Goal: Task Accomplishment & Management: Use online tool/utility

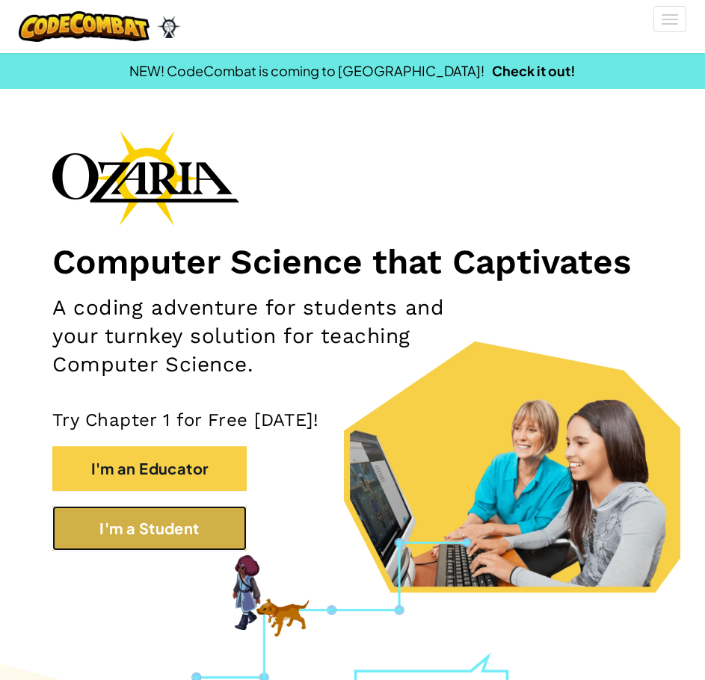
click at [193, 540] on button "I'm a Student" at bounding box center [149, 528] width 194 height 45
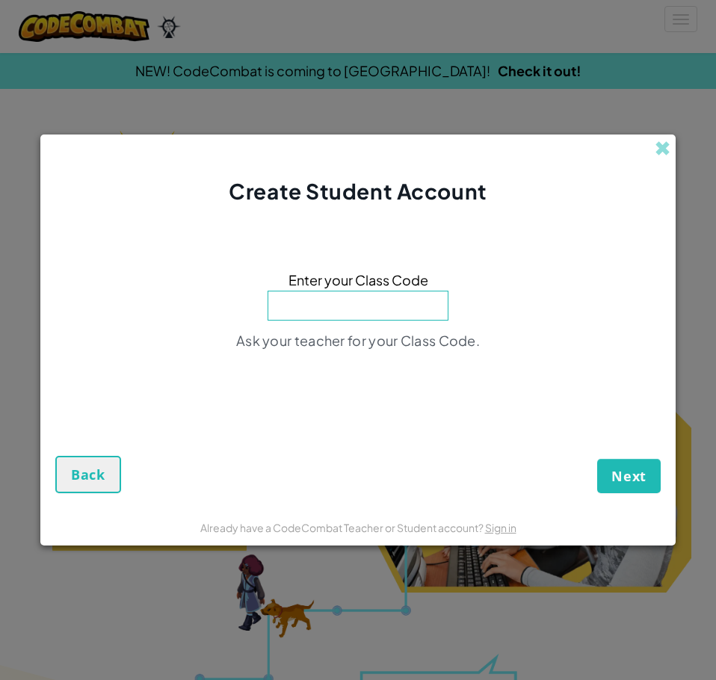
click at [347, 304] on input at bounding box center [358, 306] width 181 height 30
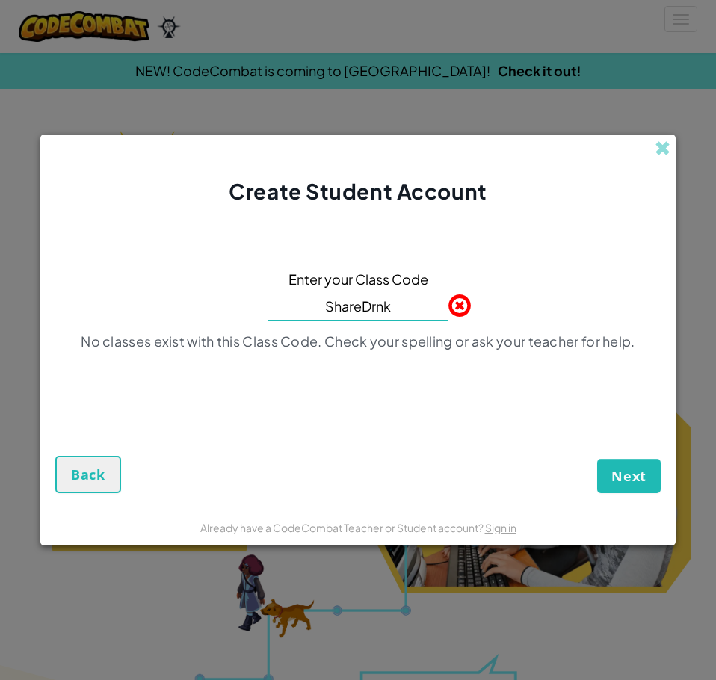
click at [373, 314] on input "ShareDrnk" at bounding box center [358, 306] width 181 height 30
click at [374, 312] on input "ShareDrnk" at bounding box center [358, 306] width 181 height 30
click at [376, 315] on input "ShareDrnk" at bounding box center [358, 306] width 181 height 30
click at [399, 308] on input "ShareDrink" at bounding box center [358, 306] width 181 height 30
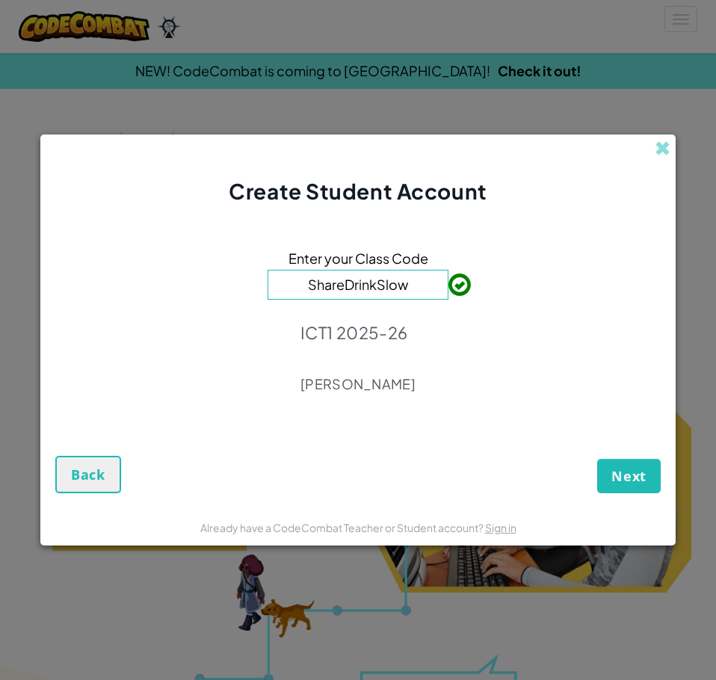
type input "ShareDrinkSlow"
click at [618, 470] on span "Next" at bounding box center [628, 476] width 35 height 18
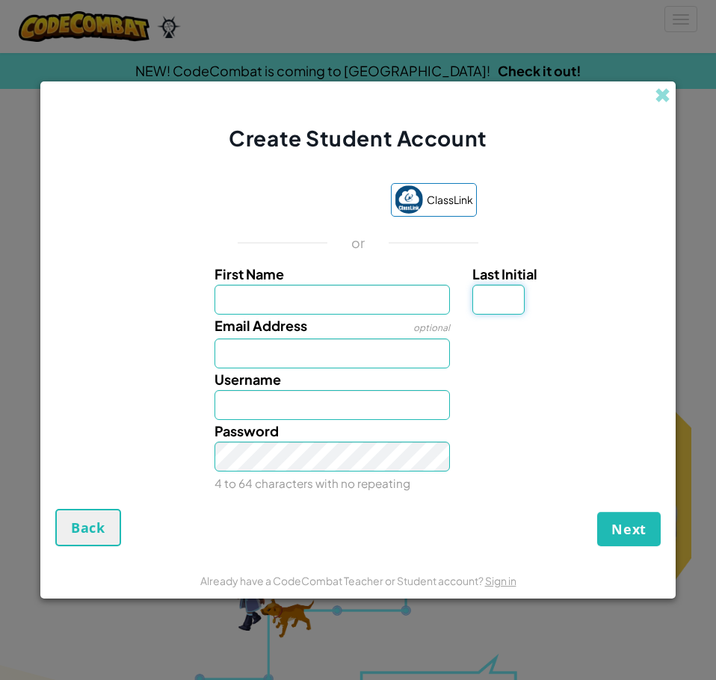
click at [491, 301] on input "Last Initial" at bounding box center [498, 300] width 52 height 30
type input "E"
click at [271, 304] on input "First Name" at bounding box center [332, 300] width 236 height 30
click at [261, 410] on input "E" at bounding box center [332, 405] width 236 height 30
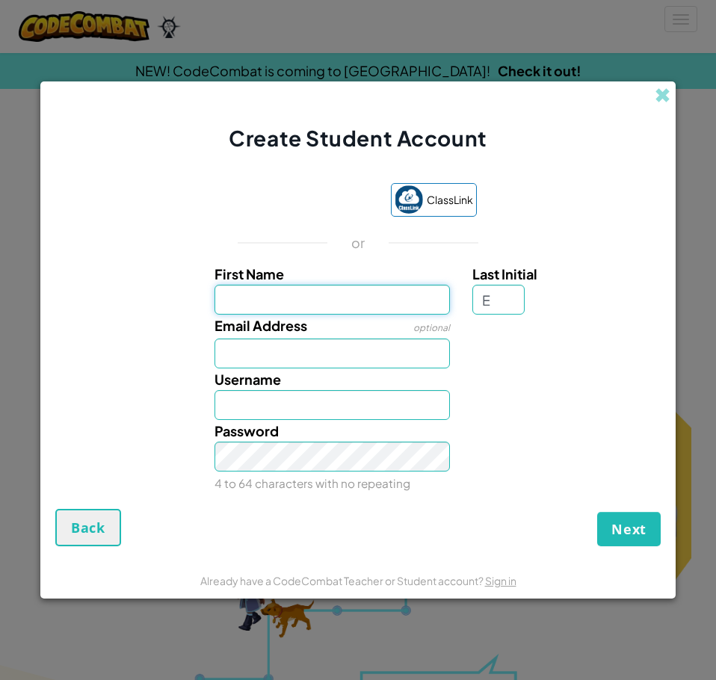
click at [315, 293] on input "First Name" at bounding box center [332, 300] width 236 height 30
type input "Anneli"
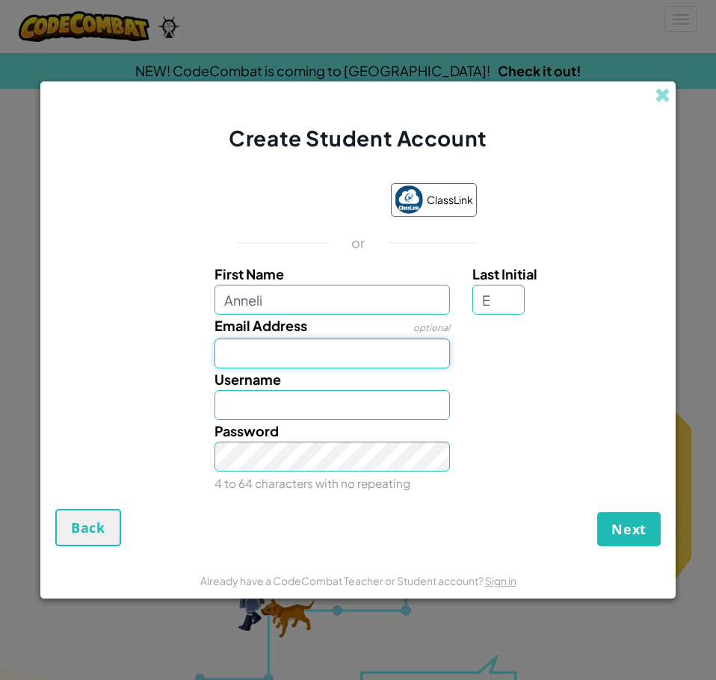
type input "AnneliE"
click at [303, 352] on input "Email Address" at bounding box center [332, 354] width 236 height 30
type input "akenqvist"
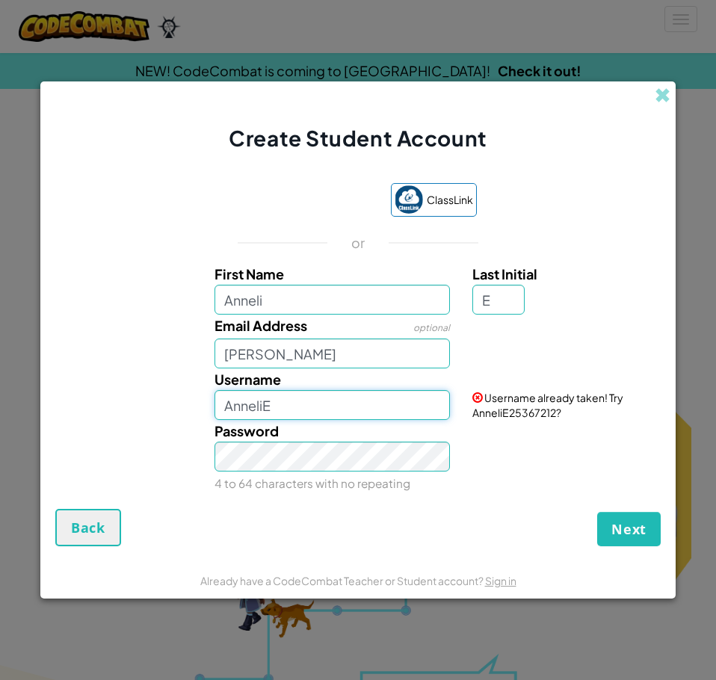
click at [277, 405] on input "AnneliE" at bounding box center [332, 405] width 236 height 30
type input "A"
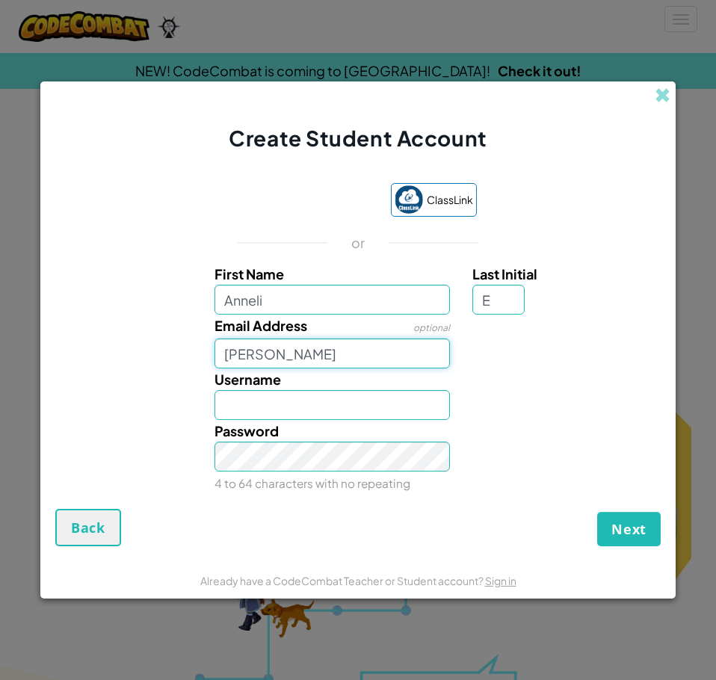
click at [324, 349] on input "akenqvist" at bounding box center [332, 354] width 236 height 30
type input "akenqvist@gm.sbac.edu"
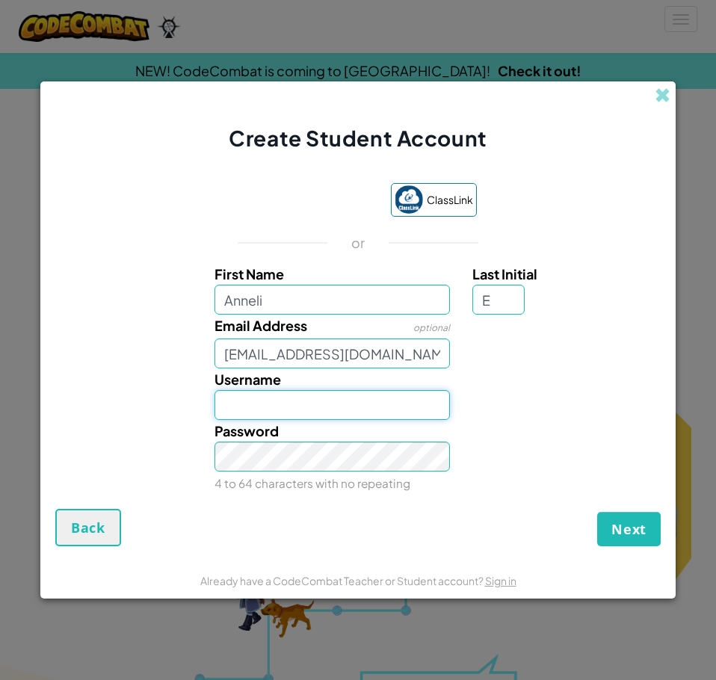
click at [320, 391] on input "Username" at bounding box center [332, 405] width 236 height 30
click at [259, 411] on input "FloofyDog" at bounding box center [332, 405] width 236 height 30
click at [260, 409] on input "FloofyDog" at bounding box center [332, 405] width 236 height 30
click at [262, 408] on input "FloofyDog" at bounding box center [332, 405] width 236 height 30
type input "FloofDog"
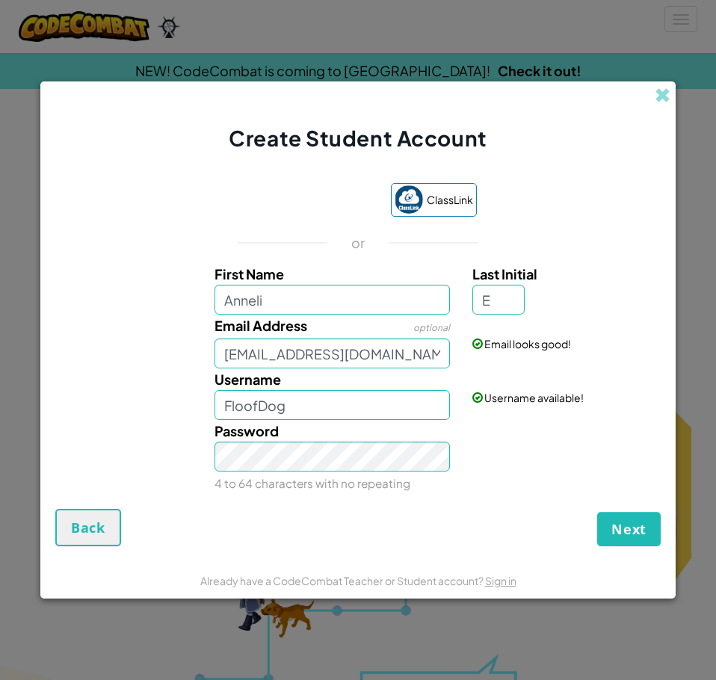
click at [436, 497] on div "ClassLink or First Name Anneli Last Initial E Email Address optional akenqvist@…" at bounding box center [357, 339] width 605 height 342
click at [175, 469] on div "Password 4 to 64 characters with no repeating" at bounding box center [358, 457] width 620 height 74
click at [211, 444] on div "Password 4 to 64 characters with no repeating" at bounding box center [332, 457] width 259 height 74
click at [628, 520] on span "Next" at bounding box center [628, 529] width 35 height 18
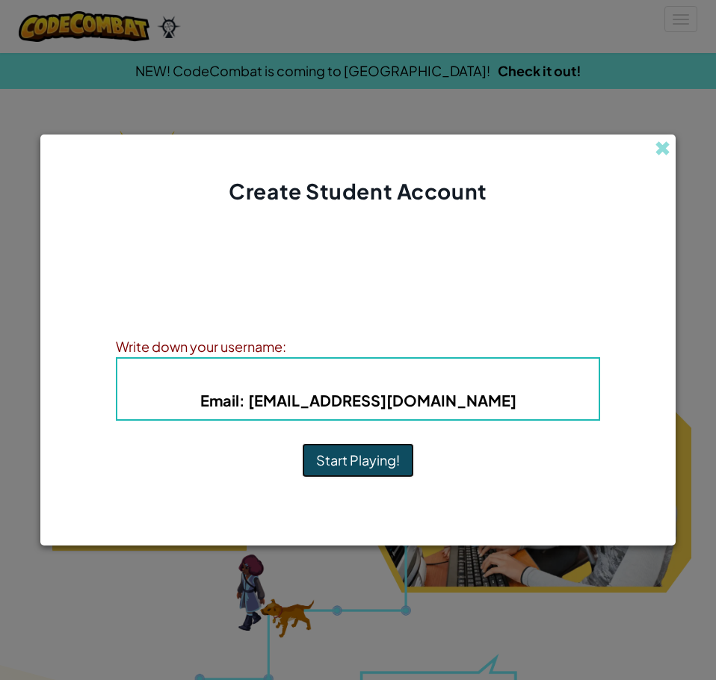
click at [365, 460] on button "Start Playing!" at bounding box center [358, 460] width 112 height 34
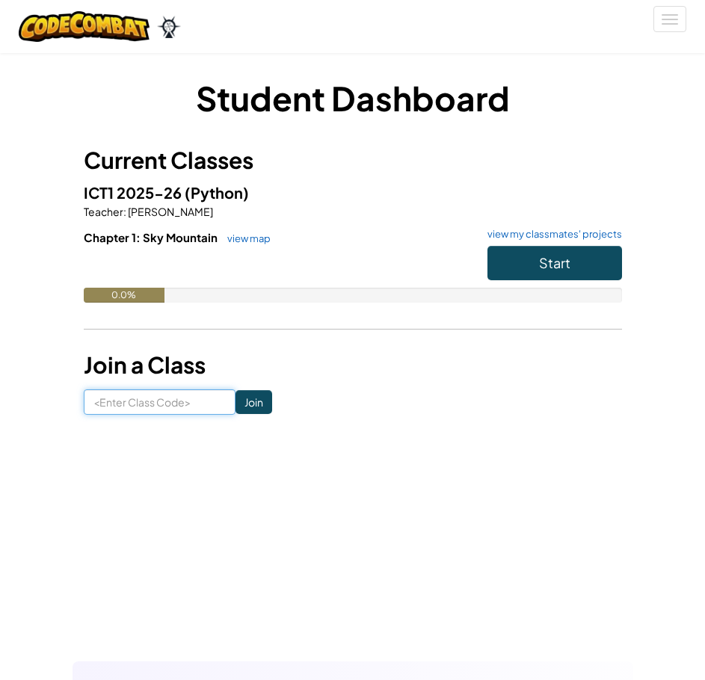
click at [161, 407] on input at bounding box center [160, 401] width 152 height 25
type input "ShareDrinkSlow"
click at [243, 409] on input "Join" at bounding box center [253, 402] width 37 height 24
click at [145, 39] on img at bounding box center [84, 26] width 131 height 31
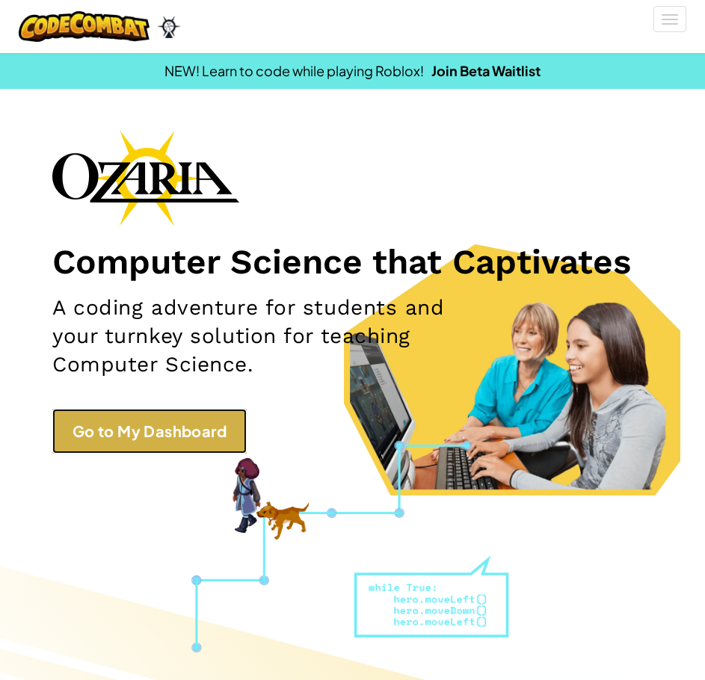
click at [125, 429] on link "Go to My Dashboard" at bounding box center [149, 431] width 194 height 45
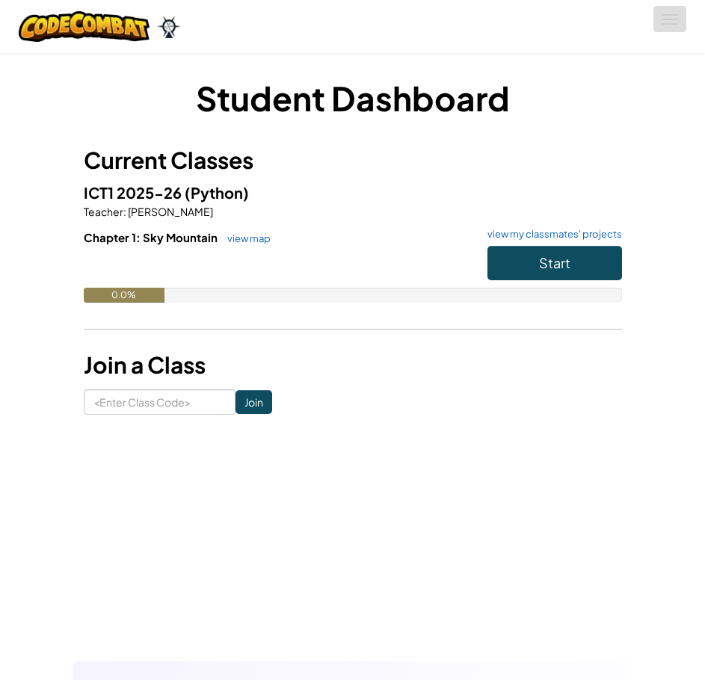
click at [673, 19] on span at bounding box center [669, 19] width 16 height 1
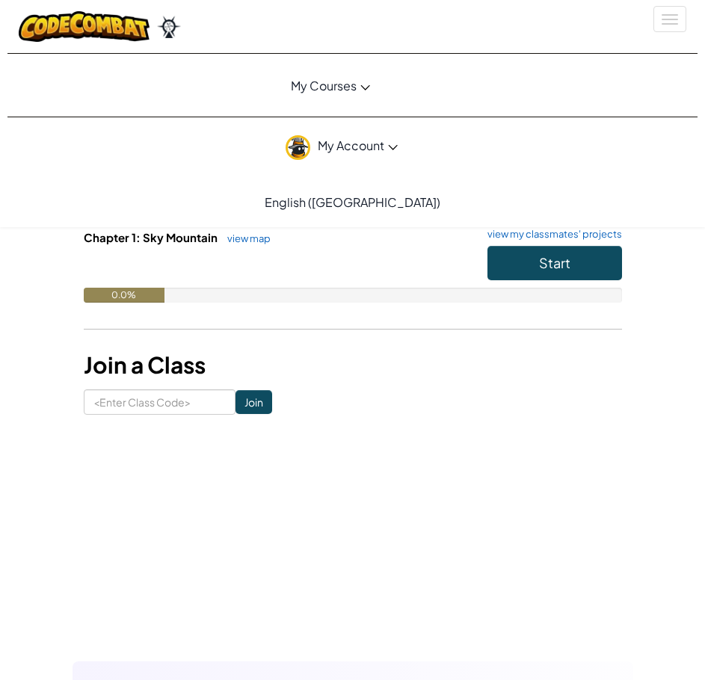
click at [362, 146] on span "My Account" at bounding box center [358, 146] width 80 height 16
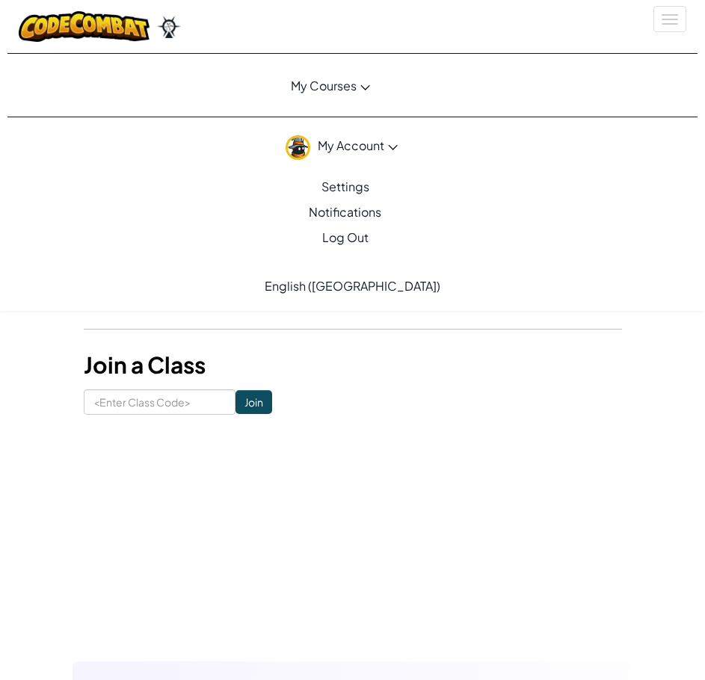
click at [469, 414] on form "Join" at bounding box center [353, 401] width 538 height 25
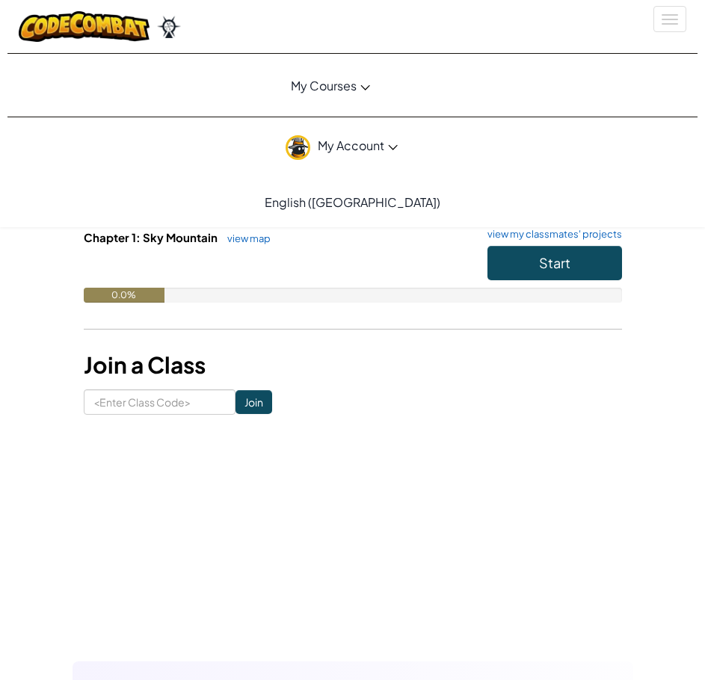
click at [331, 68] on link "My Courses" at bounding box center [329, 85] width 667 height 40
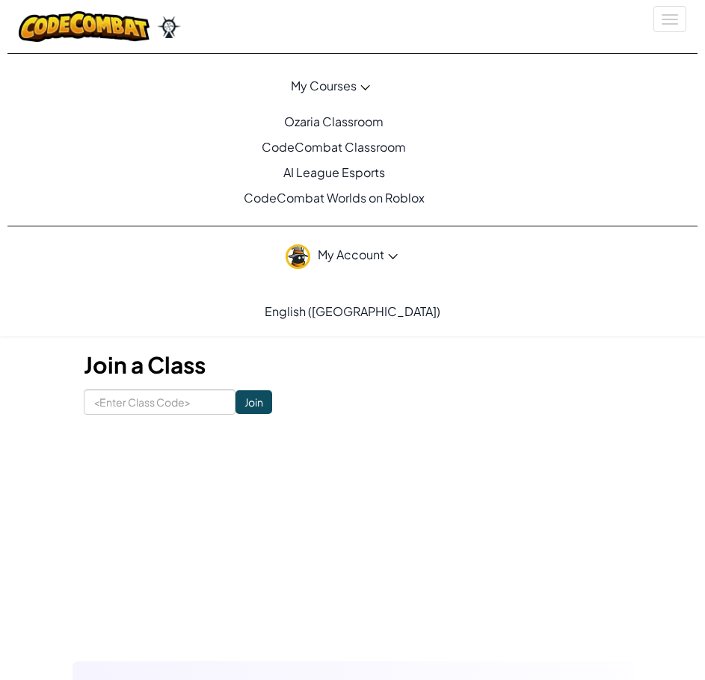
click at [346, 75] on link "My Courses" at bounding box center [329, 85] width 667 height 40
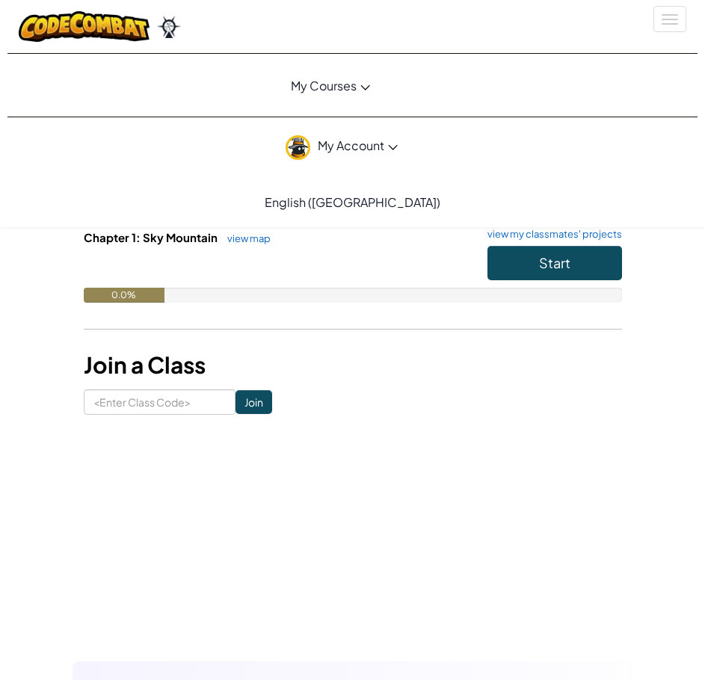
click at [417, 388] on div "Student Dashboard Current Classes ICT1 2025-26 (Python) Teacher : [PERSON_NAME]…" at bounding box center [353, 245] width 538 height 340
click at [673, 25] on button "Toggle navigation" at bounding box center [669, 19] width 33 height 26
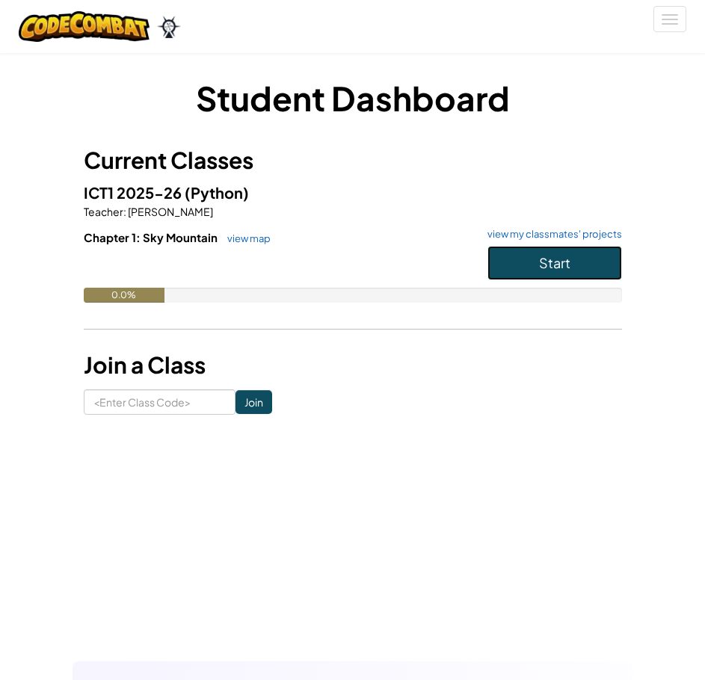
click at [583, 271] on button "Start" at bounding box center [554, 263] width 135 height 34
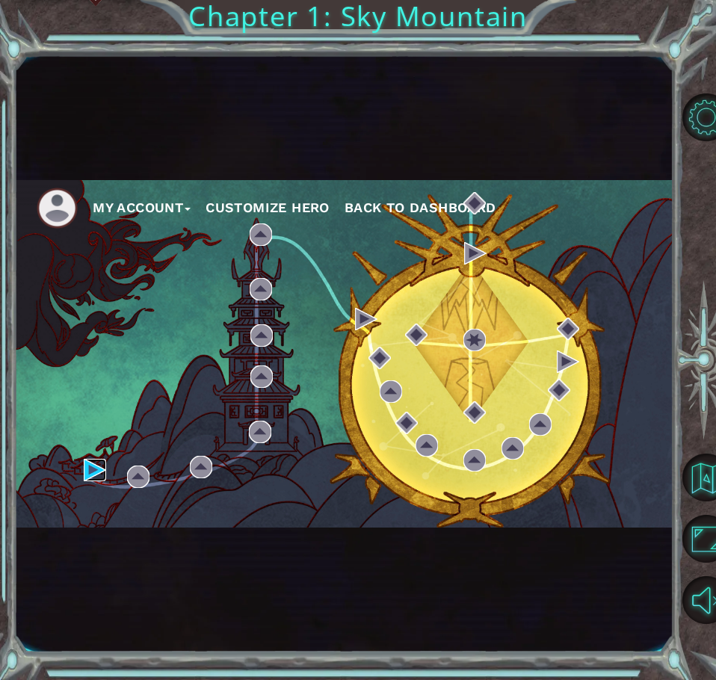
drag, startPoint x: 96, startPoint y: 472, endPoint x: 106, endPoint y: 472, distance: 9.7
click at [96, 472] on img at bounding box center [95, 470] width 22 height 22
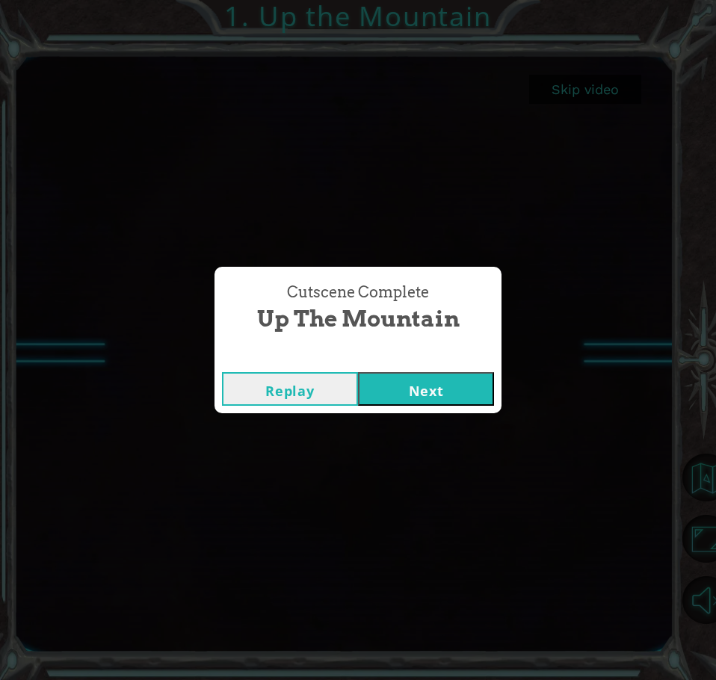
click at [451, 386] on button "Next" at bounding box center [426, 389] width 136 height 34
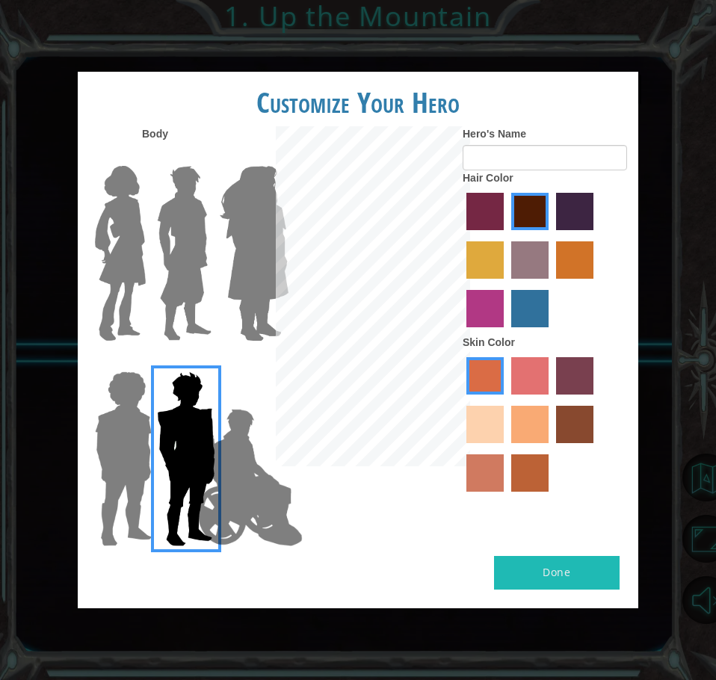
click at [99, 238] on img at bounding box center [120, 253] width 63 height 187
click at [129, 156] on input "Hero Connie" at bounding box center [129, 156] width 0 height 0
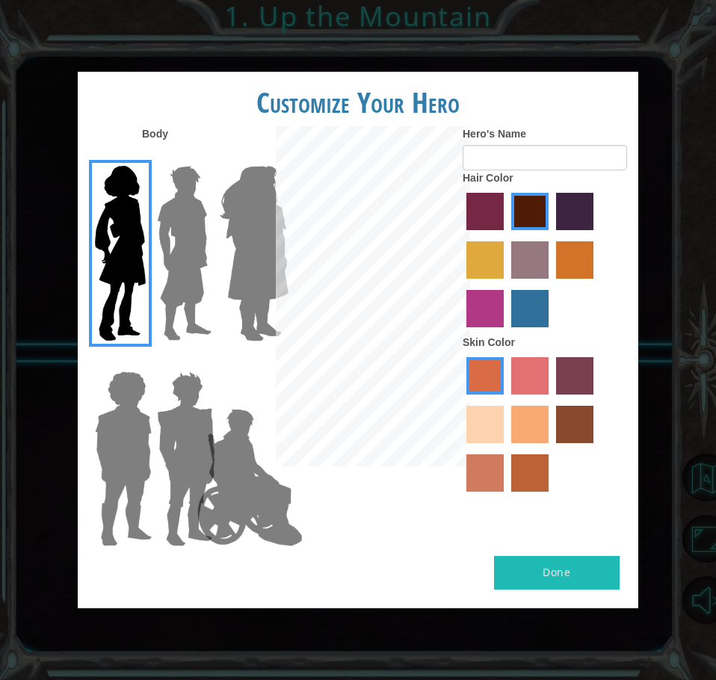
click at [201, 241] on img at bounding box center [184, 253] width 67 height 187
click at [191, 156] on input "Hero Lars" at bounding box center [191, 156] width 0 height 0
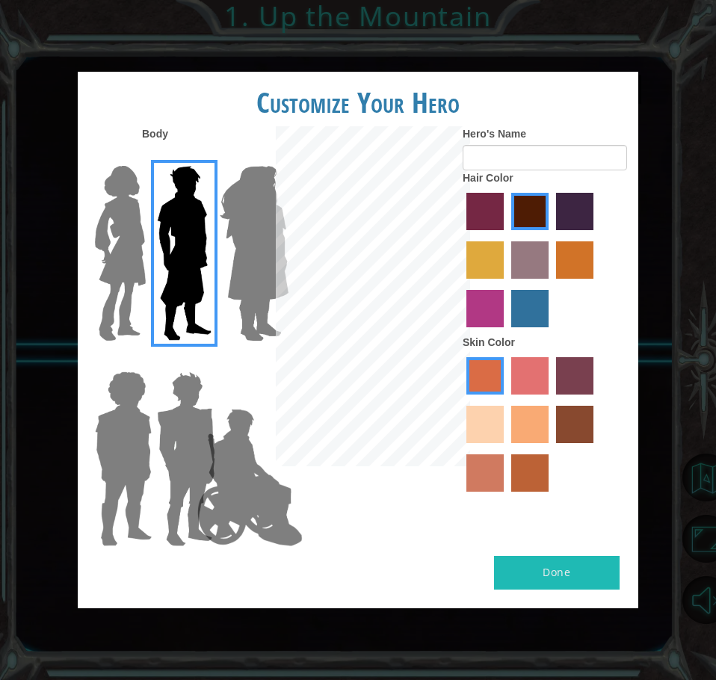
click at [115, 238] on img at bounding box center [120, 253] width 63 height 187
click at [129, 156] on input "Hero Connie" at bounding box center [129, 156] width 0 height 0
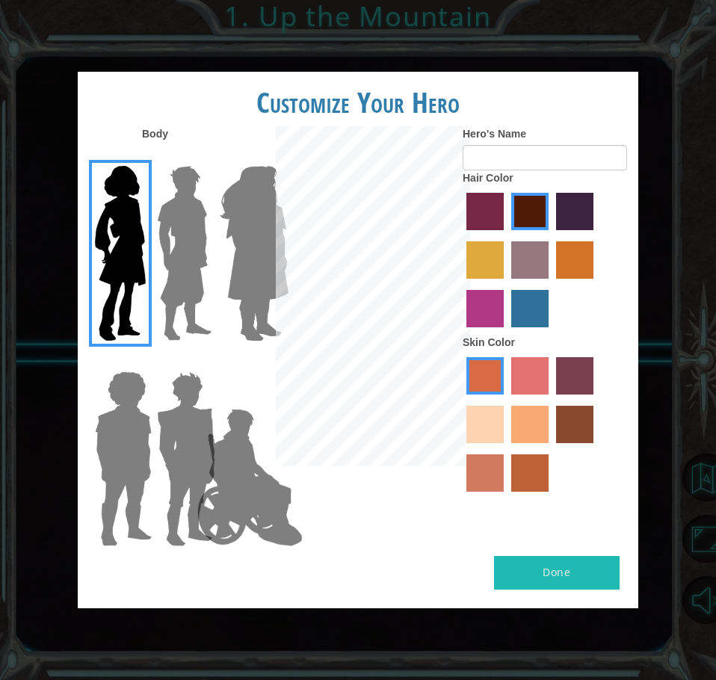
click at [274, 266] on div at bounding box center [358, 298] width 187 height 344
click at [237, 263] on img at bounding box center [254, 253] width 81 height 187
click at [253, 156] on input "Hero Amethyst" at bounding box center [253, 156] width 0 height 0
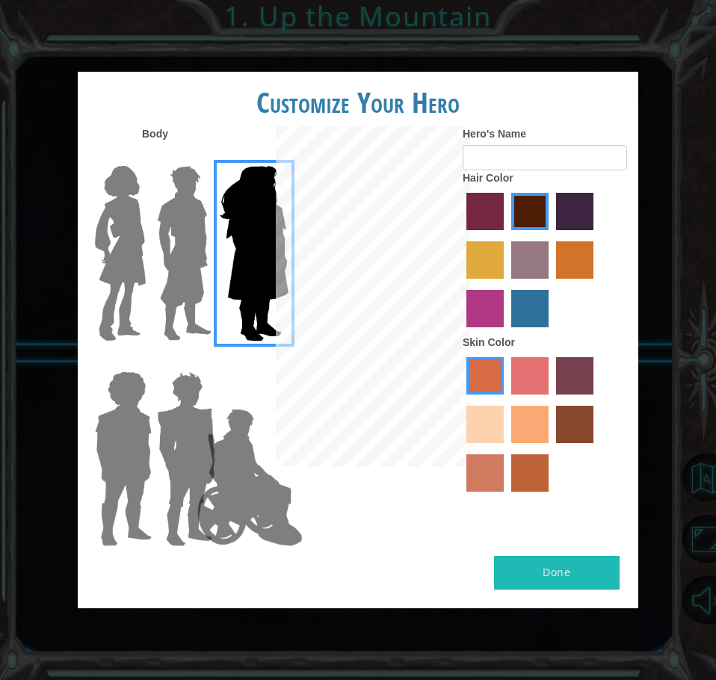
click at [132, 248] on img at bounding box center [120, 253] width 63 height 187
click at [129, 156] on input "Hero Connie" at bounding box center [129, 156] width 0 height 0
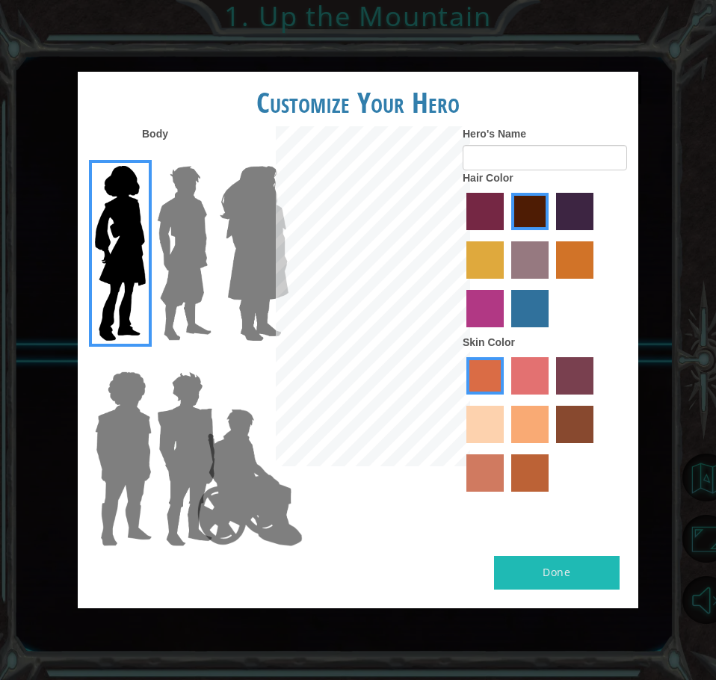
click at [492, 431] on label "sandy beach skin color" at bounding box center [484, 424] width 37 height 37
click at [596, 400] on input "sandy beach skin color" at bounding box center [596, 400] width 0 height 0
click at [511, 423] on label "tacao skin color" at bounding box center [529, 424] width 37 height 37
click at [506, 448] on input "tacao skin color" at bounding box center [506, 448] width 0 height 0
click at [486, 421] on label "sandy beach skin color" at bounding box center [484, 424] width 37 height 37
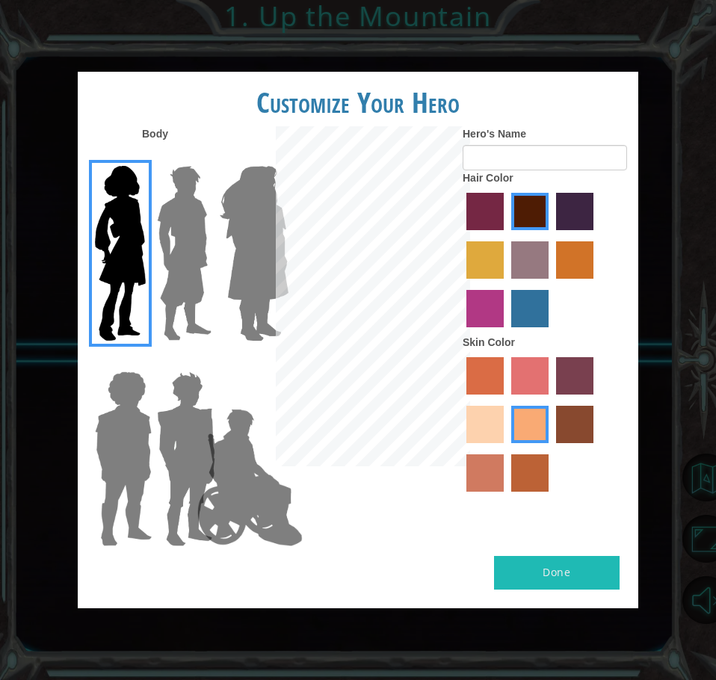
click at [596, 400] on input "sandy beach skin color" at bounding box center [596, 400] width 0 height 0
click at [522, 432] on label "tacao skin color" at bounding box center [529, 424] width 37 height 37
click at [506, 448] on input "tacao skin color" at bounding box center [506, 448] width 0 height 0
click at [493, 440] on label "sandy beach skin color" at bounding box center [484, 424] width 37 height 37
click at [596, 400] on input "sandy beach skin color" at bounding box center [596, 400] width 0 height 0
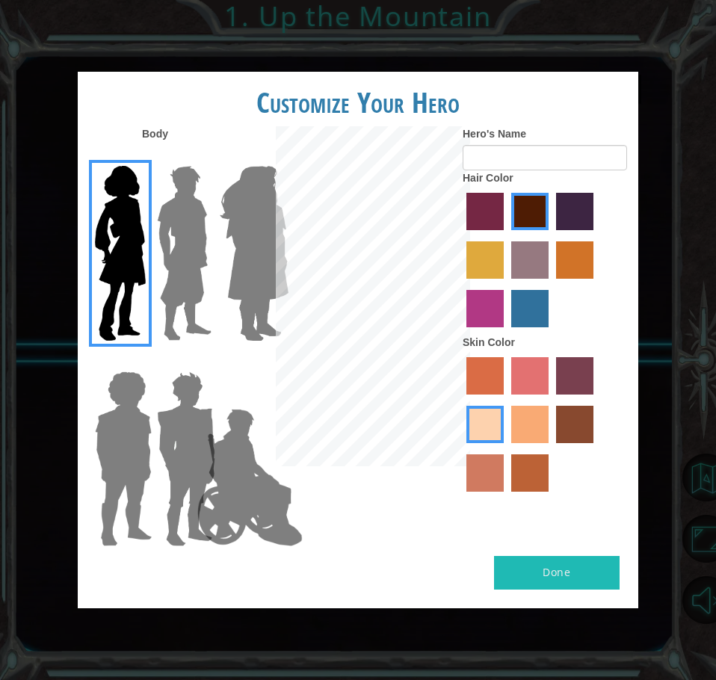
click at [511, 437] on label "tacao skin color" at bounding box center [529, 424] width 37 height 37
click at [506, 448] on input "tacao skin color" at bounding box center [506, 448] width 0 height 0
click at [531, 258] on label "bazaar hair color" at bounding box center [529, 259] width 37 height 37
click at [506, 284] on input "bazaar hair color" at bounding box center [506, 284] width 0 height 0
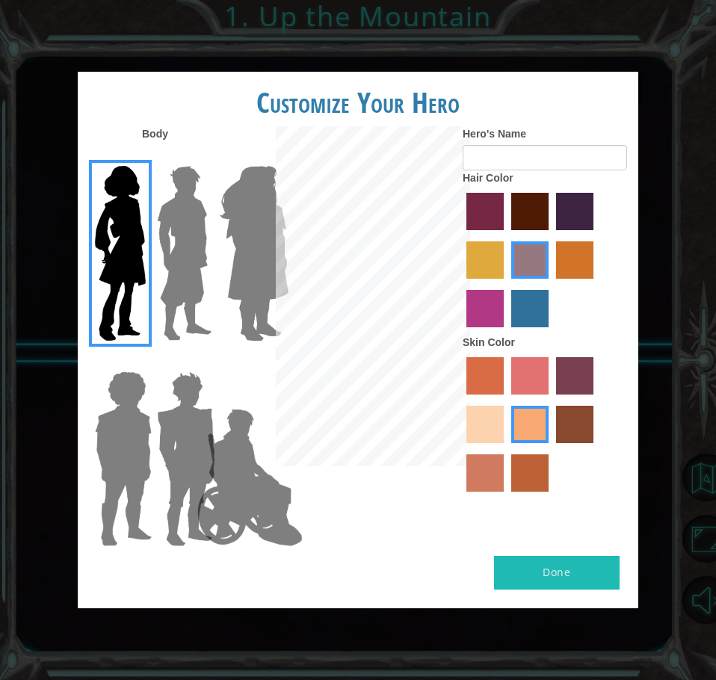
click at [563, 260] on label "gold drop hair color" at bounding box center [574, 259] width 37 height 37
click at [551, 284] on input "gold drop hair color" at bounding box center [551, 284] width 0 height 0
click at [522, 307] on label "lachmara hair color" at bounding box center [529, 308] width 37 height 37
click at [506, 333] on input "lachmara hair color" at bounding box center [506, 333] width 0 height 0
click at [498, 309] on label "medium red violet hair color" at bounding box center [484, 308] width 37 height 37
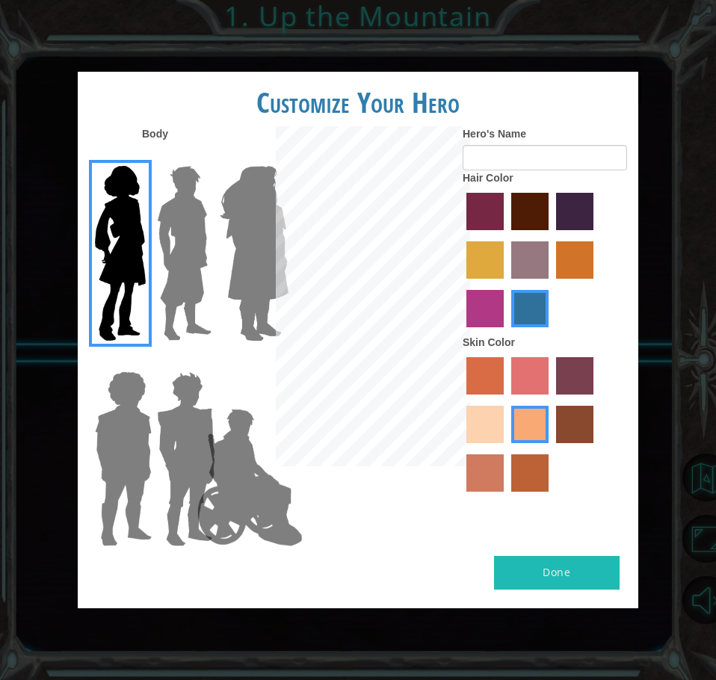
click at [596, 284] on input "medium red violet hair color" at bounding box center [596, 284] width 0 height 0
click at [481, 262] on label "tulip tree hair color" at bounding box center [484, 259] width 37 height 37
click at [596, 235] on input "tulip tree hair color" at bounding box center [596, 235] width 0 height 0
click at [467, 201] on label "paprika hair color" at bounding box center [484, 211] width 37 height 37
click at [461, 235] on input "paprika hair color" at bounding box center [461, 235] width 0 height 0
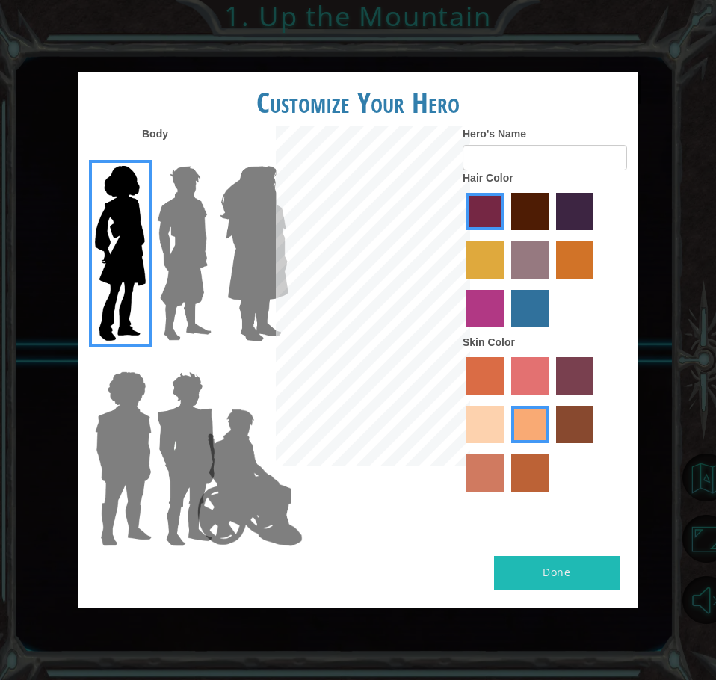
click at [516, 203] on label "maroon hair color" at bounding box center [529, 211] width 37 height 37
click at [506, 235] on input "maroon hair color" at bounding box center [506, 235] width 0 height 0
click at [249, 221] on img at bounding box center [254, 253] width 81 height 187
click at [253, 156] on input "Hero Amethyst" at bounding box center [253, 156] width 0 height 0
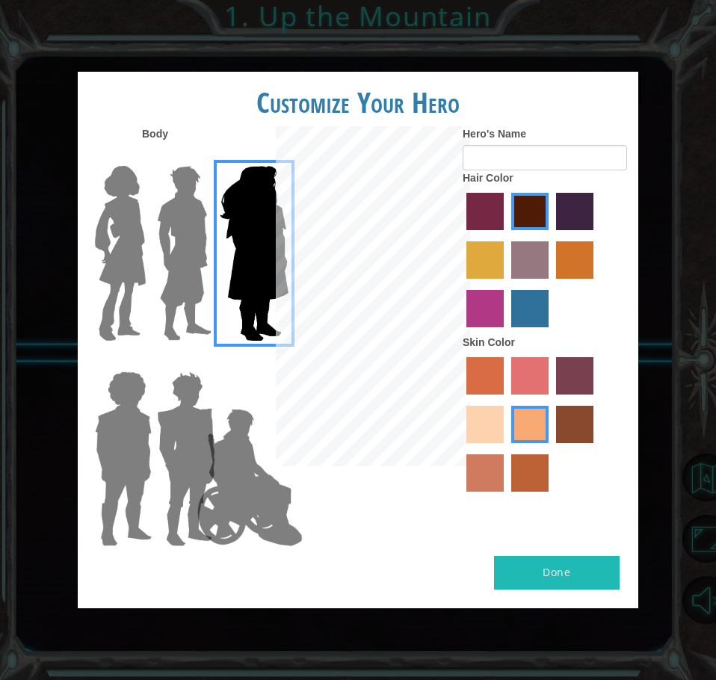
click at [116, 229] on img at bounding box center [120, 253] width 63 height 187
click at [129, 156] on input "Hero Connie" at bounding box center [129, 156] width 0 height 0
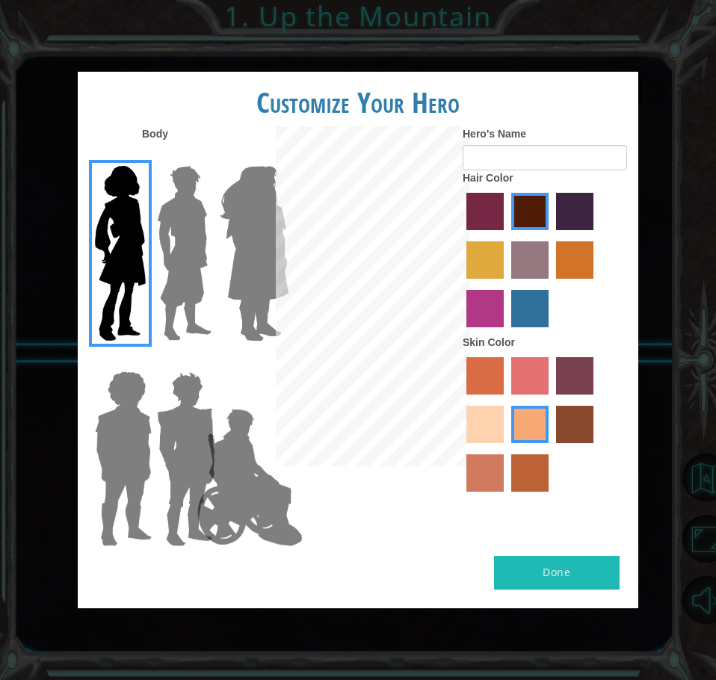
click at [238, 453] on img at bounding box center [249, 477] width 117 height 149
click at [253, 362] on input "Hero Jamie" at bounding box center [253, 362] width 0 height 0
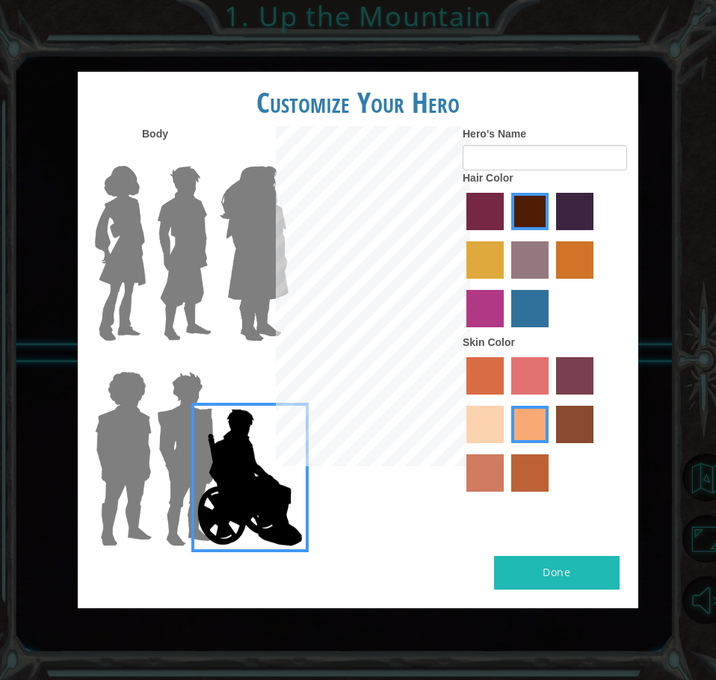
click at [249, 268] on img at bounding box center [254, 253] width 81 height 187
click at [253, 156] on input "Hero Amethyst" at bounding box center [253, 156] width 0 height 0
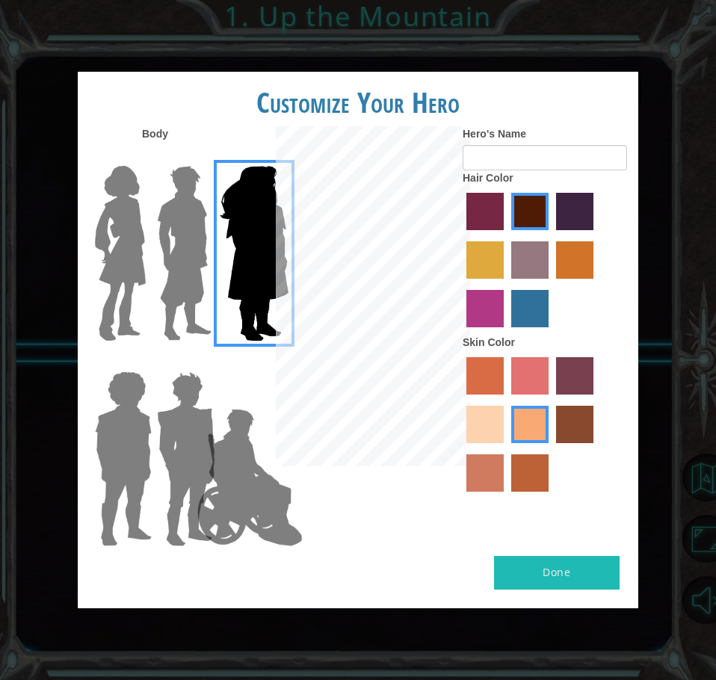
click at [105, 245] on img at bounding box center [120, 253] width 63 height 187
click at [129, 156] on input "Hero Connie" at bounding box center [129, 156] width 0 height 0
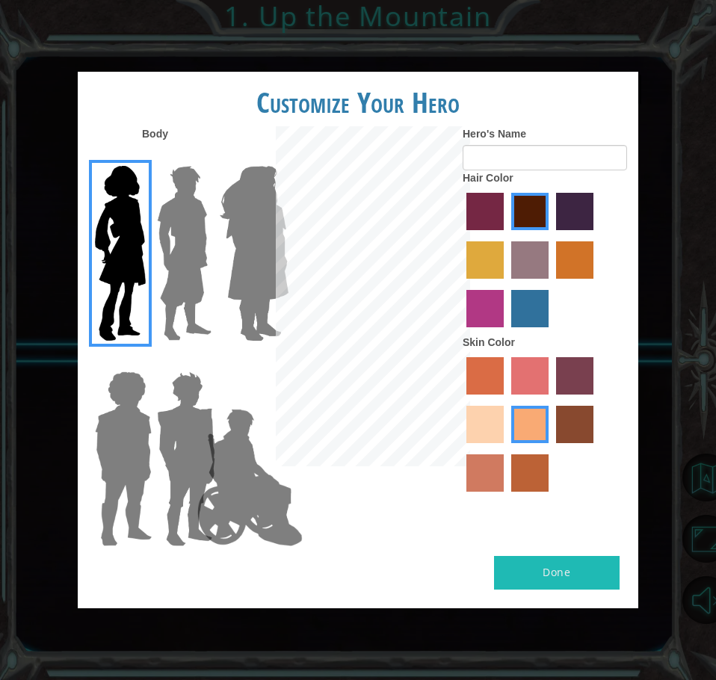
click at [529, 207] on label "maroon hair color" at bounding box center [529, 211] width 37 height 37
click at [506, 235] on input "maroon hair color" at bounding box center [506, 235] width 0 height 0
click at [529, 207] on label "maroon hair color" at bounding box center [529, 211] width 37 height 37
click at [506, 235] on input "maroon hair color" at bounding box center [506, 235] width 0 height 0
click at [492, 424] on label "sandy beach skin color" at bounding box center [484, 424] width 37 height 37
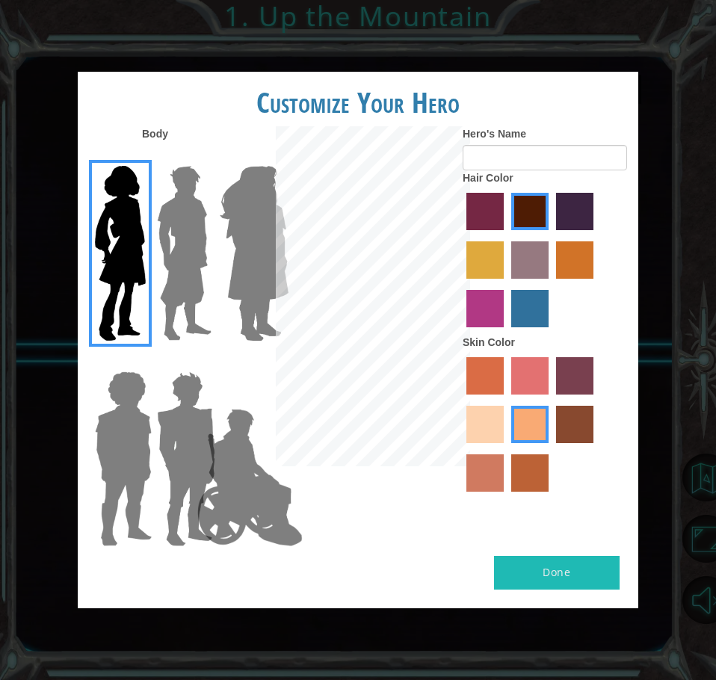
click at [596, 400] on input "sandy beach skin color" at bounding box center [596, 400] width 0 height 0
click at [541, 429] on label "tacao skin color" at bounding box center [529, 424] width 37 height 37
click at [506, 448] on input "tacao skin color" at bounding box center [506, 448] width 0 height 0
click at [510, 427] on div at bounding box center [545, 426] width 164 height 146
click at [507, 429] on div at bounding box center [545, 426] width 164 height 146
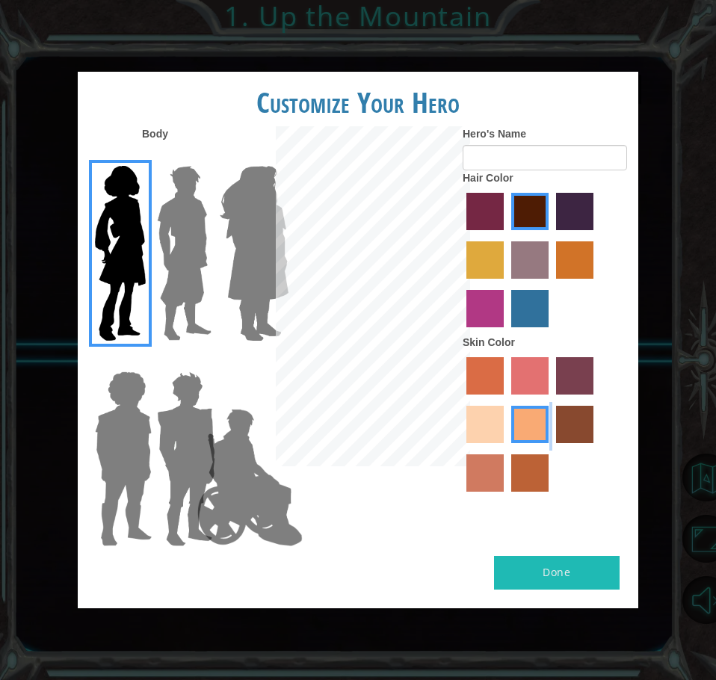
click at [507, 429] on div at bounding box center [545, 426] width 164 height 146
click at [484, 430] on label "sandy beach skin color" at bounding box center [484, 424] width 37 height 37
click at [596, 400] on input "sandy beach skin color" at bounding box center [596, 400] width 0 height 0
click at [528, 435] on label "tacao skin color" at bounding box center [529, 424] width 37 height 37
click at [506, 448] on input "tacao skin color" at bounding box center [506, 448] width 0 height 0
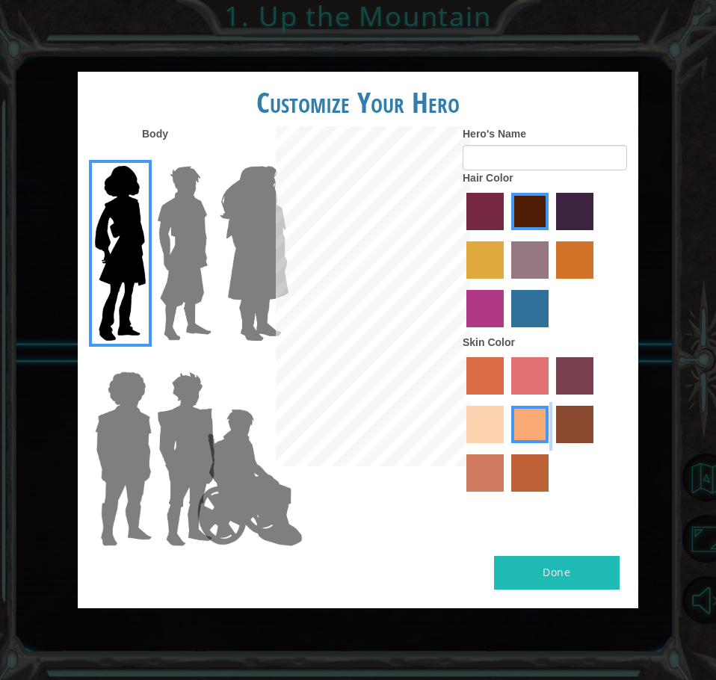
click at [528, 435] on label "tacao skin color" at bounding box center [529, 424] width 37 height 37
click at [506, 448] on input "tacao skin color" at bounding box center [506, 448] width 0 height 0
click at [528, 435] on label "tacao skin color" at bounding box center [529, 424] width 37 height 37
click at [506, 448] on input "tacao skin color" at bounding box center [506, 448] width 0 height 0
click at [471, 425] on label "sandy beach skin color" at bounding box center [484, 424] width 37 height 37
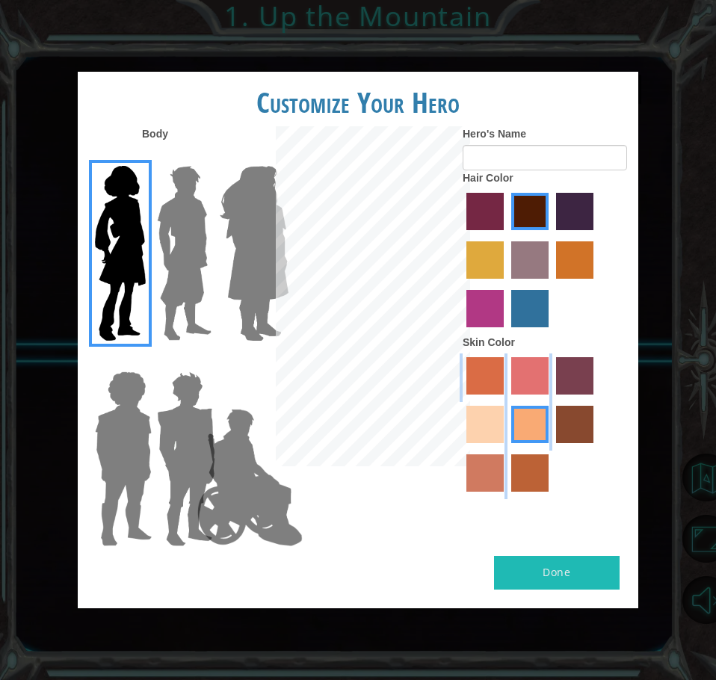
click at [596, 400] on input "sandy beach skin color" at bounding box center [596, 400] width 0 height 0
click at [512, 424] on label "tacao skin color" at bounding box center [529, 424] width 37 height 37
click at [506, 448] on input "tacao skin color" at bounding box center [506, 448] width 0 height 0
click at [488, 424] on label "sandy beach skin color" at bounding box center [484, 424] width 37 height 37
click at [596, 400] on input "sandy beach skin color" at bounding box center [596, 400] width 0 height 0
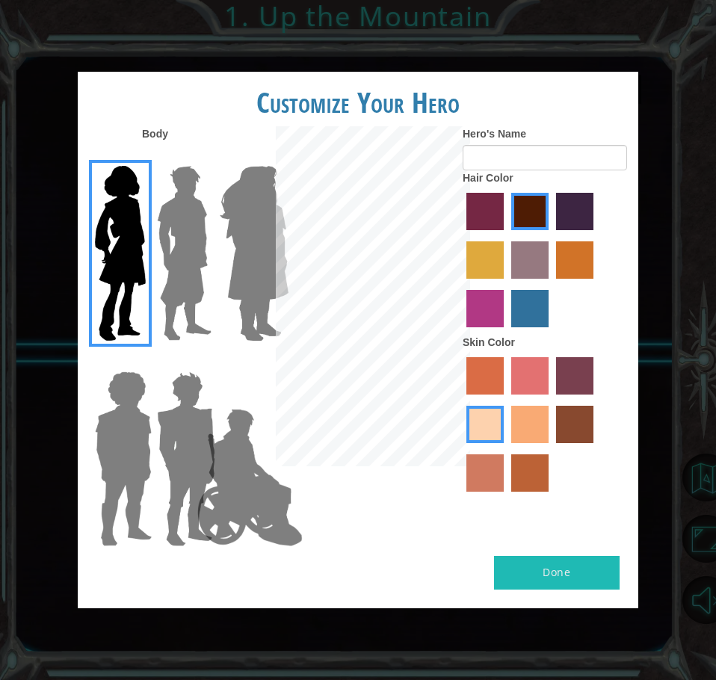
click at [540, 571] on button "Done" at bounding box center [557, 573] width 126 height 34
click at [548, 167] on input "Hero's Name" at bounding box center [545, 157] width 164 height 25
type input "Anneli"
click at [522, 571] on button "Done" at bounding box center [557, 573] width 126 height 34
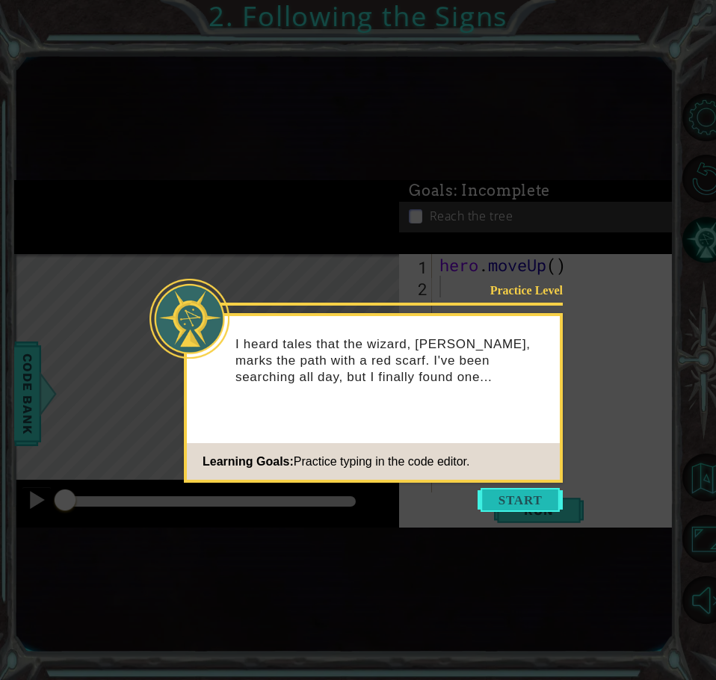
click at [516, 502] on button "Start" at bounding box center [520, 500] width 85 height 24
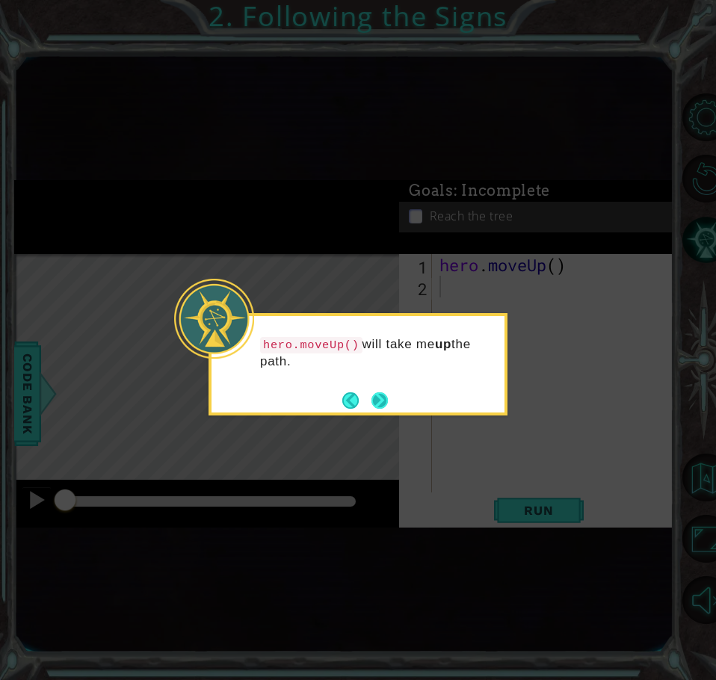
click at [375, 396] on button "Next" at bounding box center [379, 400] width 17 height 17
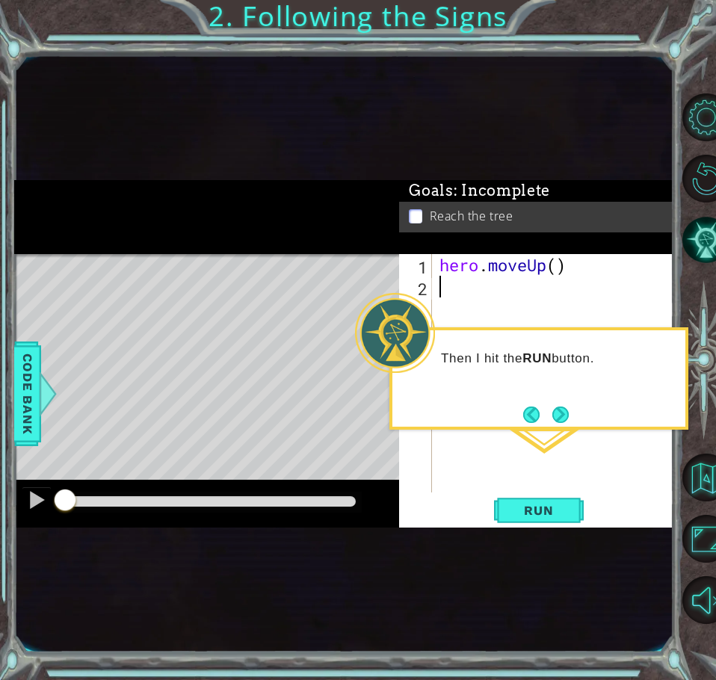
click at [529, 525] on div "1 2 hero . moveUp ( ) ההההההההההההההההההההההההההההההההההההההההההההההההההההההההה…" at bounding box center [536, 391] width 274 height 274
click at [534, 514] on span "Run" at bounding box center [538, 510] width 59 height 15
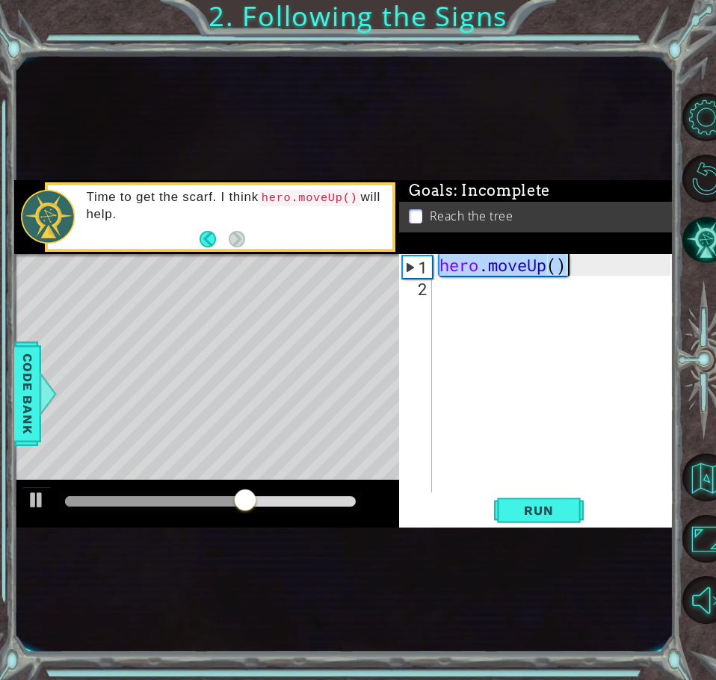
drag, startPoint x: 442, startPoint y: 265, endPoint x: 566, endPoint y: 265, distance: 124.8
click at [566, 265] on div "hero . moveUp ( )" at bounding box center [556, 395] width 241 height 282
type textarea "hero.moveUp()"
click at [451, 281] on div "hero . moveUp ( )" at bounding box center [556, 395] width 241 height 282
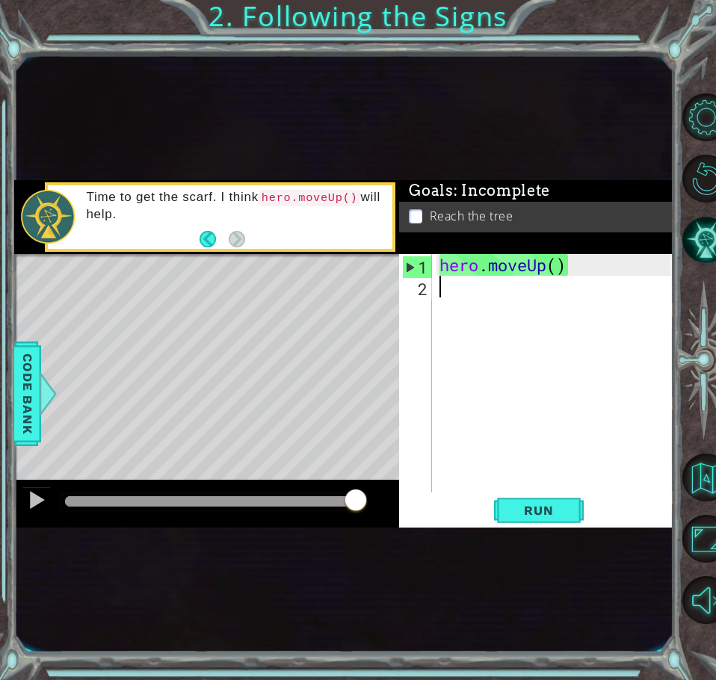
paste textarea "hero.moveUp()"
type textarea "hero.moveUp()"
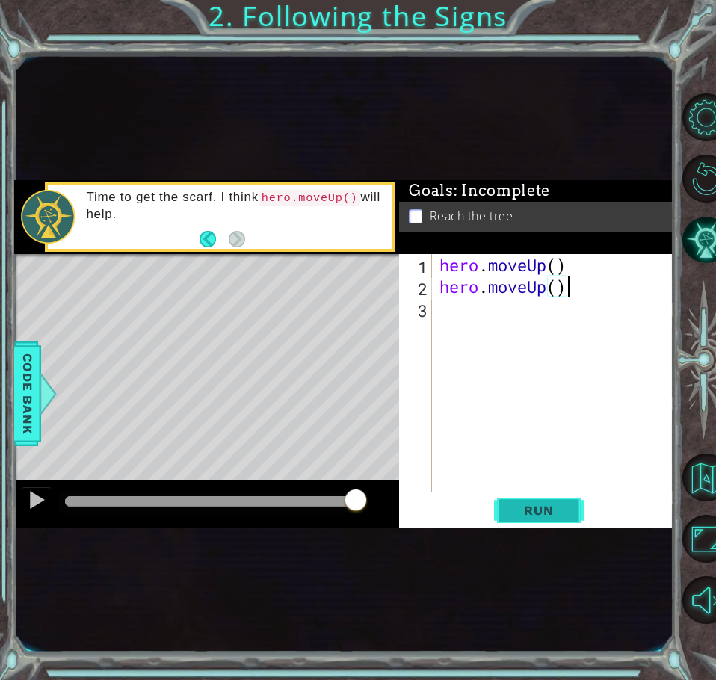
click at [548, 503] on span "Run" at bounding box center [538, 510] width 59 height 15
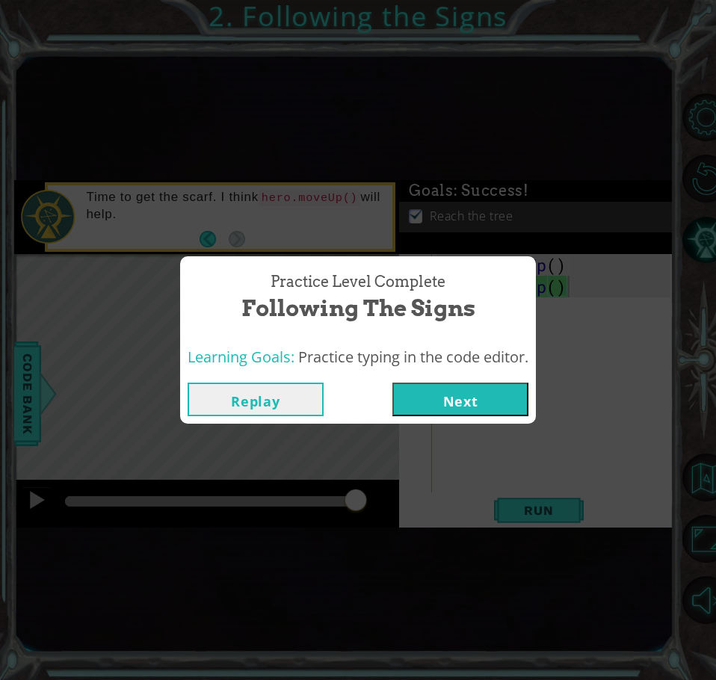
click at [430, 399] on button "Next" at bounding box center [460, 400] width 136 height 34
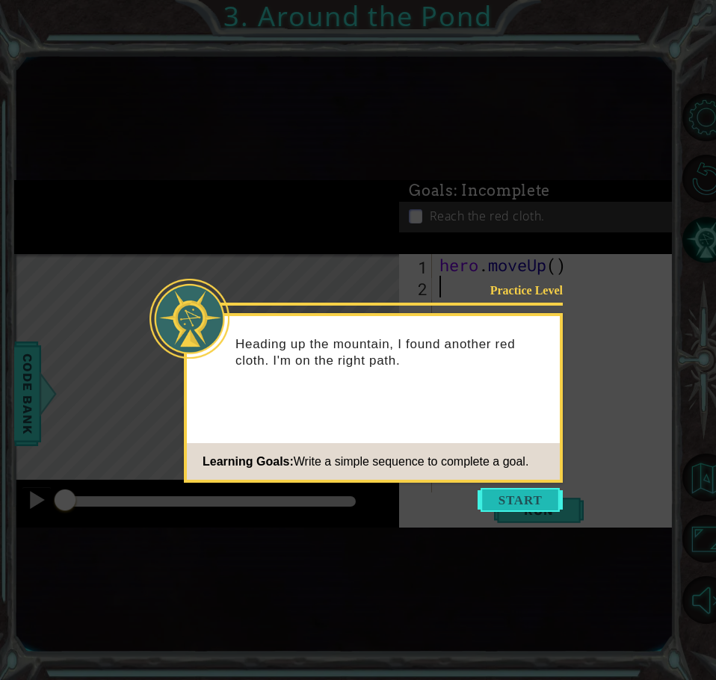
click at [527, 501] on button "Start" at bounding box center [520, 500] width 85 height 24
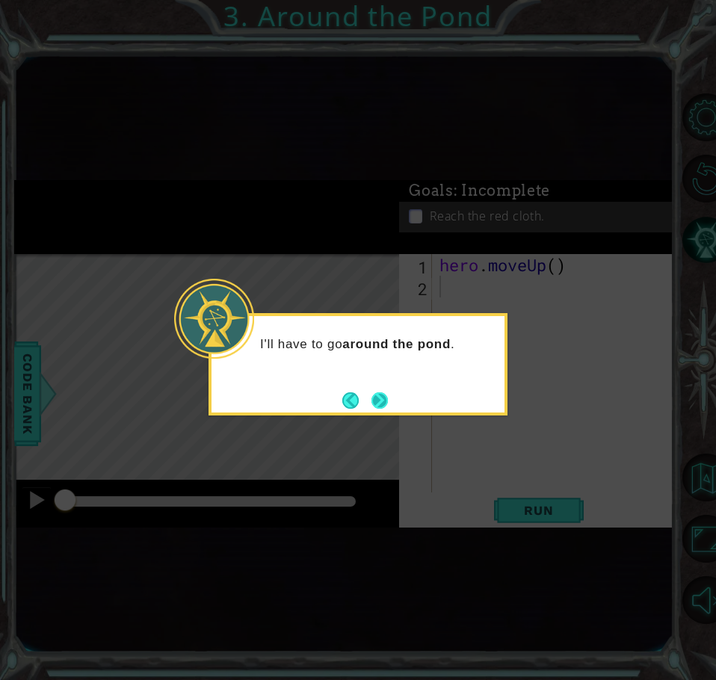
click at [388, 398] on button "Next" at bounding box center [379, 400] width 16 height 16
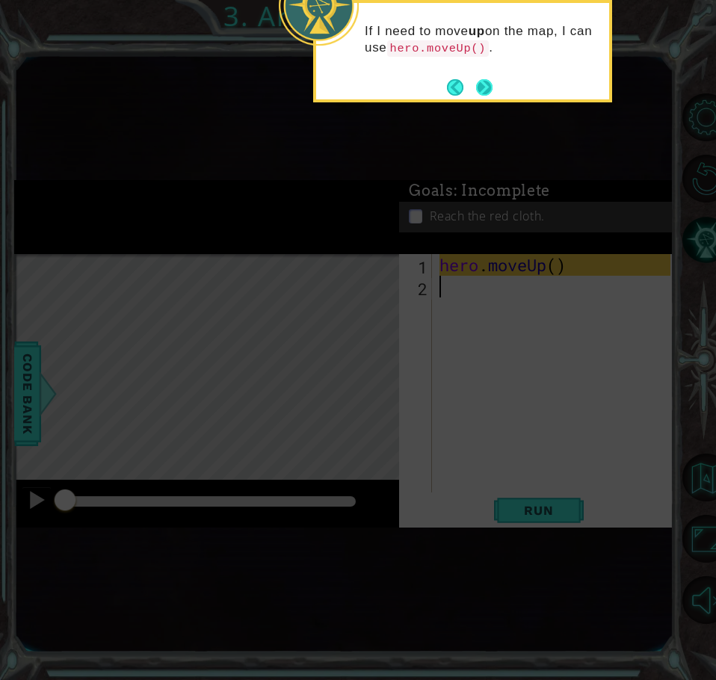
click at [492, 83] on button "Next" at bounding box center [484, 87] width 16 height 16
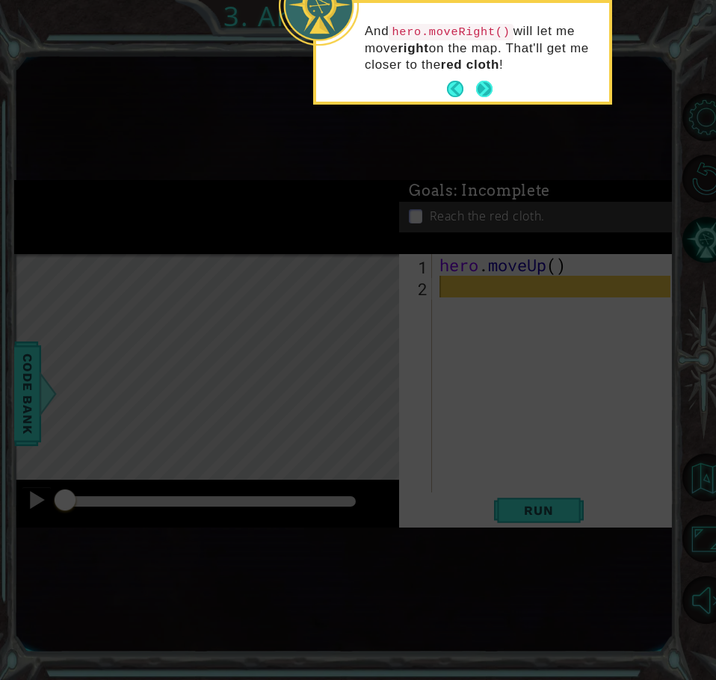
click at [485, 84] on button "Next" at bounding box center [484, 89] width 16 height 16
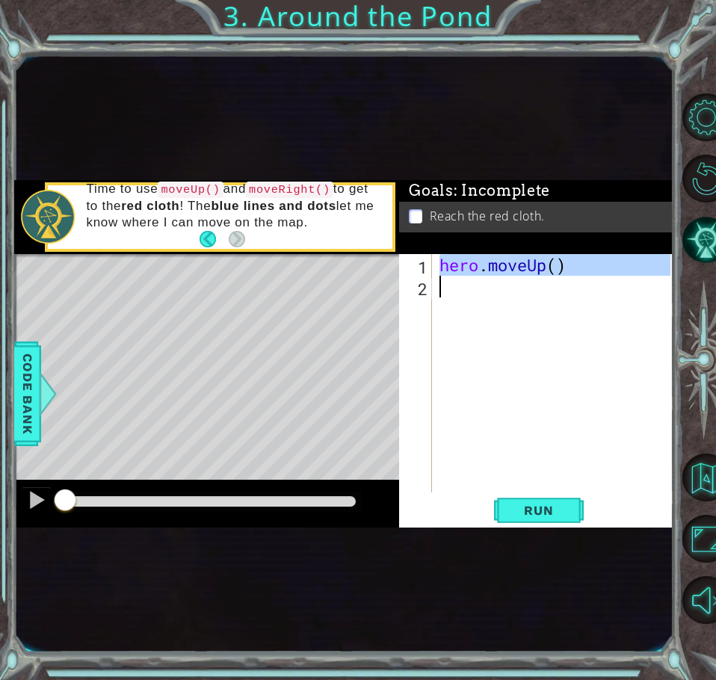
drag, startPoint x: 439, startPoint y: 268, endPoint x: 557, endPoint y: 279, distance: 119.4
click at [557, 279] on div "hero . moveUp ( )" at bounding box center [556, 395] width 241 height 282
type textarea "hero.moveUp()"
click at [453, 291] on div "hero . moveUp ( )" at bounding box center [553, 373] width 234 height 238
paste textarea "hero.moveUp()"
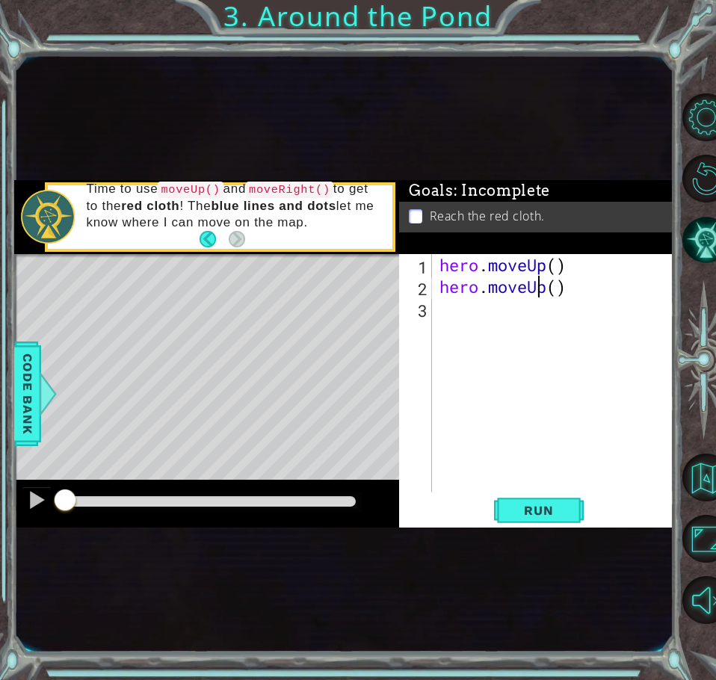
click at [540, 291] on div "hero . moveUp ( ) hero . moveUp ( )" at bounding box center [556, 395] width 241 height 282
type textarea "hero.moveUp()"
click at [465, 313] on div "hero . moveUp ( ) hero . moveUp ( )" at bounding box center [556, 395] width 241 height 282
paste textarea "hero.moveUp()"
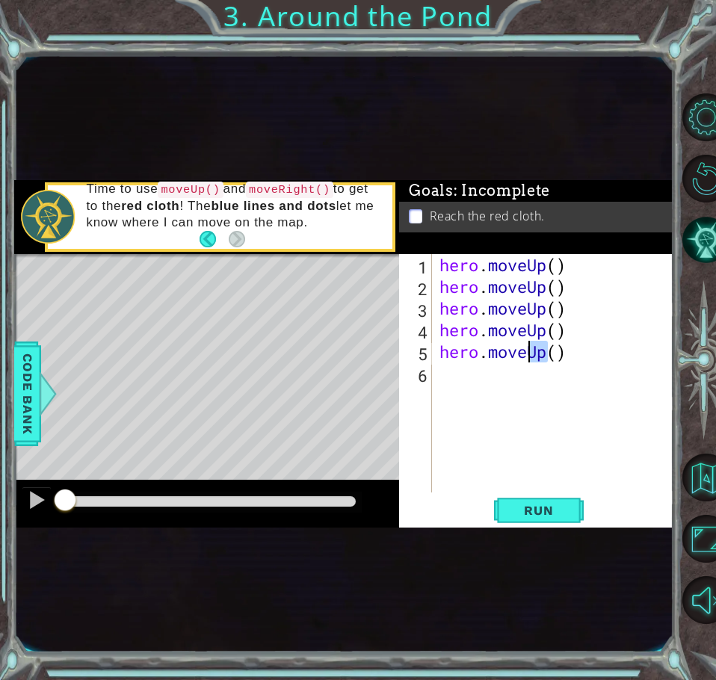
drag, startPoint x: 548, startPoint y: 356, endPoint x: 533, endPoint y: 359, distance: 15.2
click at [533, 359] on div "hero . moveUp ( ) hero . moveUp ( ) hero . moveUp ( ) hero . moveUp ( ) hero . …" at bounding box center [556, 395] width 241 height 282
drag, startPoint x: 546, startPoint y: 330, endPoint x: 531, endPoint y: 327, distance: 15.4
click at [526, 335] on div "hero . moveUp ( ) hero . moveUp ( ) hero . moveUp ( ) hero . moveUp ( ) hero . …" at bounding box center [556, 395] width 241 height 282
drag, startPoint x: 547, startPoint y: 311, endPoint x: 526, endPoint y: 316, distance: 21.6
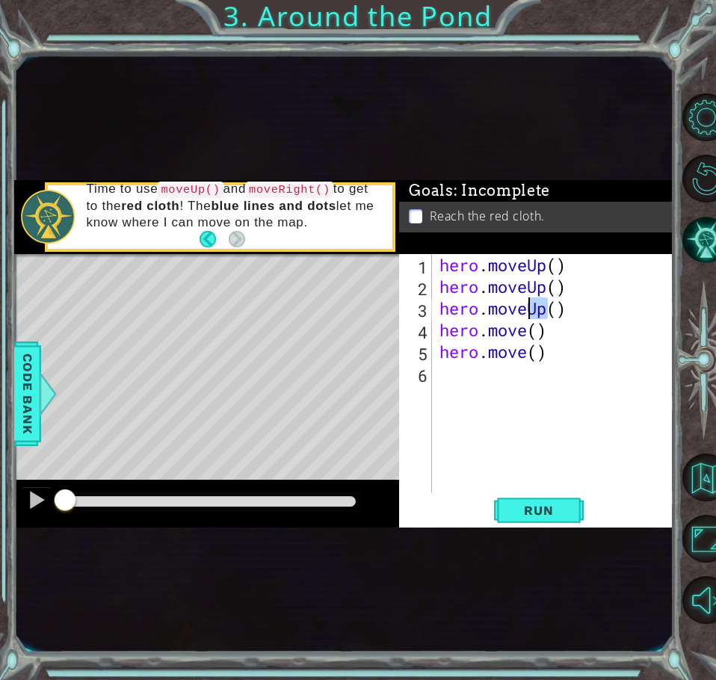
click at [526, 316] on div "hero . moveUp ( ) hero . moveUp ( ) hero . moveUp ( ) hero . move ( ) hero . mo…" at bounding box center [556, 395] width 241 height 282
drag, startPoint x: 548, startPoint y: 285, endPoint x: 527, endPoint y: 291, distance: 21.6
click at [527, 291] on div "hero . moveUp ( ) hero . moveUp ( ) hero . move ( ) hero . move ( ) hero . move…" at bounding box center [556, 395] width 241 height 282
drag, startPoint x: 545, startPoint y: 267, endPoint x: 526, endPoint y: 271, distance: 19.1
click at [526, 271] on div "hero . moveUp ( ) hero . move ( ) hero . move ( ) hero . move ( ) hero . move (…" at bounding box center [556, 395] width 241 height 282
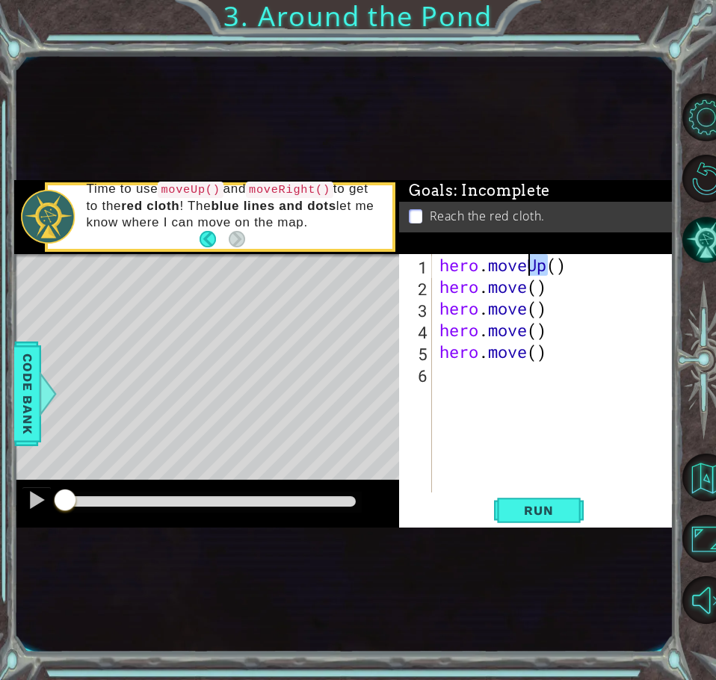
type textarea "hero.move()"
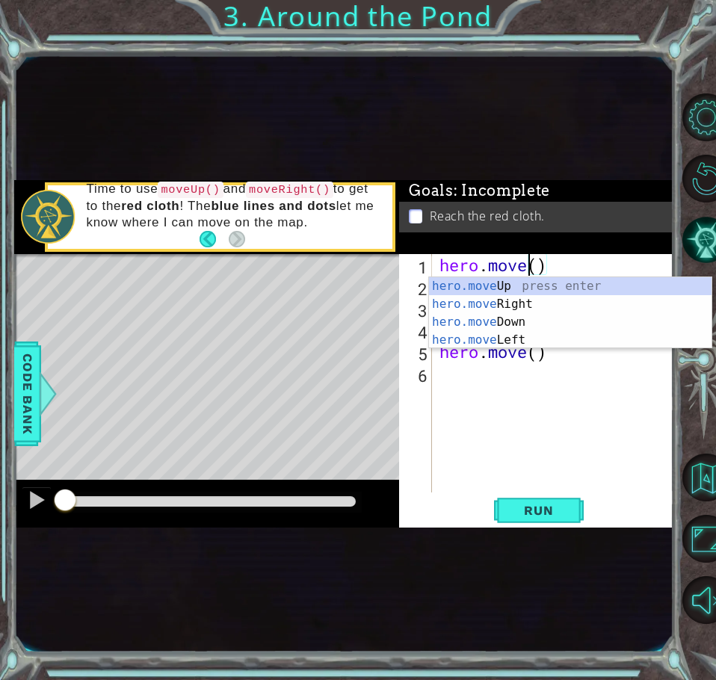
click at [518, 426] on div "hero . move ( ) hero . move ( ) hero . move ( ) hero . move ( ) hero . move ( )" at bounding box center [556, 395] width 241 height 282
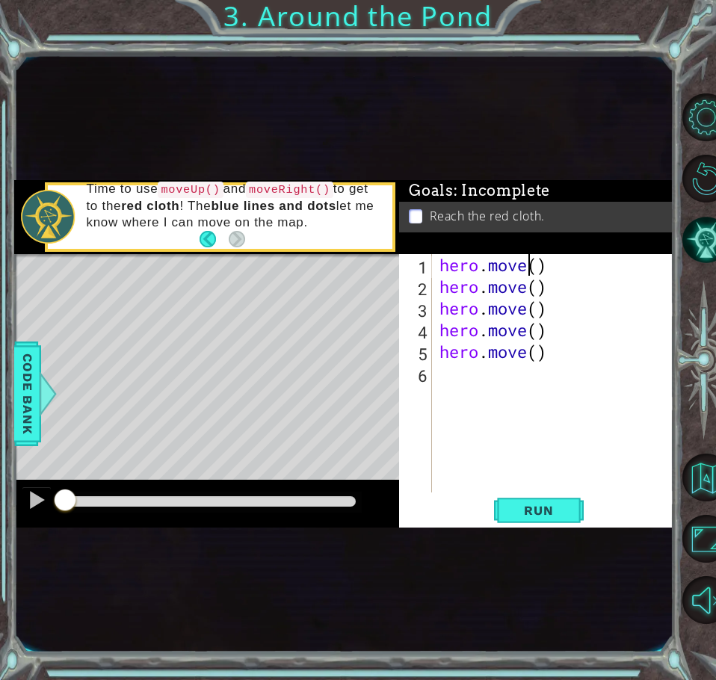
click at [527, 274] on div "hero . move ( ) hero . move ( ) hero . move ( ) hero . move ( ) hero . move ( )" at bounding box center [556, 395] width 241 height 282
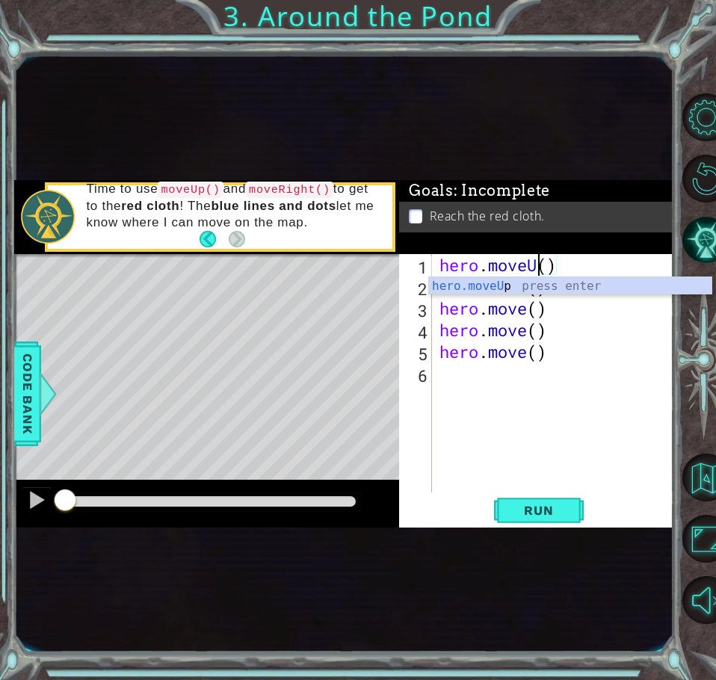
scroll to position [0, 5]
click at [532, 332] on div "hero . moveUp ( ) hero . move ( ) hero . move ( ) hero . move ( ) hero . move (…" at bounding box center [556, 395] width 241 height 282
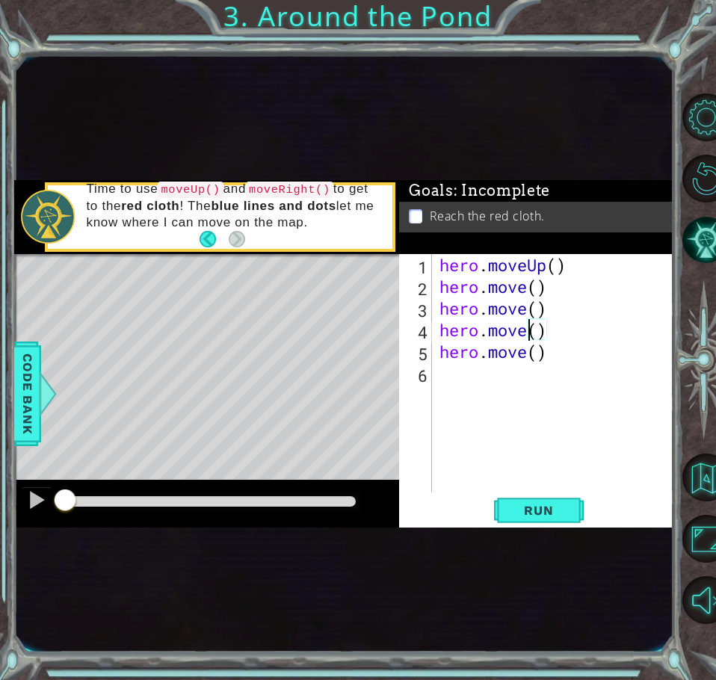
scroll to position [0, 4]
click at [529, 292] on div "hero . moveUp ( ) hero . move ( ) hero . move ( ) hero . move ( ) hero . move (…" at bounding box center [556, 395] width 241 height 282
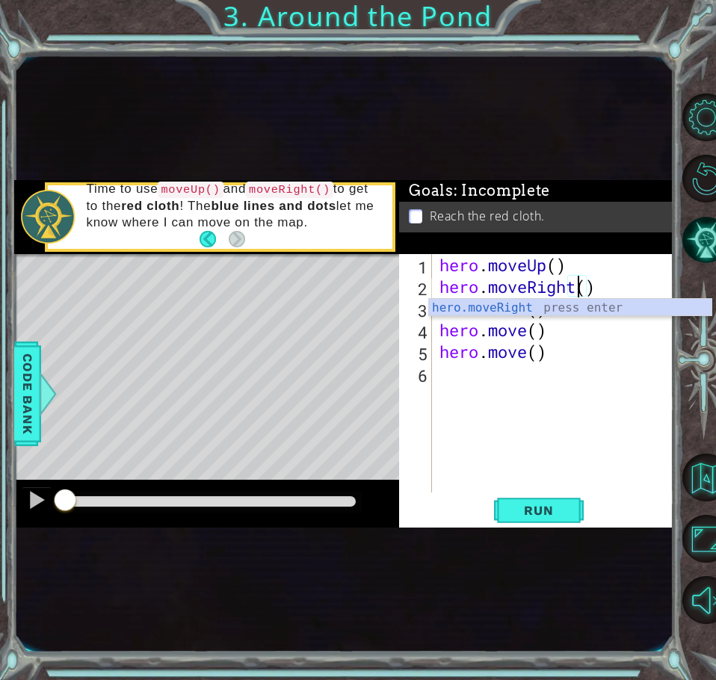
scroll to position [0, 7]
click at [548, 339] on div "hero . moveUp ( ) hero . moveRight ( ) hero . move ( ) hero . move ( ) hero . m…" at bounding box center [556, 395] width 241 height 282
type textarea "hero.move()"
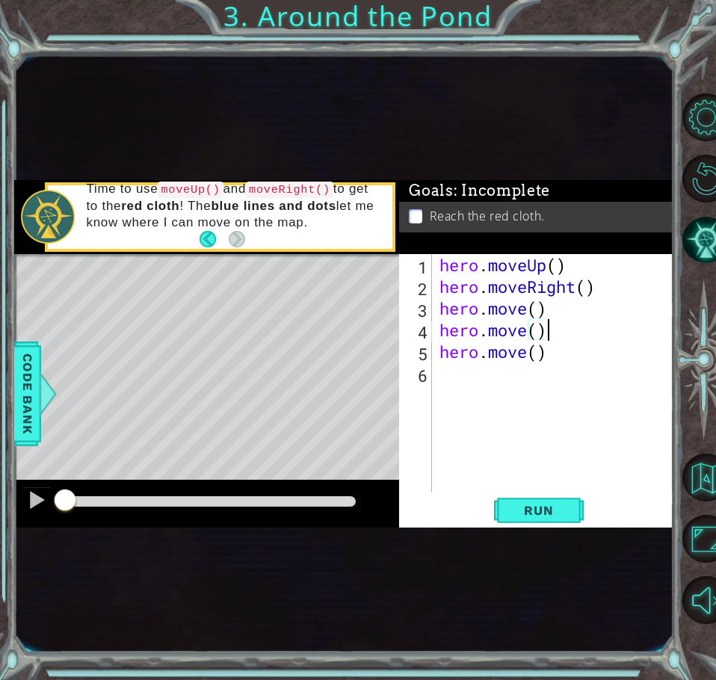
scroll to position [0, 4]
drag, startPoint x: 547, startPoint y: 310, endPoint x: 429, endPoint y: 305, distance: 118.2
click at [429, 305] on div "hero.move() 1 2 3 4 5 6 hero . moveUp ( ) hero . moveRight ( ) hero . move ( ) …" at bounding box center [534, 373] width 271 height 238
drag, startPoint x: 558, startPoint y: 337, endPoint x: 421, endPoint y: 346, distance: 137.0
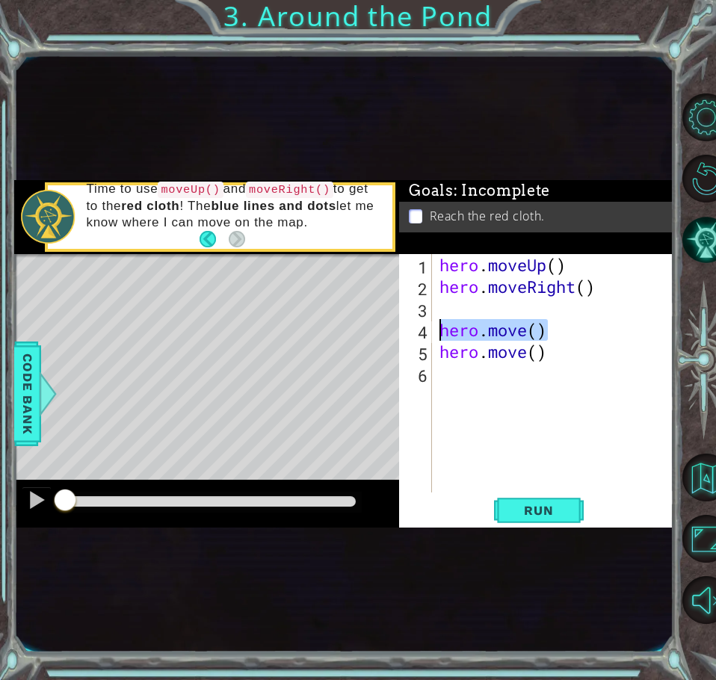
click at [422, 346] on div "1 2 3 4 5 6 hero . moveUp ( ) hero . moveRight ( ) hero . move ( ) hero . move …" at bounding box center [534, 373] width 271 height 238
type textarea "hero.move()hero.move()"
drag, startPoint x: 653, startPoint y: 332, endPoint x: 438, endPoint y: 339, distance: 215.4
click at [438, 339] on div "hero . moveUp ( ) hero . moveRight ( ) hero . move ( ) hero . move ( )" at bounding box center [556, 395] width 241 height 282
click at [438, 303] on div "hero . moveUp ( ) hero . moveRight ( )" at bounding box center [556, 395] width 241 height 282
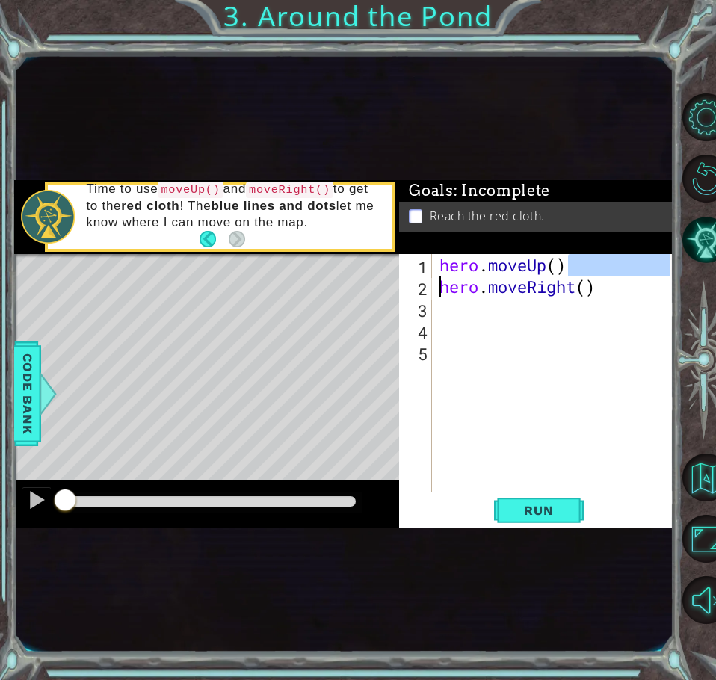
click at [398, 281] on div "1 ההההההההההההההההההההההההההההההההההההההההההההההההההההההההההההההההההההההההההההה…" at bounding box center [343, 353] width 658 height 347
click at [567, 271] on div "hero . moveUp ( ) hero . moveRight ( )" at bounding box center [556, 405] width 241 height 303
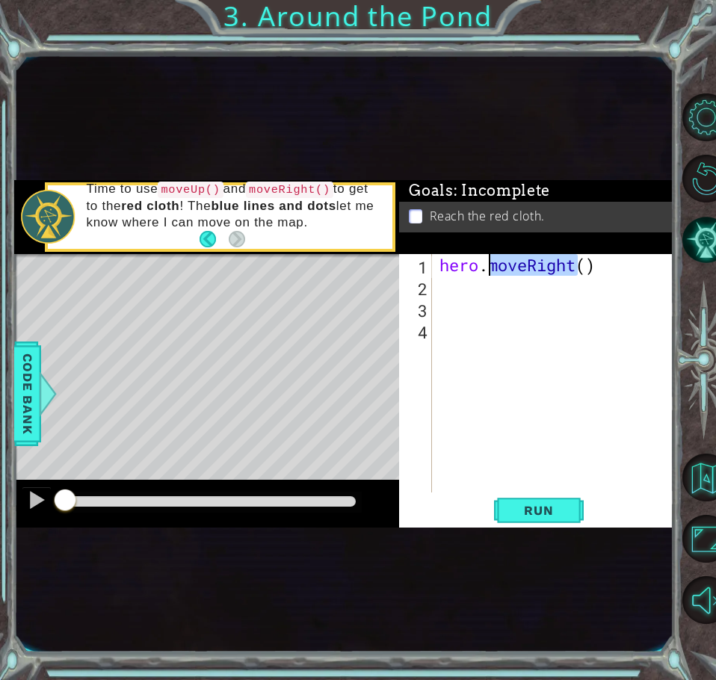
drag, startPoint x: 574, startPoint y: 265, endPoint x: 487, endPoint y: 268, distance: 86.7
click at [487, 268] on div "hero . moveRight ( )" at bounding box center [556, 395] width 241 height 282
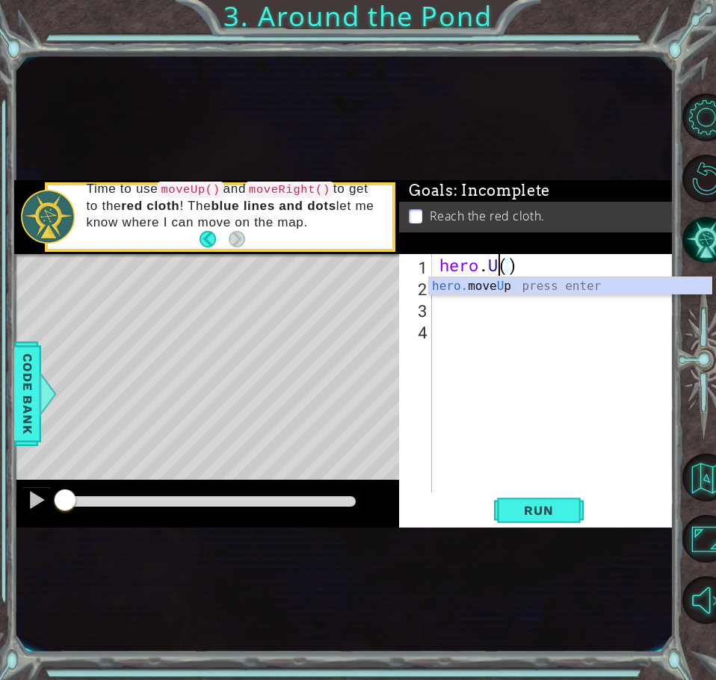
scroll to position [0, 3]
click at [474, 292] on div "hero. move Up press enter" at bounding box center [570, 304] width 282 height 54
type textarea "hero.moveUp()"
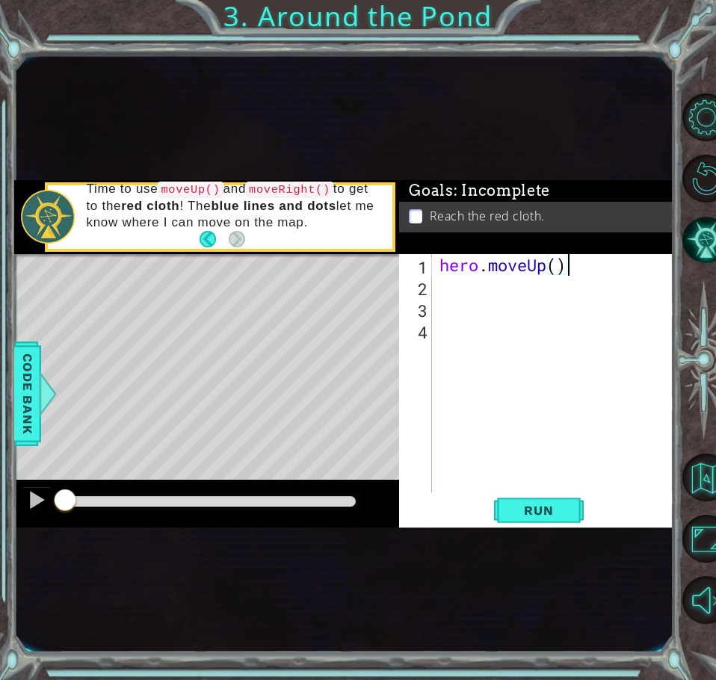
click at [439, 285] on div "hero . moveUp ( )" at bounding box center [556, 395] width 241 height 282
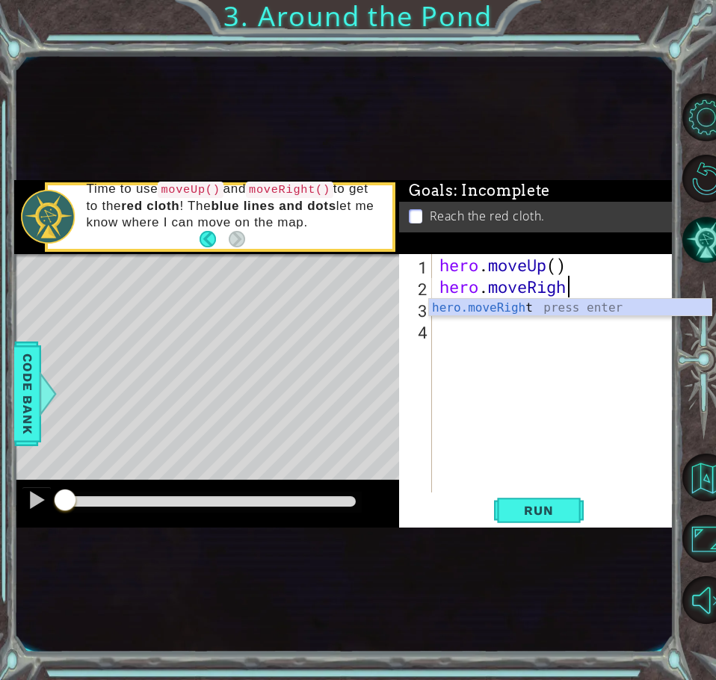
scroll to position [0, 5]
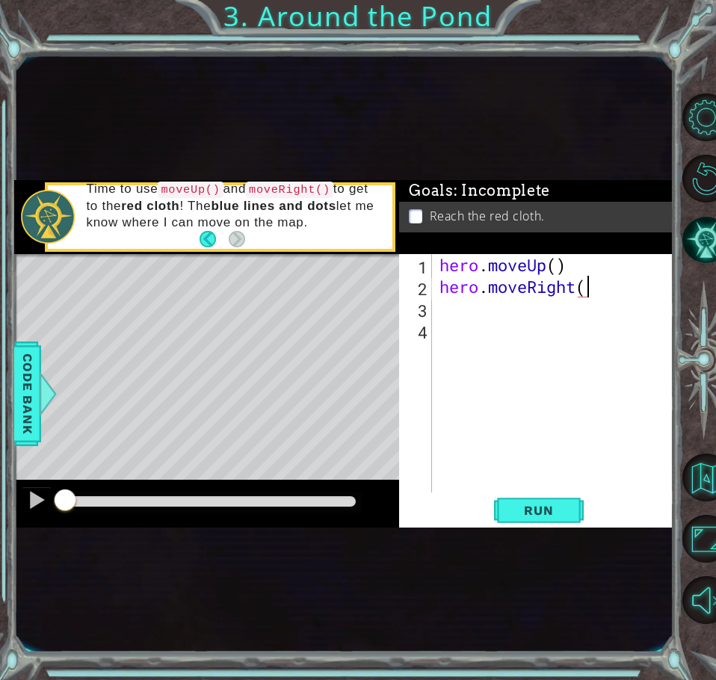
type textarea "hero.moveRight()"
click at [440, 309] on div "hero . moveUp ( ) hero . moveRight ( )" at bounding box center [556, 395] width 241 height 282
click at [560, 315] on div "hero . moveUp ( ) hero . moveRight ( ) hero . moveUp ( )" at bounding box center [556, 395] width 241 height 282
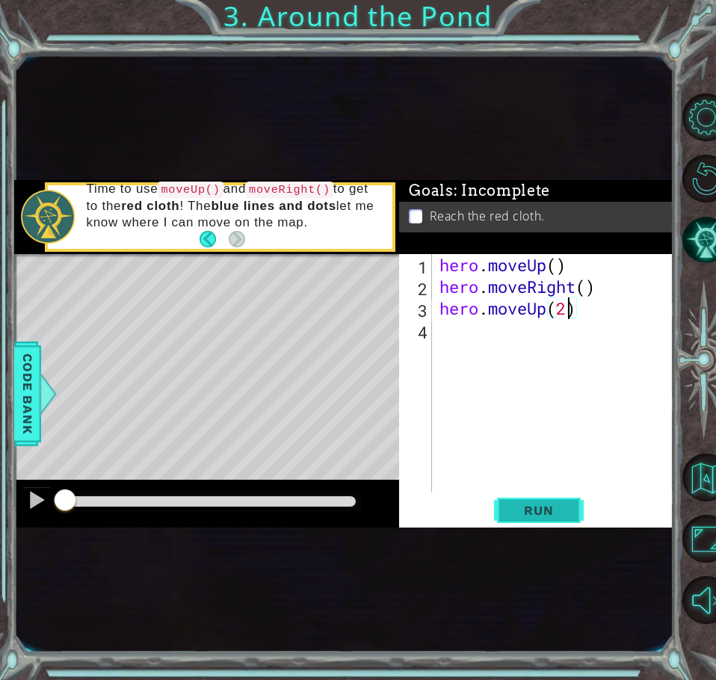
type textarea "hero.moveUp(2)"
click at [526, 516] on span "Run" at bounding box center [538, 510] width 59 height 15
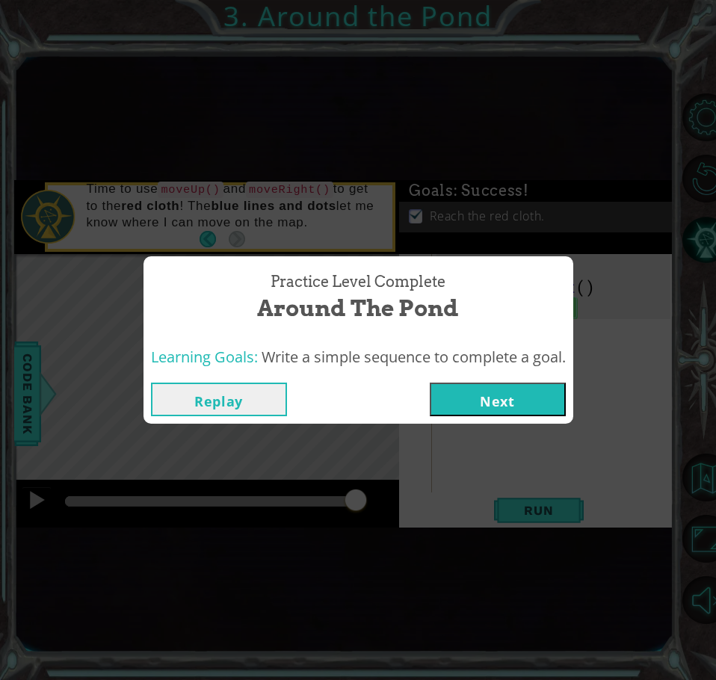
click at [507, 398] on button "Next" at bounding box center [498, 400] width 136 height 34
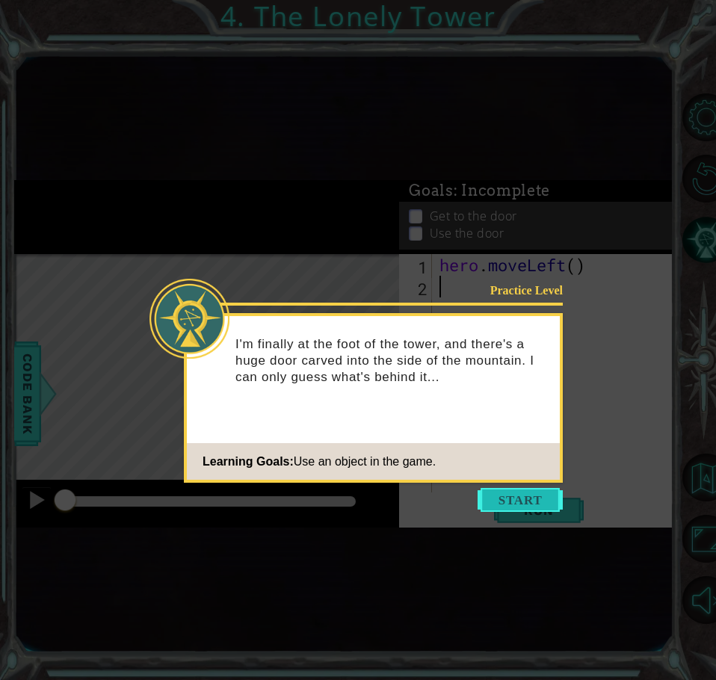
click at [537, 496] on button "Start" at bounding box center [520, 500] width 85 height 24
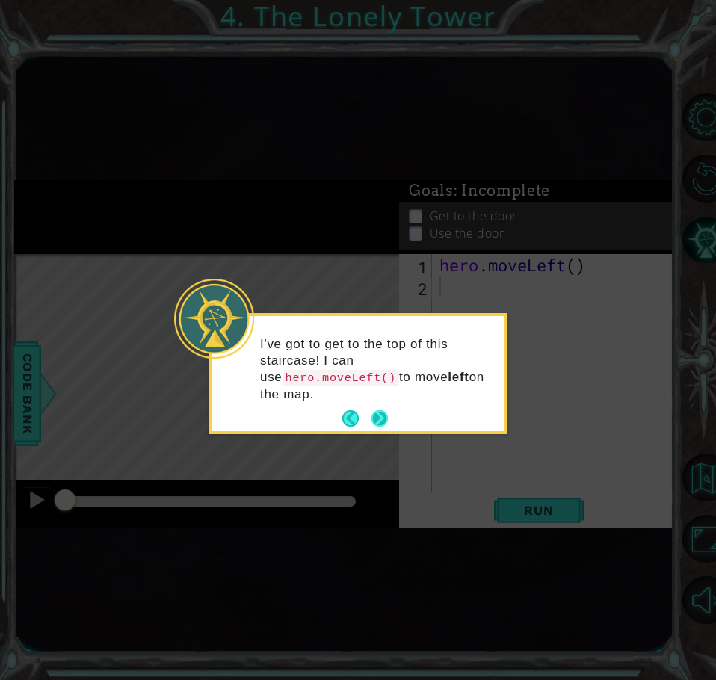
click at [377, 410] on button "Next" at bounding box center [379, 418] width 16 height 16
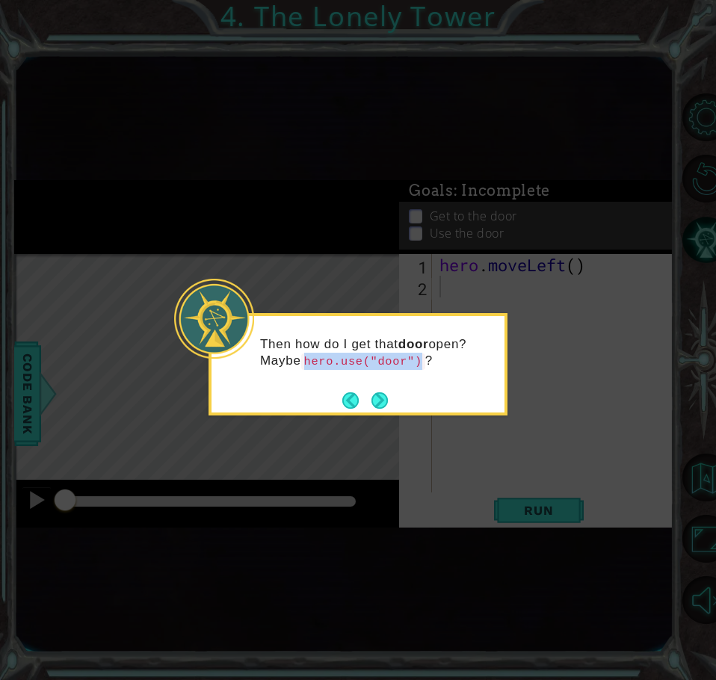
drag, startPoint x: 308, startPoint y: 360, endPoint x: 416, endPoint y: 368, distance: 108.6
click at [416, 368] on code "hero.use("door")" at bounding box center [363, 361] width 124 height 16
copy code "hero.use("door")"
click at [380, 398] on button "Next" at bounding box center [379, 400] width 16 height 16
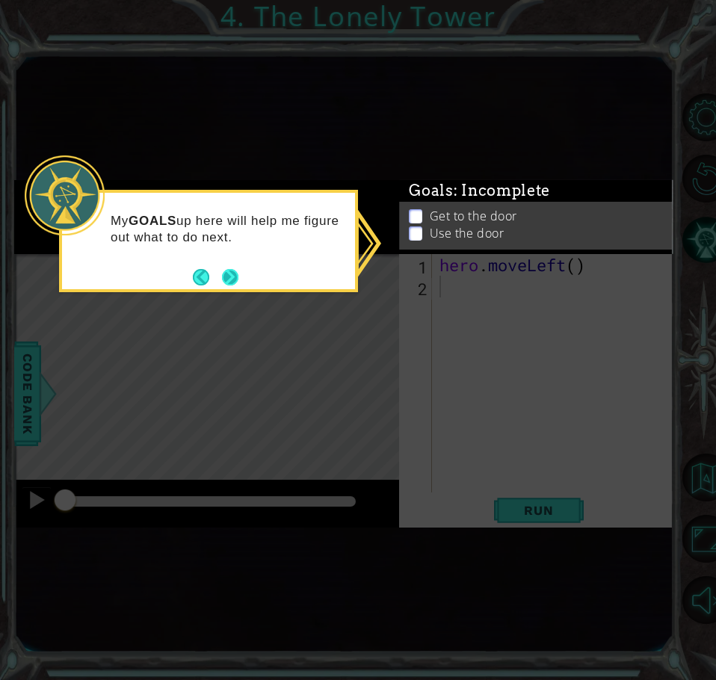
click at [222, 276] on button "Next" at bounding box center [230, 277] width 16 height 16
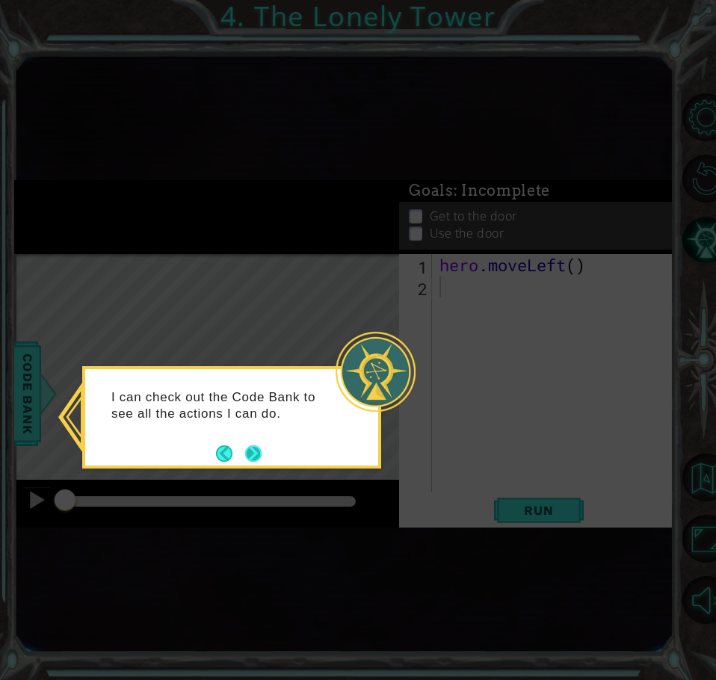
click at [256, 454] on button "Next" at bounding box center [253, 453] width 16 height 16
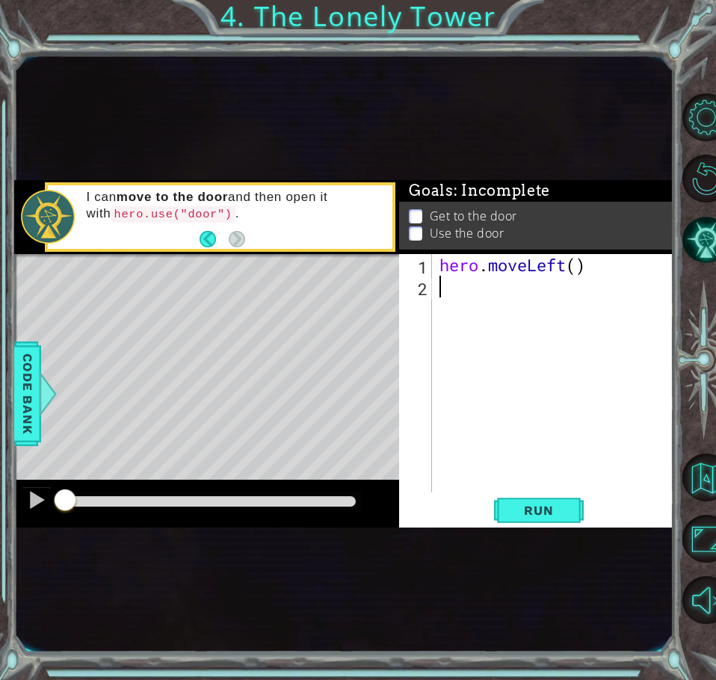
click at [572, 265] on div "hero . moveLeft ( )" at bounding box center [556, 395] width 241 height 282
click at [575, 264] on div "hero . moveLeft ( )" at bounding box center [556, 395] width 241 height 282
drag, startPoint x: 437, startPoint y: 263, endPoint x: 594, endPoint y: 263, distance: 156.9
click at [594, 263] on div "hero . moveLeft ( 2 )" at bounding box center [556, 395] width 241 height 282
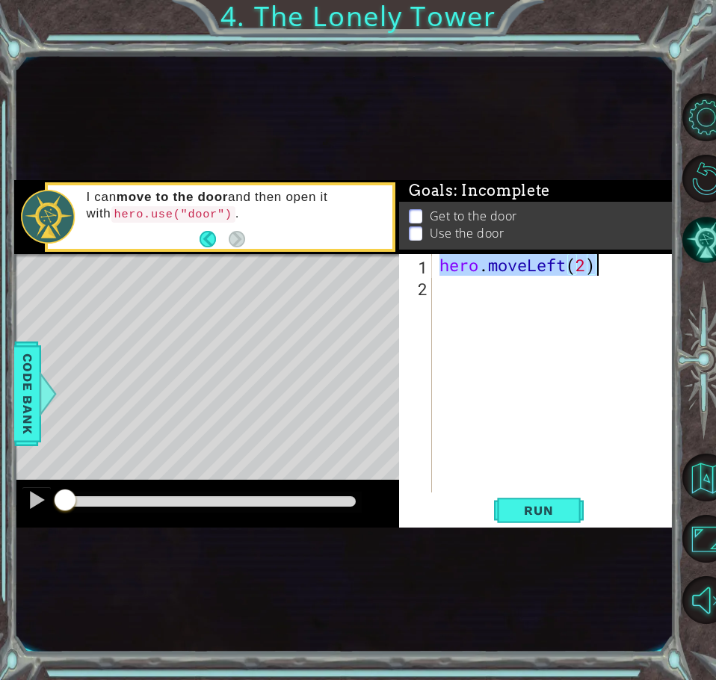
paste textarea "use("door""
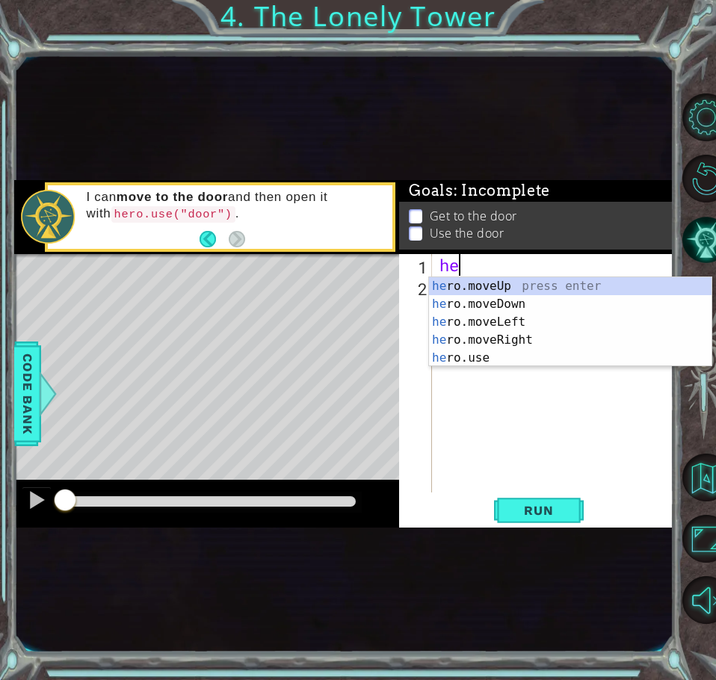
scroll to position [0, 1]
type textarea "hero"
click at [484, 321] on div "hero .moveUp press enter hero .moveDown press enter hero .moveLeft press enter …" at bounding box center [570, 340] width 282 height 126
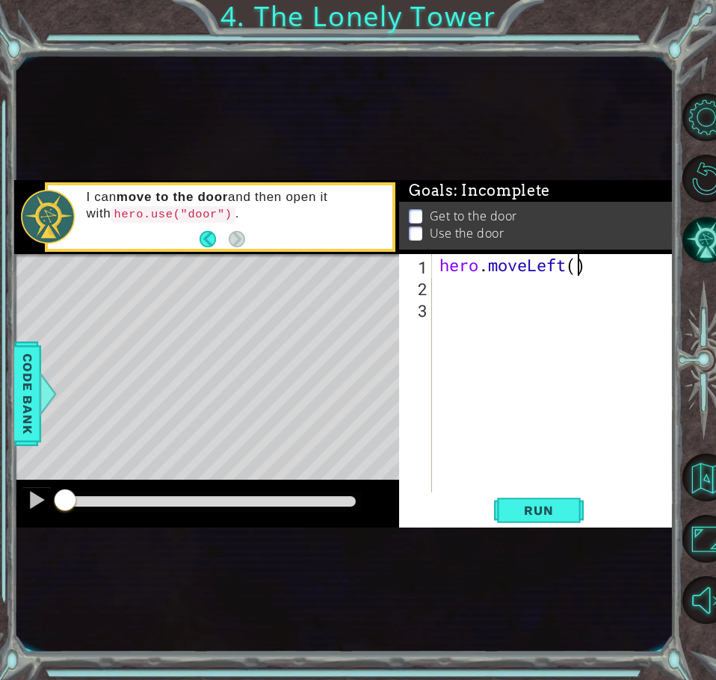
click at [579, 260] on div "hero . moveLeft ( )" at bounding box center [556, 395] width 241 height 282
type textarea "hero.moveLeft(2)"
click at [445, 295] on div "hero . moveLeft ( 2 )" at bounding box center [556, 395] width 241 height 282
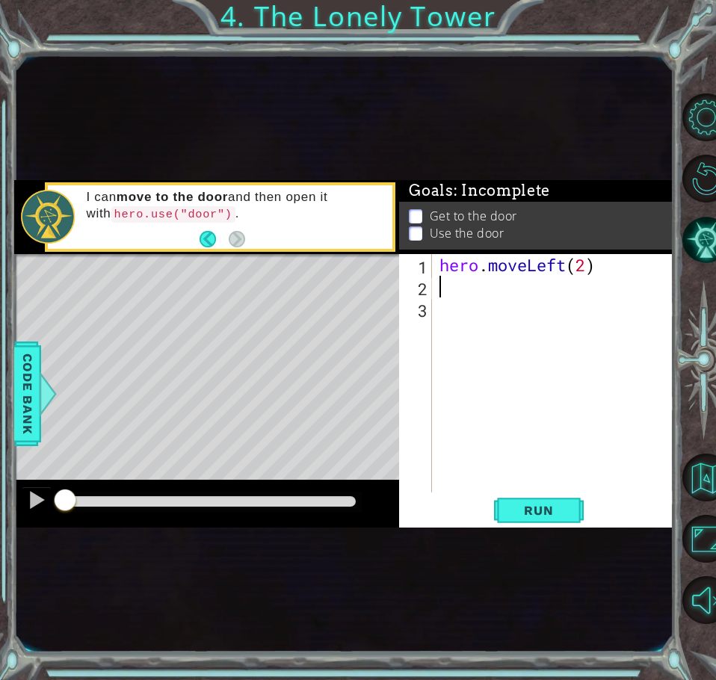
type textarea "he"
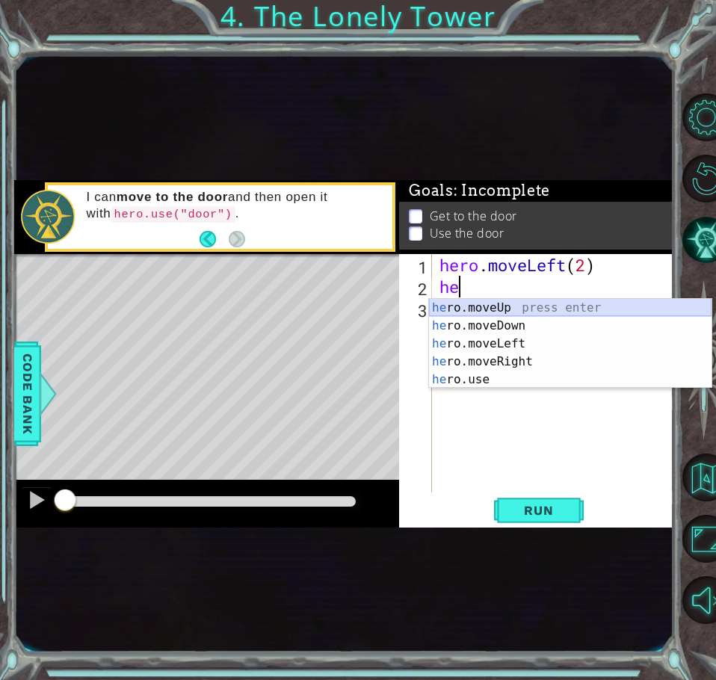
click at [518, 306] on div "he ro.moveUp press enter he ro.moveDown press enter he ro.moveLeft press enter …" at bounding box center [570, 362] width 282 height 126
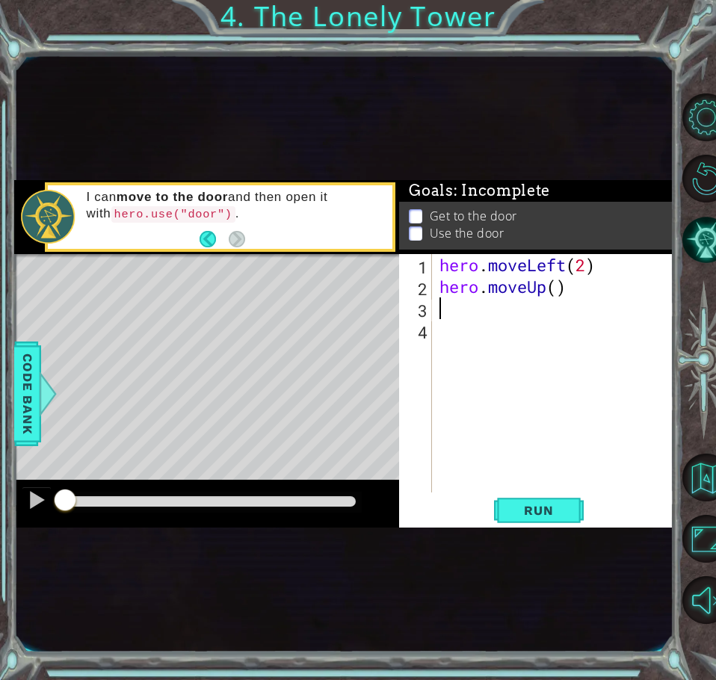
click at [556, 288] on div "hero . moveLeft ( 2 ) hero . moveUp ( )" at bounding box center [556, 395] width 241 height 282
type textarea "hero.moveUp(2)"
click at [442, 315] on div "hero . moveLeft ( 2 ) hero . moveUp ( 2 )" at bounding box center [556, 395] width 241 height 282
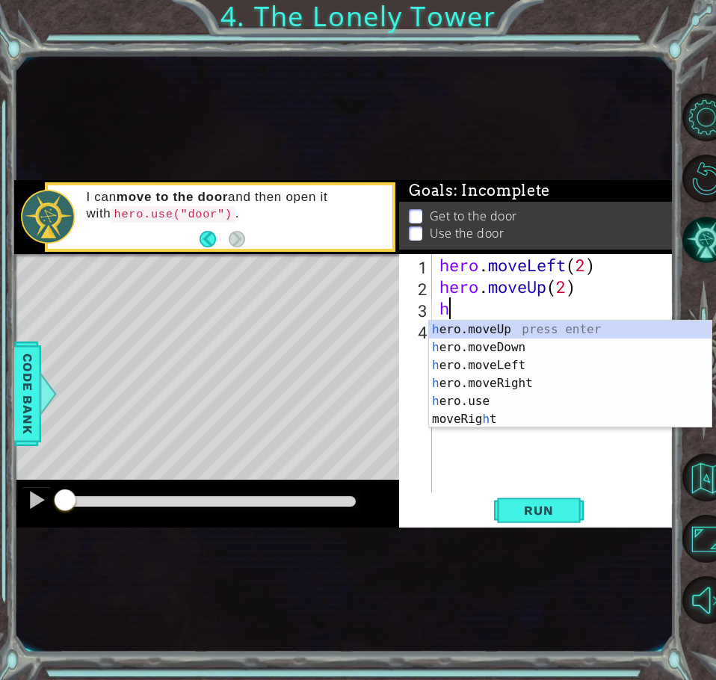
type textarea "he"
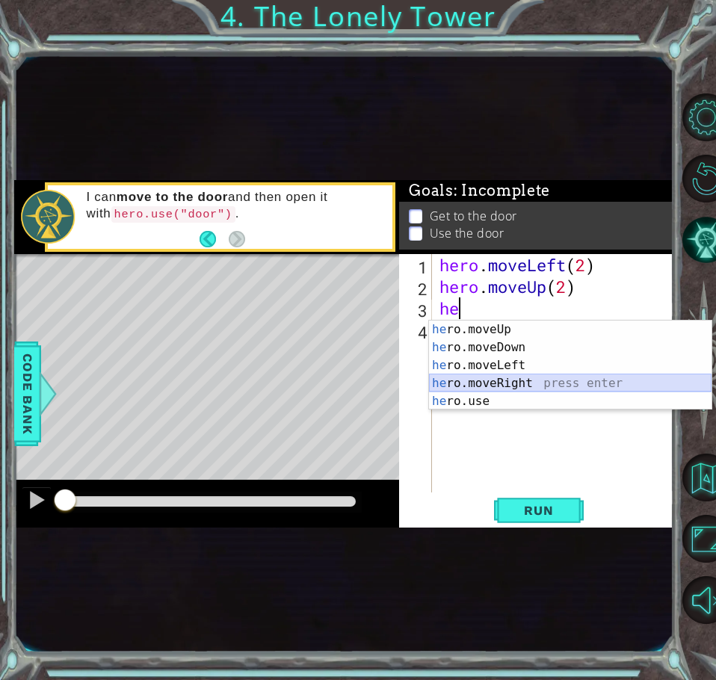
click at [510, 383] on div "he ro.moveUp press enter he ro.moveDown press enter he ro.moveLeft press enter …" at bounding box center [570, 384] width 282 height 126
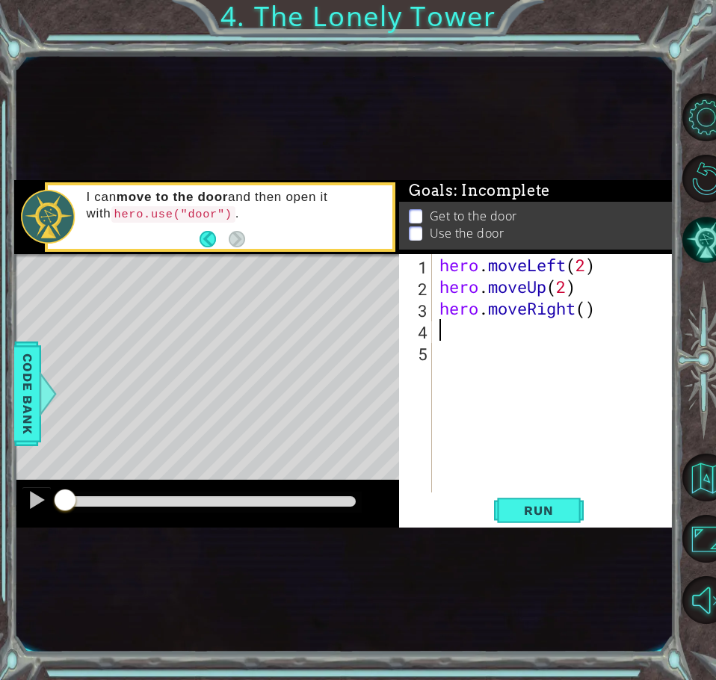
click at [588, 306] on div "hero . moveLeft ( 2 ) hero . moveUp ( 2 ) hero . moveRight ( )" at bounding box center [556, 395] width 241 height 282
type textarea "hero.moveRight(2)"
click at [453, 336] on div "hero . moveLeft ( 2 ) hero . moveUp ( 2 ) hero . moveRight ( 2 )" at bounding box center [556, 395] width 241 height 282
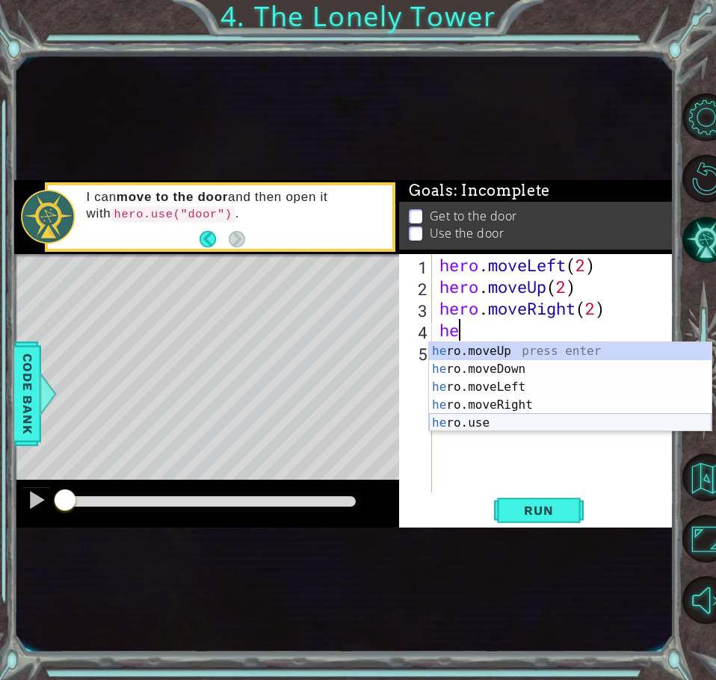
click at [485, 421] on div "he ro.moveUp press enter he ro.moveDown press enter he ro.moveLeft press enter …" at bounding box center [570, 405] width 282 height 126
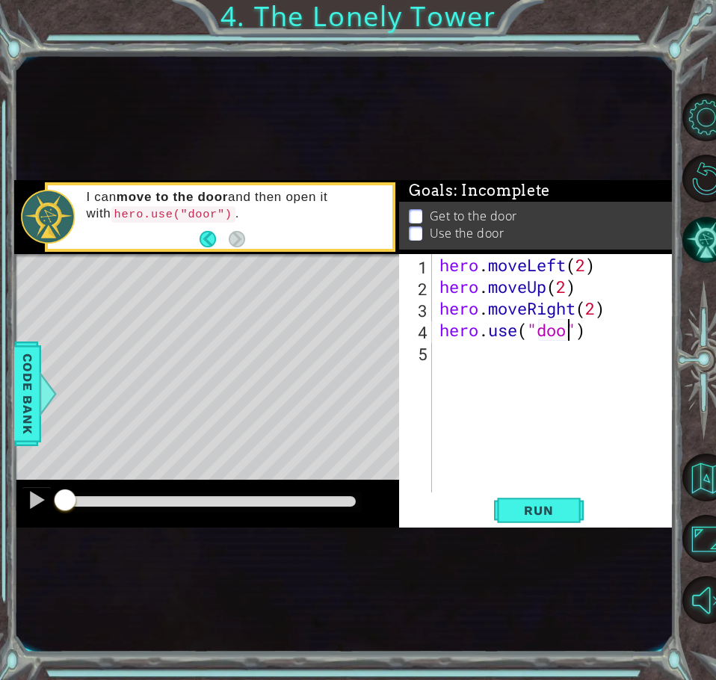
scroll to position [0, 7]
type textarea "hero.use("door")"
click at [549, 503] on span "Run" at bounding box center [538, 510] width 59 height 15
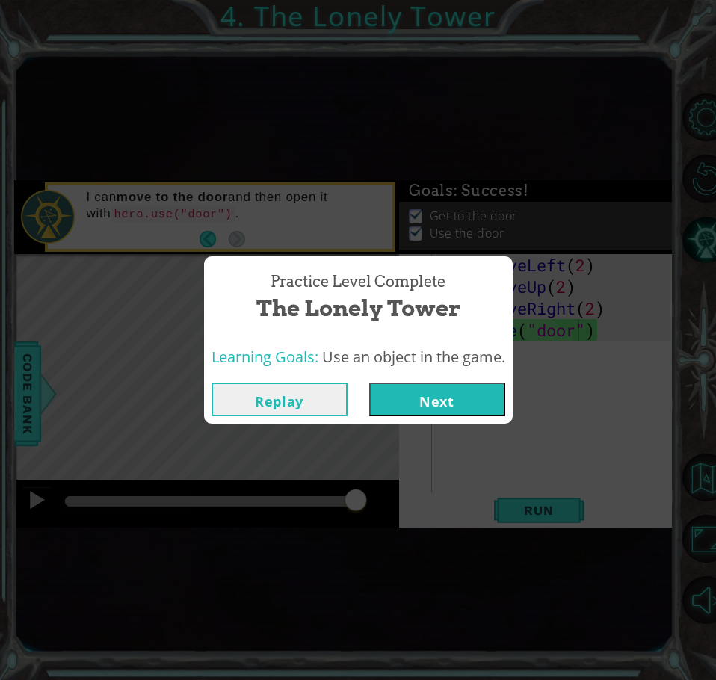
click at [472, 398] on button "Next" at bounding box center [437, 400] width 136 height 34
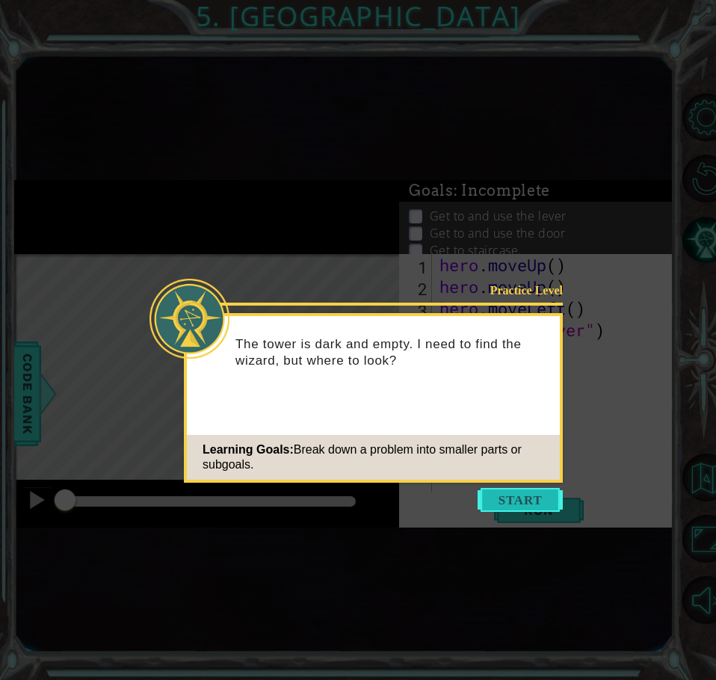
click at [510, 506] on button "Start" at bounding box center [520, 500] width 85 height 24
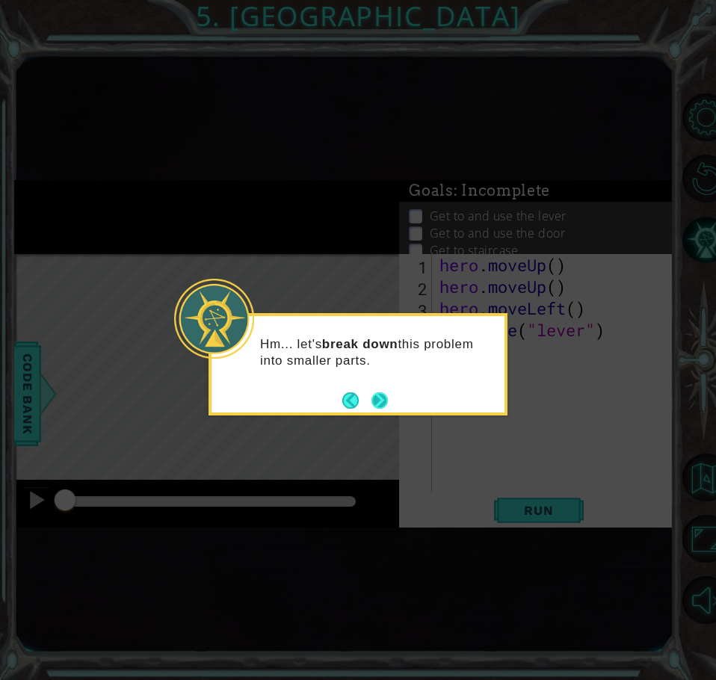
click at [386, 398] on button "Next" at bounding box center [379, 400] width 16 height 16
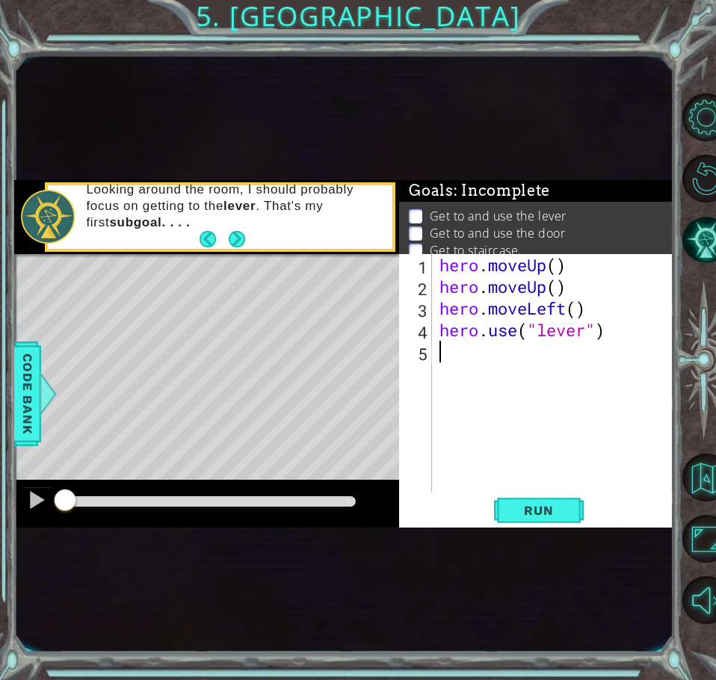
click at [562, 269] on div "hero . moveUp ( ) hero . moveUp ( ) hero . moveLeft ( ) hero . use ( "lever" )" at bounding box center [556, 395] width 241 height 282
click at [543, 284] on div "hero . moveUp ( 2 ) hero . moveUp ( ) hero . moveLeft ( ) hero . use ( "lever" )" at bounding box center [556, 395] width 241 height 282
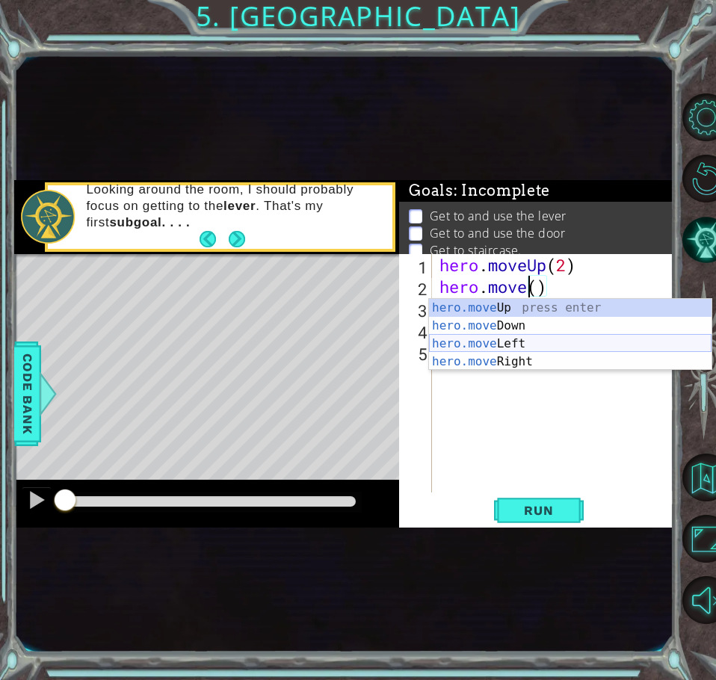
click at [485, 345] on div "hero.move Up press enter hero.move Down press enter hero.move Left press enter …" at bounding box center [570, 353] width 282 height 108
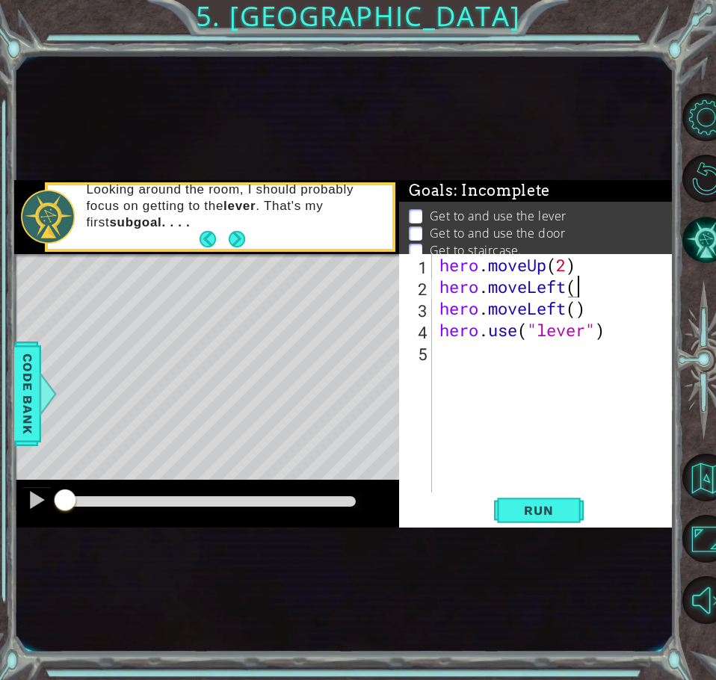
type textarea "hero.moveLeft()"
drag, startPoint x: 584, startPoint y: 312, endPoint x: 419, endPoint y: 311, distance: 165.2
click at [419, 311] on div "hero.moveLeft() 1 2 3 4 5 hero . moveUp ( 2 ) hero . moveLeft ( ) hero . moveLe…" at bounding box center [534, 373] width 271 height 238
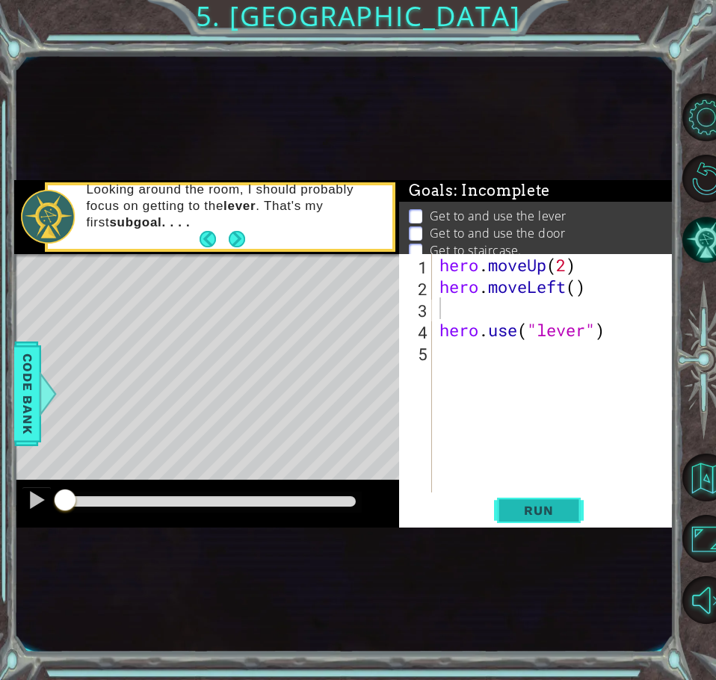
click at [550, 518] on span "Run" at bounding box center [538, 510] width 59 height 15
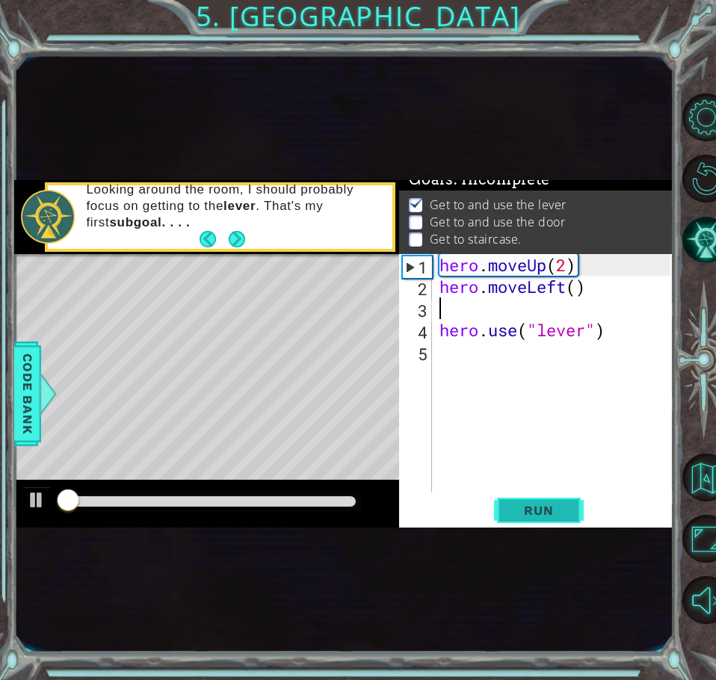
scroll to position [16, 0]
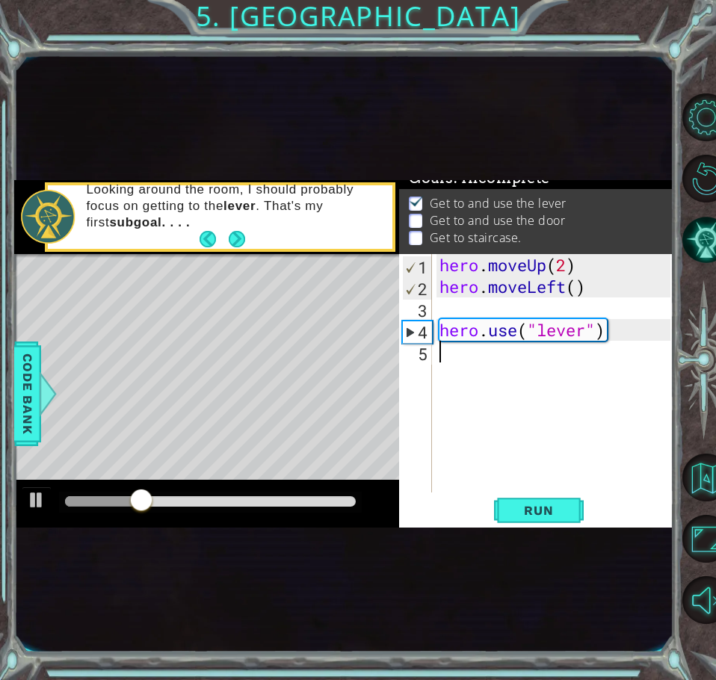
click at [440, 354] on div "hero . moveUp ( 2 ) hero . moveLeft ( ) hero . use ( "lever" )" at bounding box center [556, 395] width 241 height 282
click at [28, 504] on div at bounding box center [36, 499] width 19 height 19
type textarea "he"
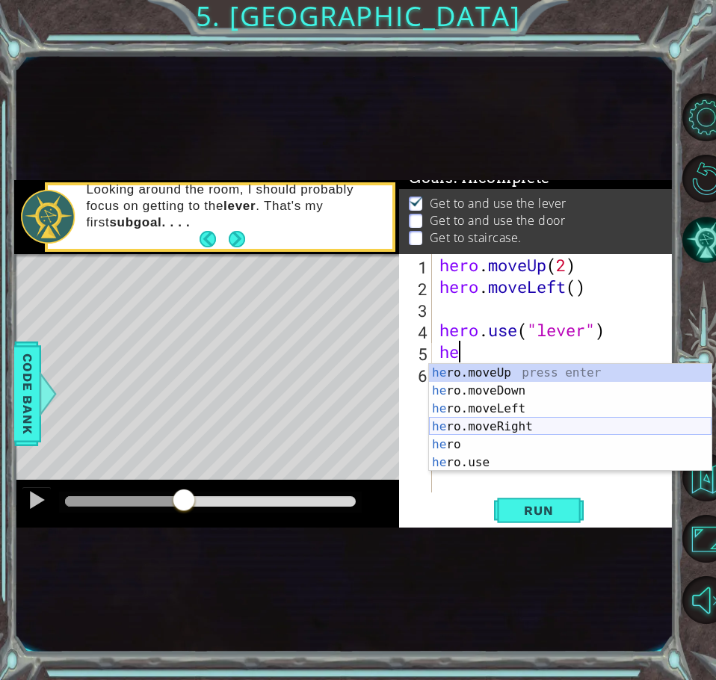
click at [482, 424] on div "he ro.moveUp press enter he ro.moveDown press enter he ro.moveLeft press enter …" at bounding box center [570, 435] width 282 height 143
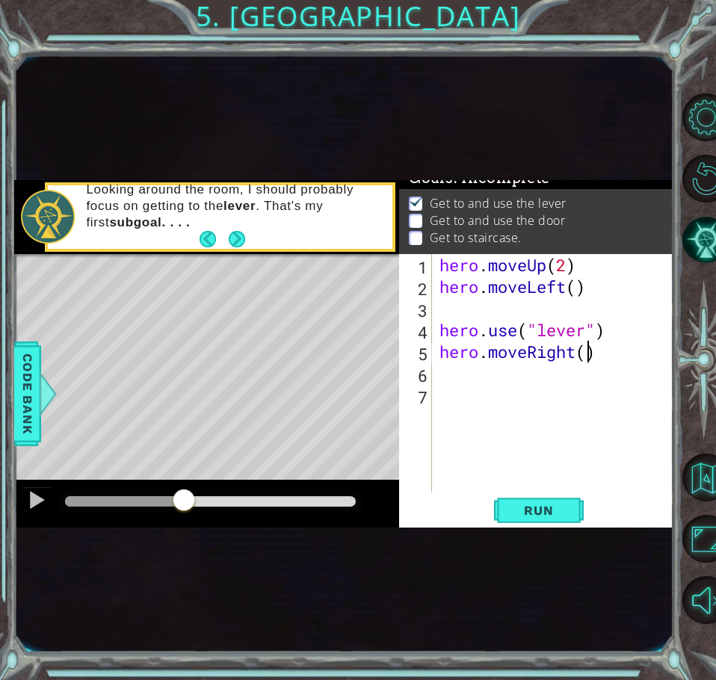
click at [584, 350] on div "hero . moveUp ( 2 ) hero . moveLeft ( ) hero . use ( "lever" ) hero . moveRight…" at bounding box center [556, 395] width 241 height 282
type textarea "hero.moveRight(3)"
click at [437, 371] on div "hero . moveUp ( 2 ) hero . moveLeft ( ) hero . use ( "lever" ) hero . moveRight…" at bounding box center [556, 395] width 241 height 282
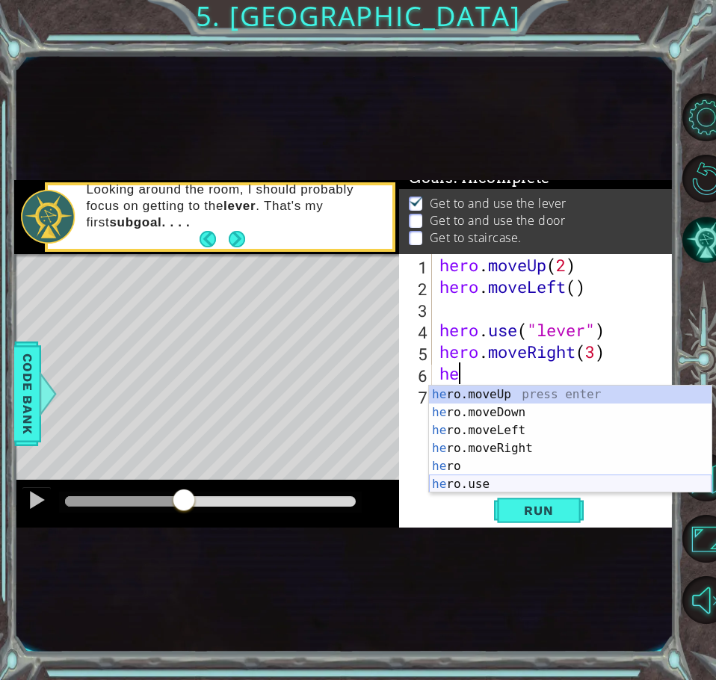
click at [497, 486] on div "he ro.moveUp press enter he ro.moveDown press enter he ro.moveLeft press enter …" at bounding box center [570, 457] width 282 height 143
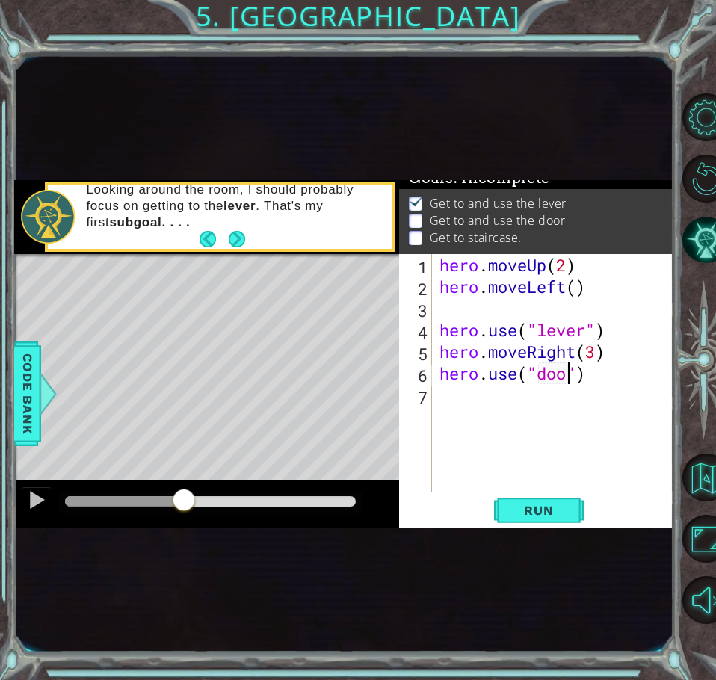
type textarea "hero.use("door")"
click at [444, 394] on div "hero . moveUp ( 2 ) hero . moveLeft ( ) hero . use ( "lever" ) hero . moveRight…" at bounding box center [556, 395] width 241 height 282
type textarea "he"
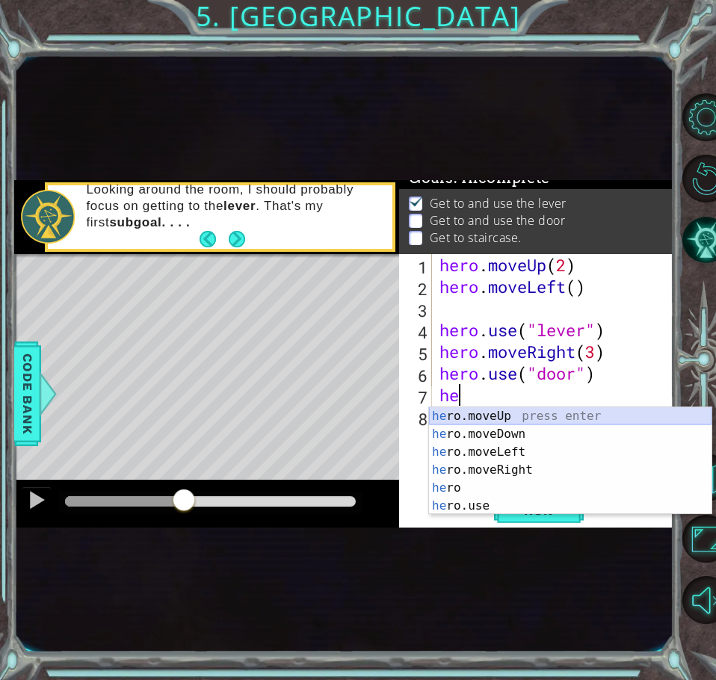
click at [500, 414] on div "he ro.moveUp press enter he ro.moveDown press enter he ro.moveLeft press enter …" at bounding box center [570, 478] width 282 height 143
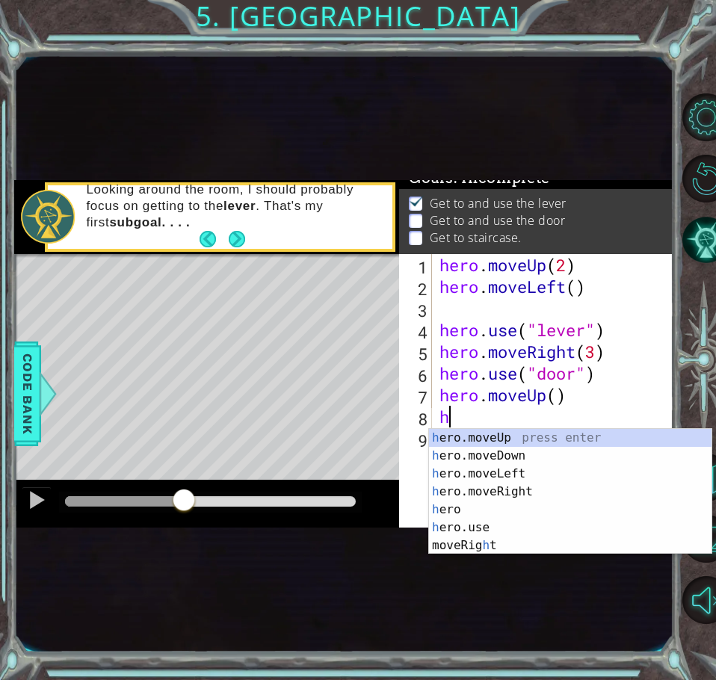
type textarea "he"
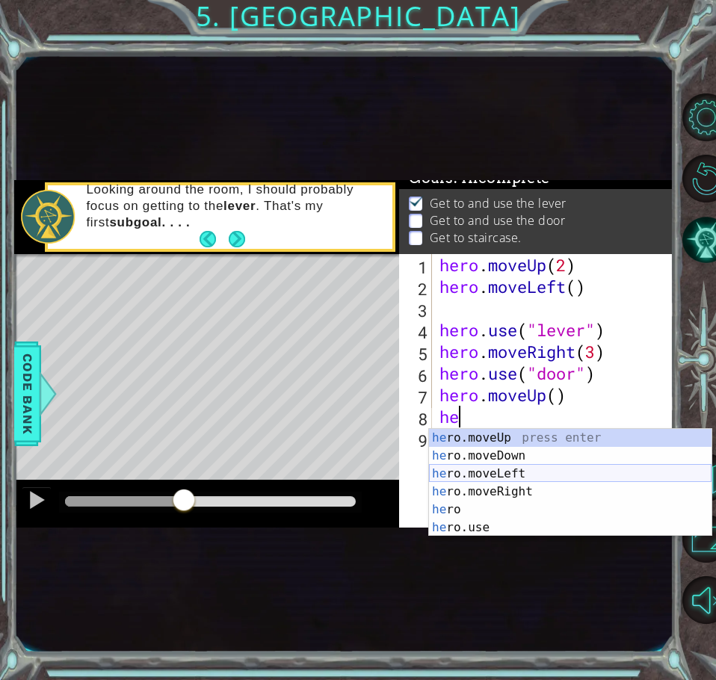
click at [467, 481] on div "he ro.moveUp press enter he ro.moveDown press enter he ro.moveLeft press enter …" at bounding box center [570, 500] width 282 height 143
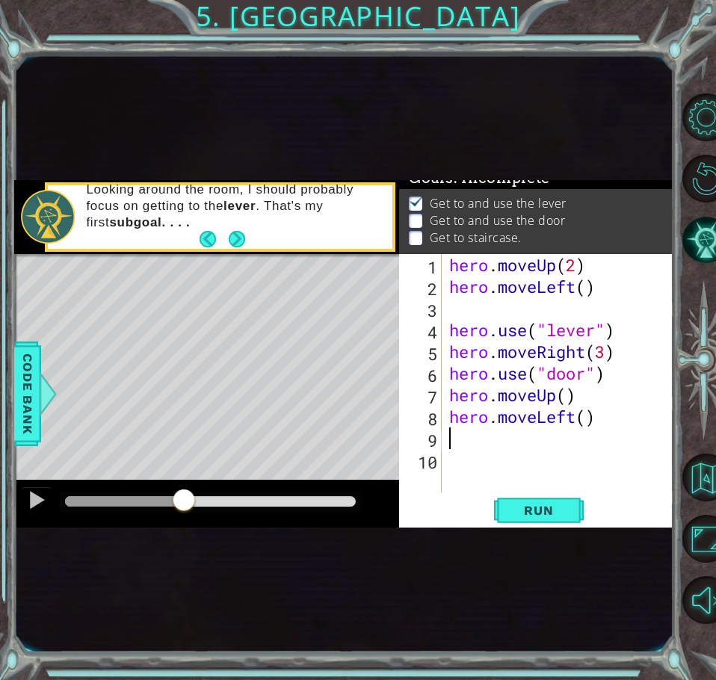
click at [587, 422] on div "hero . moveUp ( 2 ) hero . moveLeft ( ) hero . use ( "lever" ) hero . moveRight…" at bounding box center [562, 395] width 232 height 282
type textarea "hero.moveLeft(3)"
click at [464, 441] on div "hero . moveUp ( 2 ) hero . moveLeft ( ) hero . use ( "lever" ) hero . moveRight…" at bounding box center [562, 395] width 232 height 282
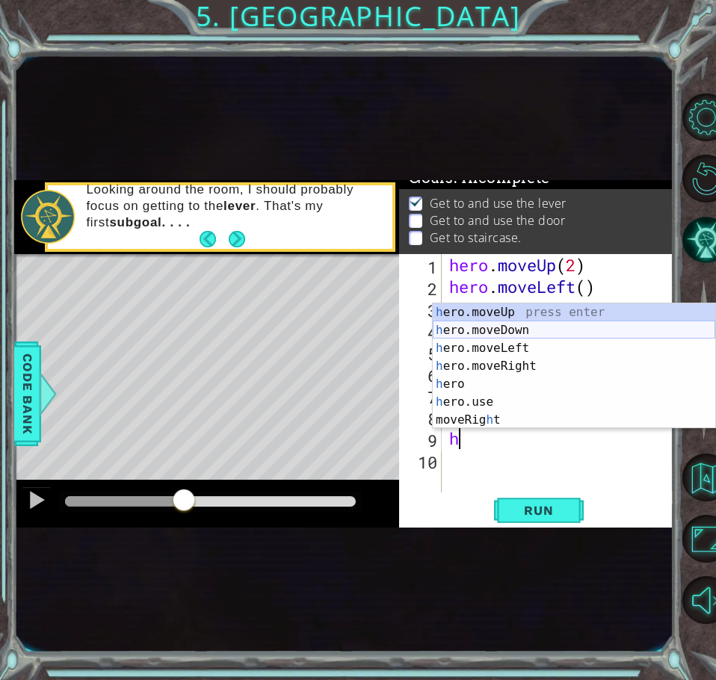
type textarea "he"
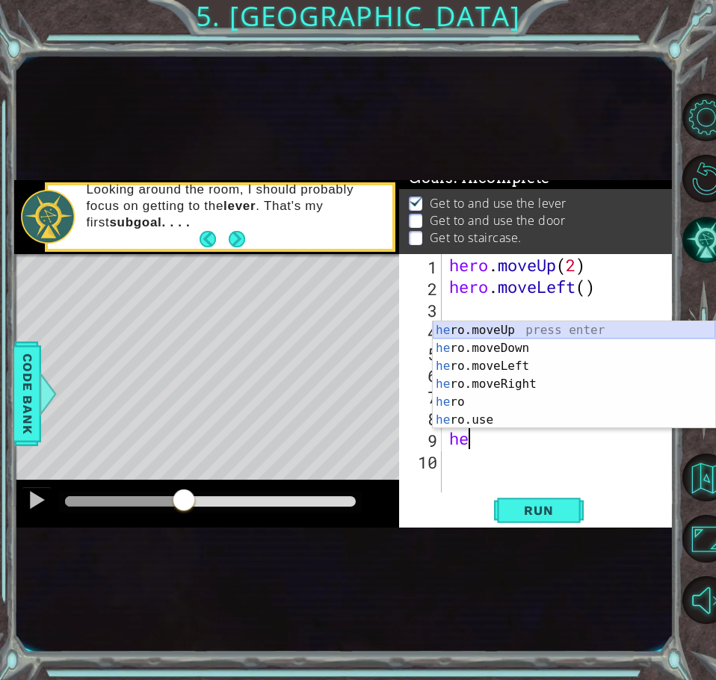
click at [514, 324] on div "he ro.moveUp press enter he ro.moveDown press enter he ro.moveLeft press enter …" at bounding box center [574, 392] width 282 height 143
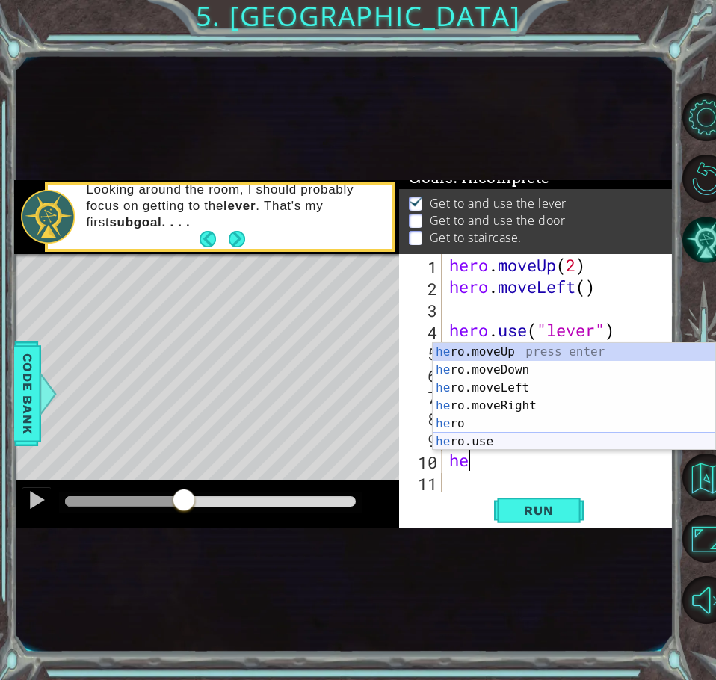
click at [465, 439] on div "he ro.moveUp press enter he ro.moveDown press enter he ro.moveLeft press enter …" at bounding box center [574, 414] width 282 height 143
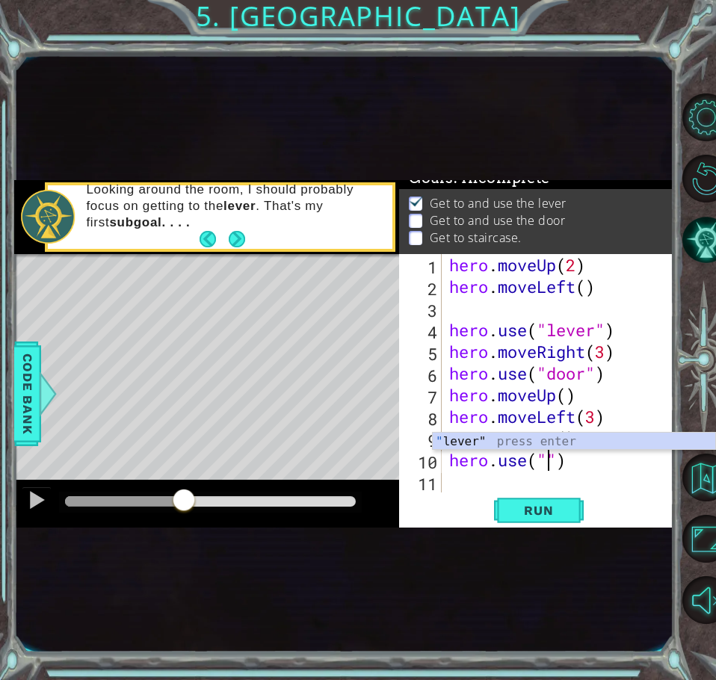
scroll to position [0, 4]
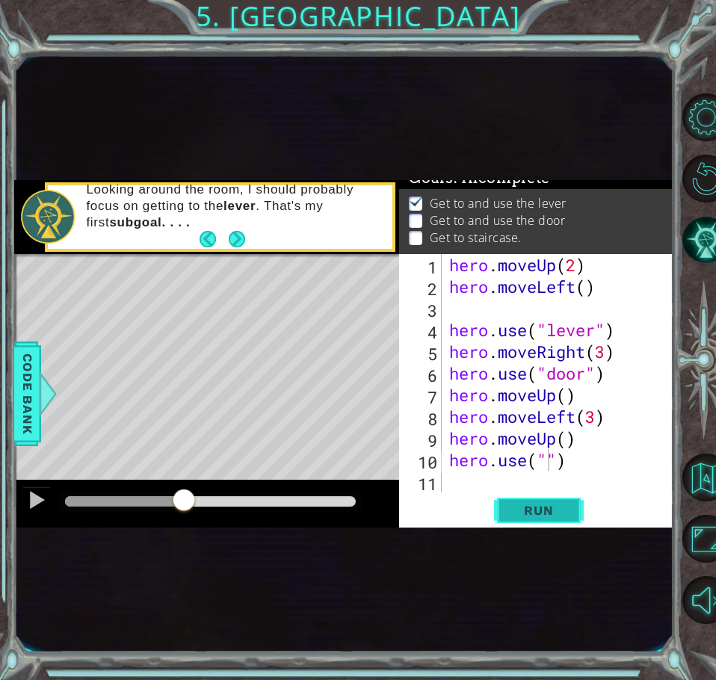
click at [522, 508] on span "Run" at bounding box center [538, 510] width 59 height 15
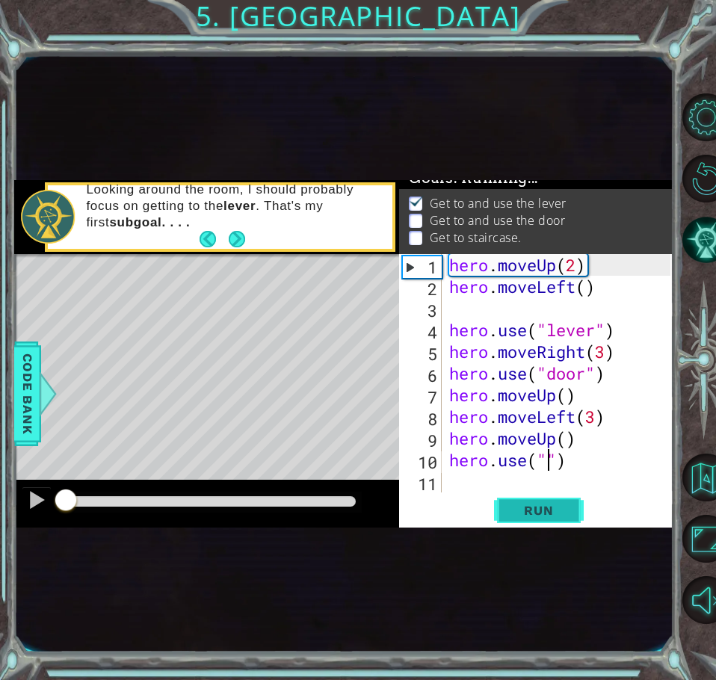
scroll to position [16, 0]
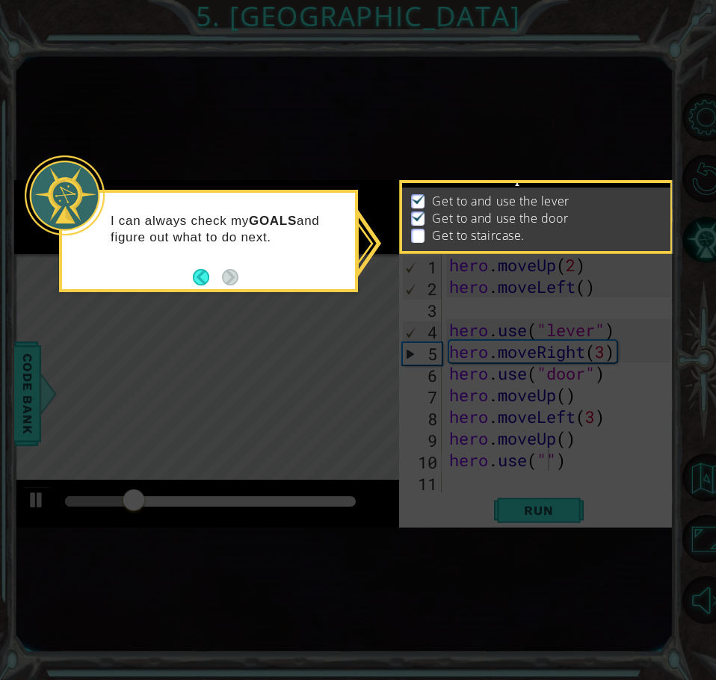
click at [294, 269] on div "I can always check my GOALS and figure out what to do next." at bounding box center [208, 236] width 293 height 75
click at [202, 276] on button "Back" at bounding box center [207, 277] width 29 height 16
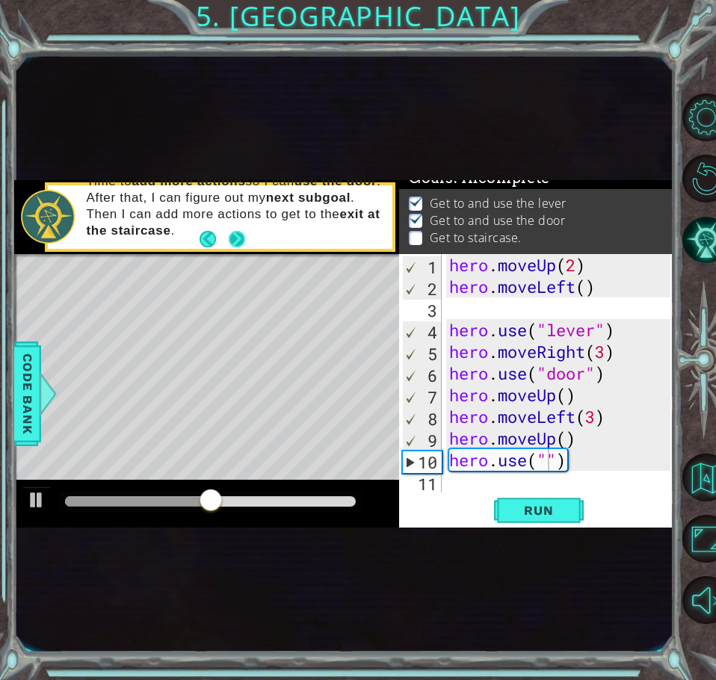
click at [235, 233] on button "Next" at bounding box center [237, 239] width 16 height 16
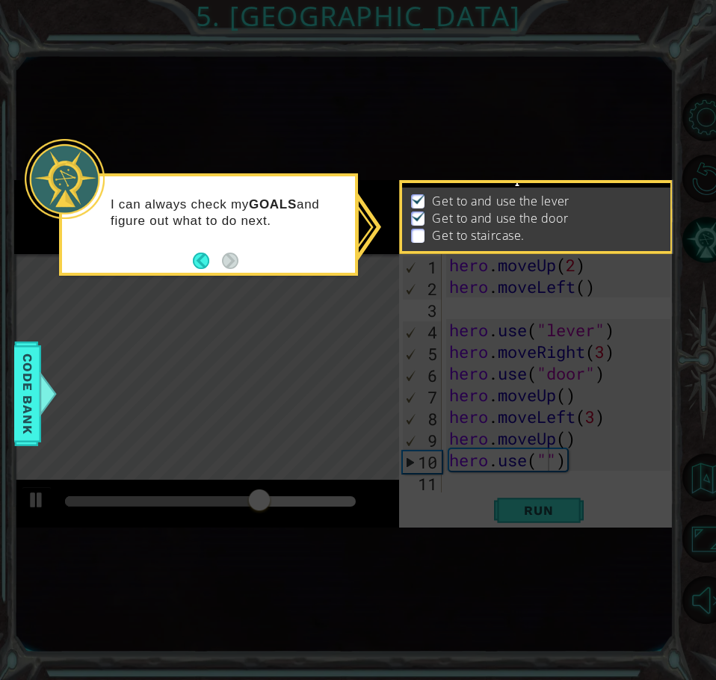
click at [289, 203] on strong "GOALS" at bounding box center [273, 204] width 48 height 14
click at [363, 222] on icon at bounding box center [358, 340] width 716 height 680
click at [195, 262] on button "Back" at bounding box center [207, 261] width 29 height 16
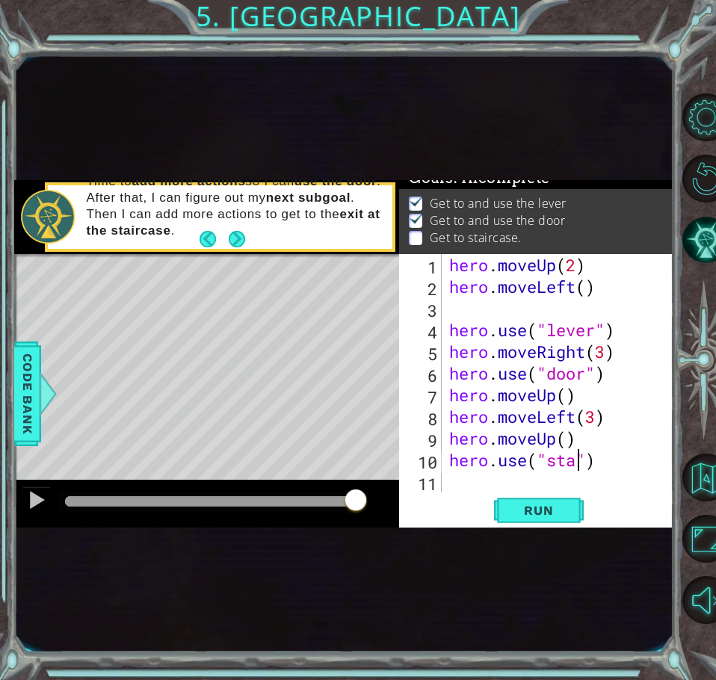
scroll to position [0, 7]
type textarea "hero.use("staircase")"
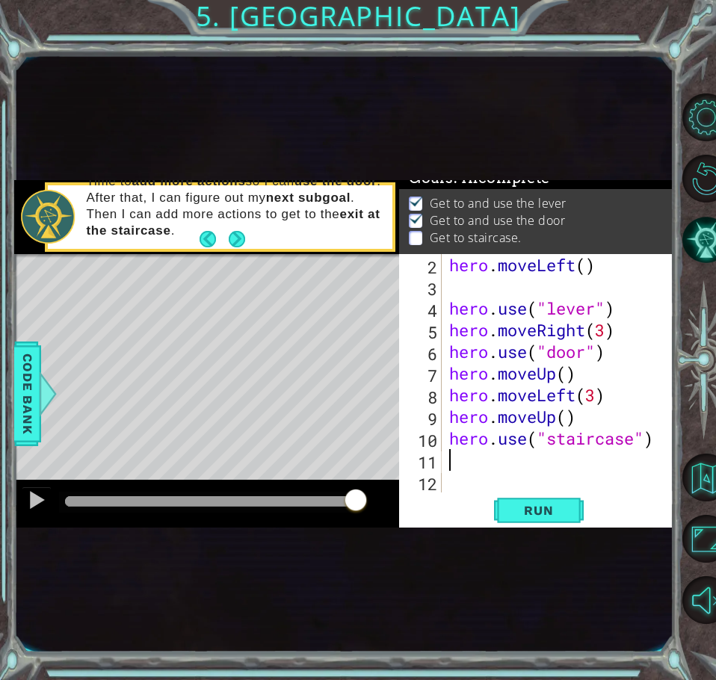
scroll to position [22, 0]
click at [532, 501] on button "Run" at bounding box center [539, 511] width 90 height 28
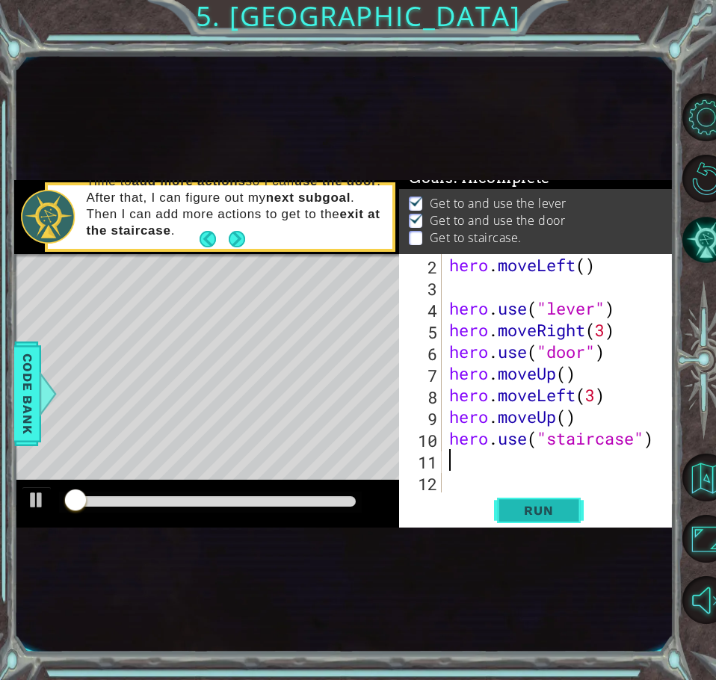
scroll to position [16, 0]
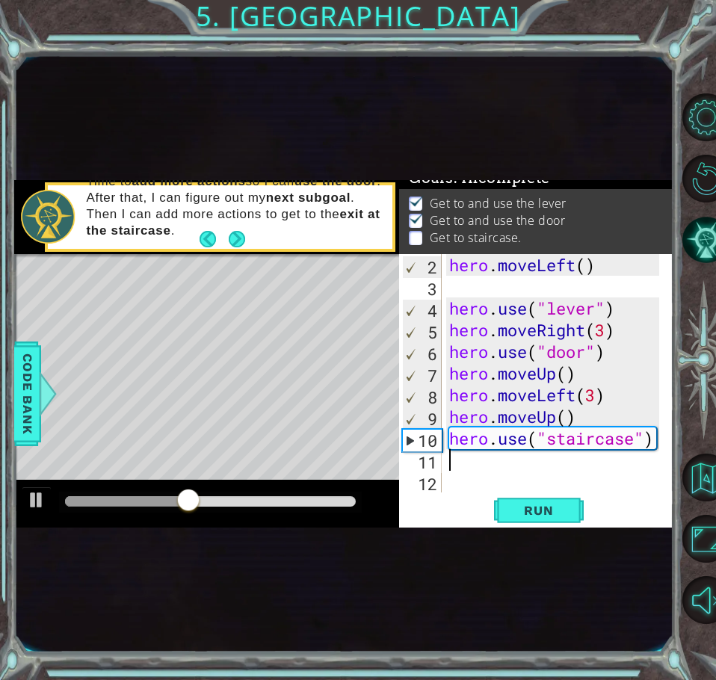
click at [563, 439] on div "hero . moveLeft ( ) hero . use ( "lever" ) hero . moveRight ( 3 ) hero . use ( …" at bounding box center [556, 395] width 220 height 282
click at [654, 437] on div "hero . moveLeft ( ) hero . use ( "lever" ) hero . moveRight ( 3 ) hero . use ( …" at bounding box center [556, 395] width 220 height 282
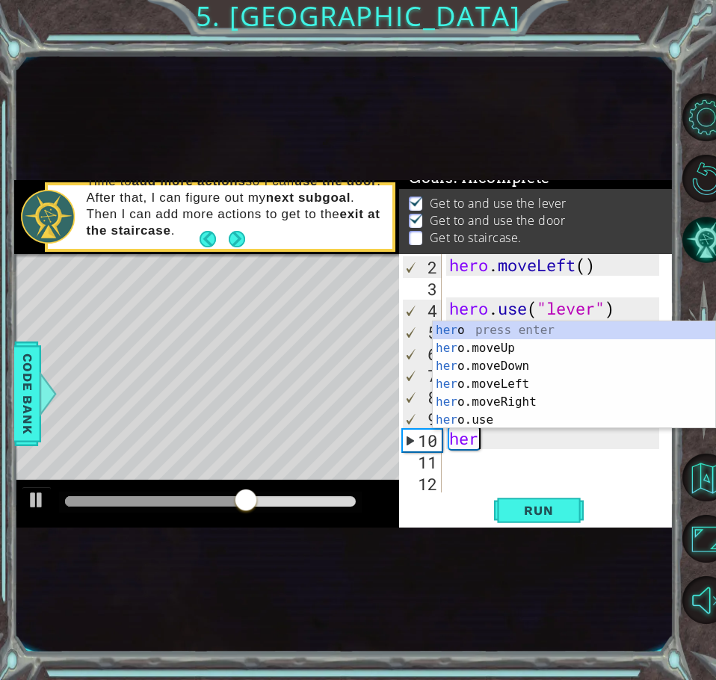
type textarea "h"
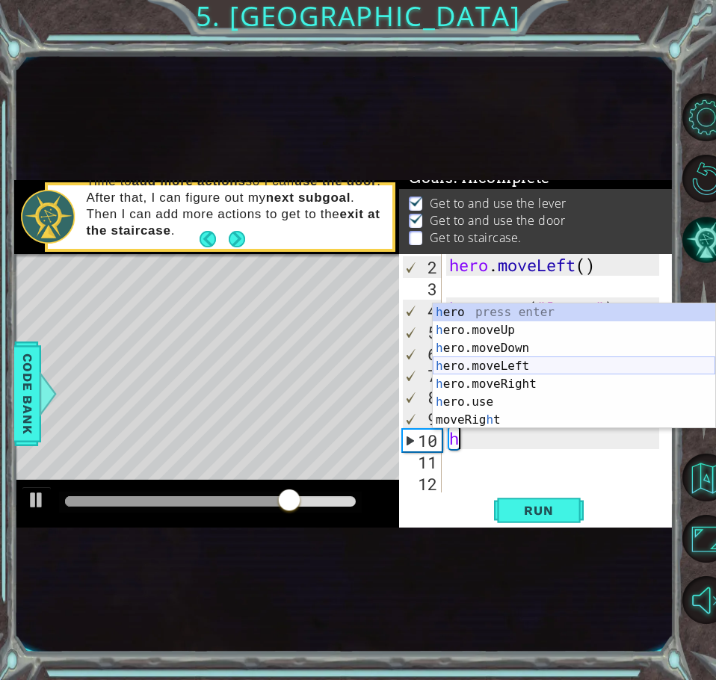
click at [502, 369] on div "h ero press enter h ero.moveUp press enter h ero.moveDown press enter h ero.mov…" at bounding box center [574, 383] width 282 height 161
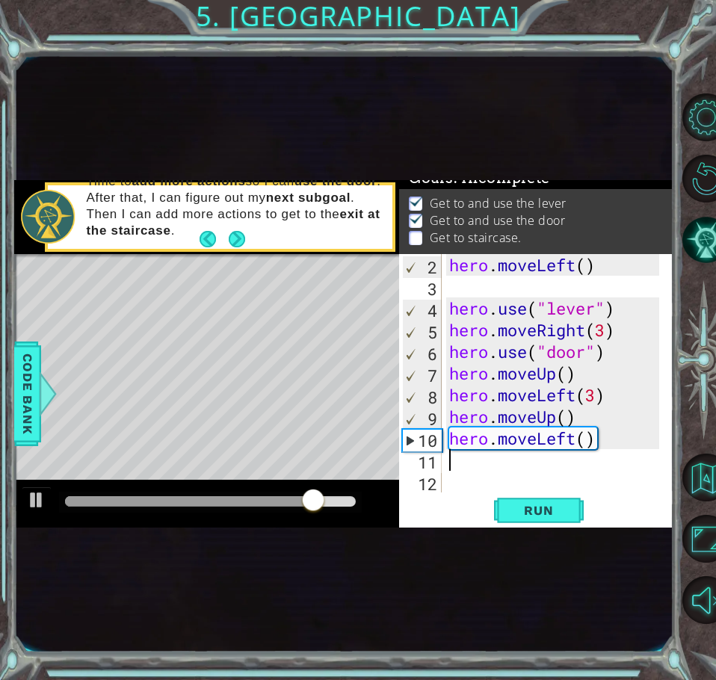
click at [581, 437] on div "hero . moveLeft ( ) hero . use ( "lever" ) hero . moveRight ( 3 ) hero . use ( …" at bounding box center [556, 395] width 220 height 282
click at [587, 442] on div "hero . moveLeft ( ) hero . use ( "lever" ) hero . moveRight ( 3 ) hero . use ( …" at bounding box center [556, 395] width 220 height 282
type textarea "hero.moveLeft(3)"
click at [460, 461] on div "hero . moveLeft ( ) hero . use ( "lever" ) hero . moveRight ( 3 ) hero . use ( …" at bounding box center [556, 395] width 220 height 282
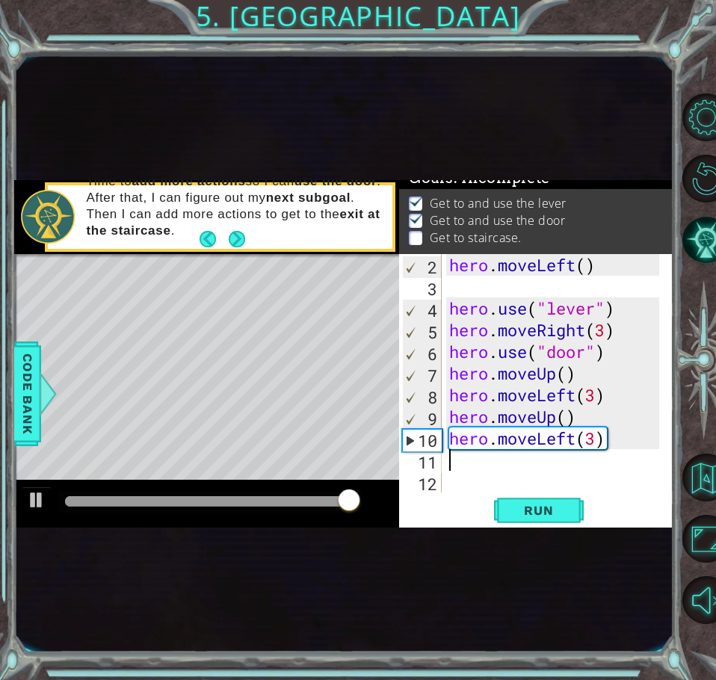
scroll to position [0, 0]
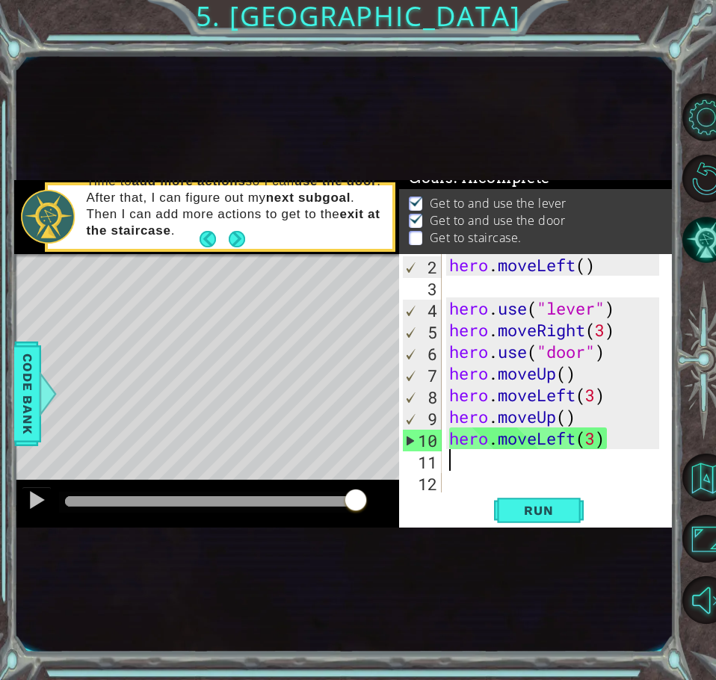
type textarea "h"
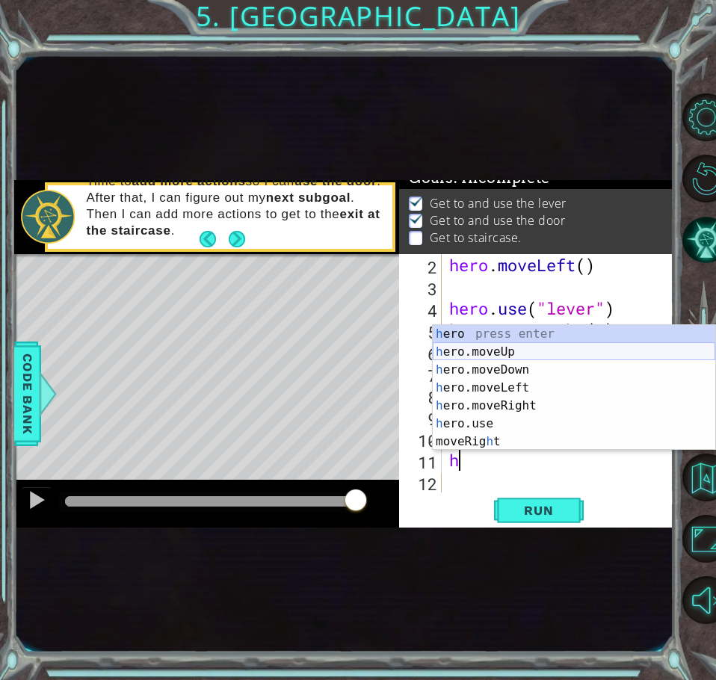
click at [480, 353] on div "h ero press enter h ero.moveUp press enter h ero.moveDown press enter h ero.mov…" at bounding box center [574, 405] width 282 height 161
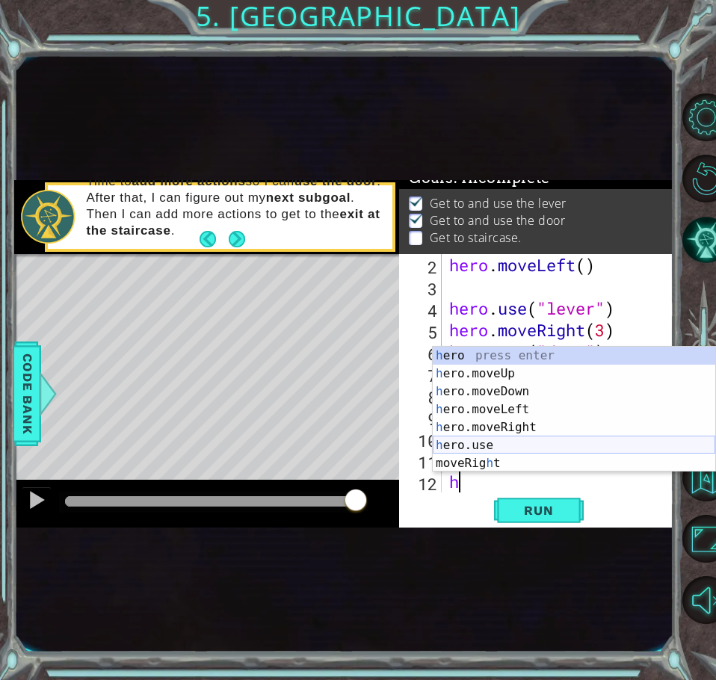
click at [491, 442] on div "h ero press enter h ero.moveUp press enter h ero.moveDown press enter h ero.mov…" at bounding box center [574, 427] width 282 height 161
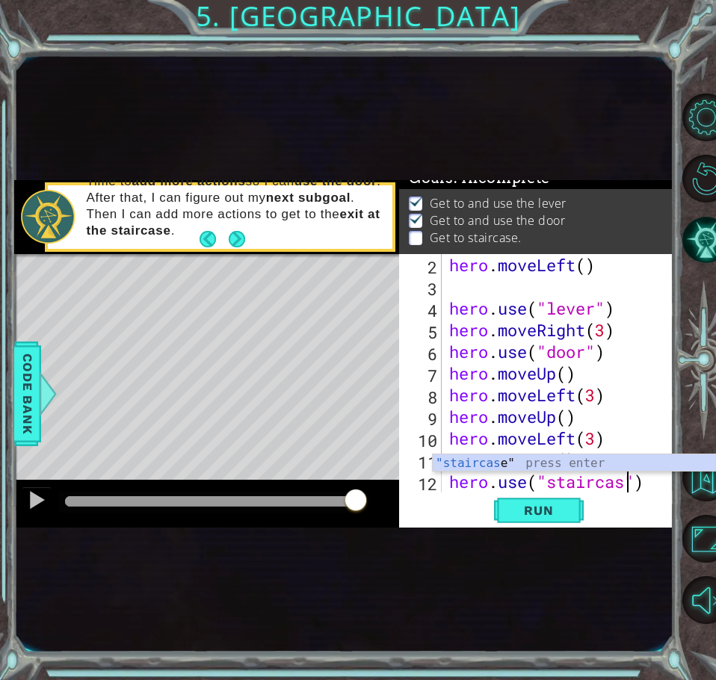
scroll to position [0, 9]
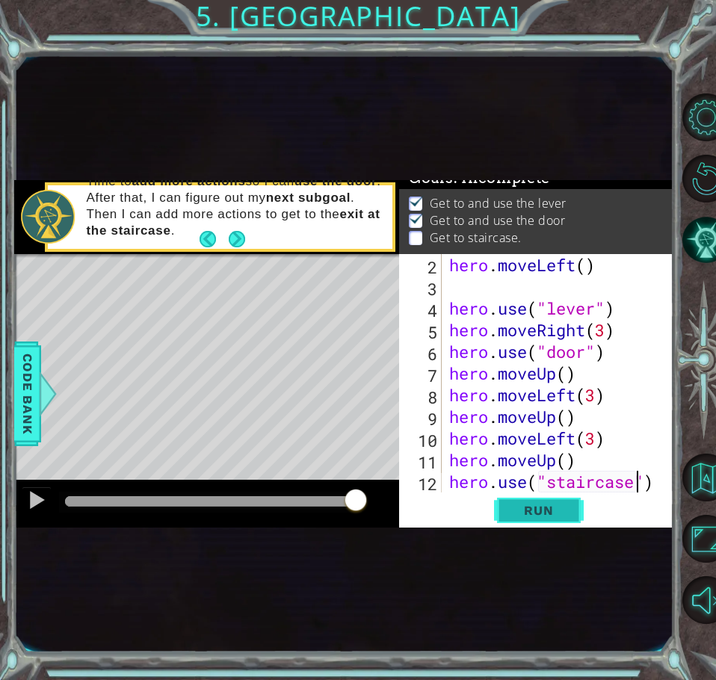
type textarea "hero.use("staircase")"
click at [507, 504] on button "Run" at bounding box center [539, 511] width 90 height 28
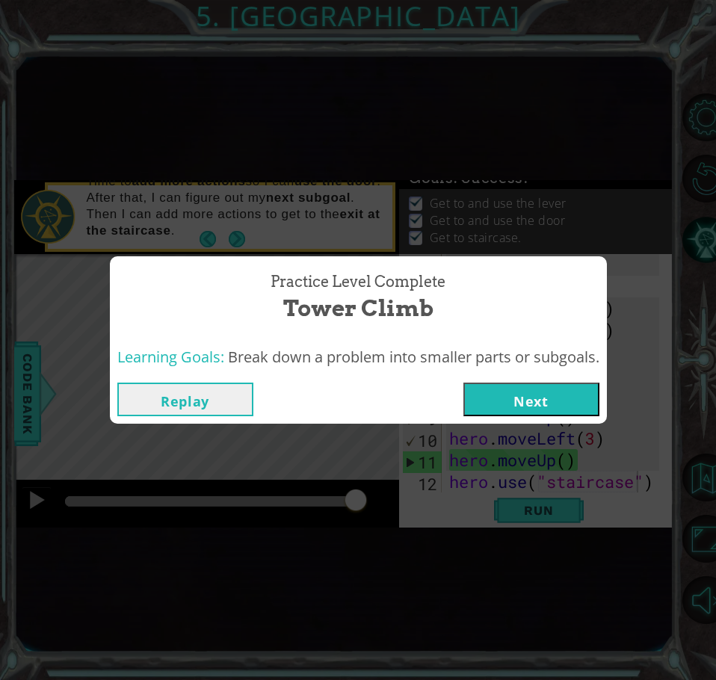
click at [547, 401] on button "Next" at bounding box center [531, 400] width 136 height 34
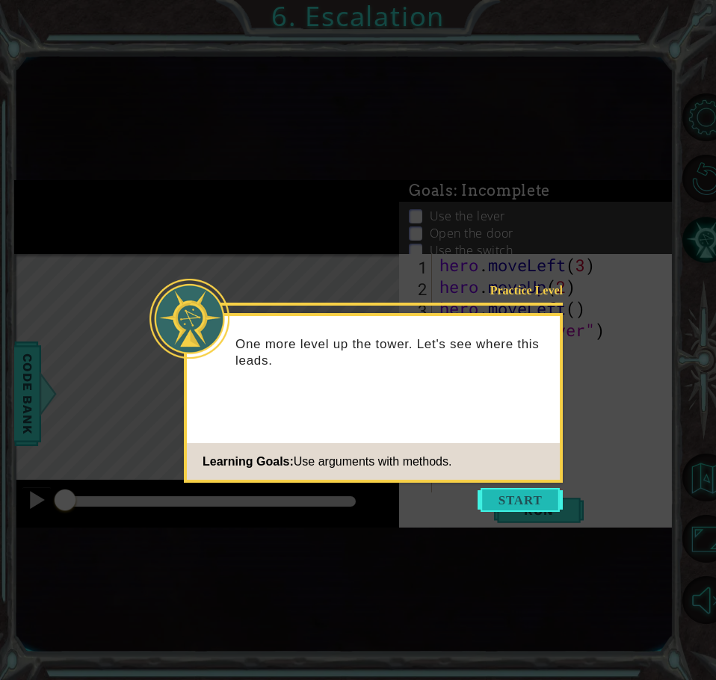
click at [497, 498] on button "Start" at bounding box center [520, 500] width 85 height 24
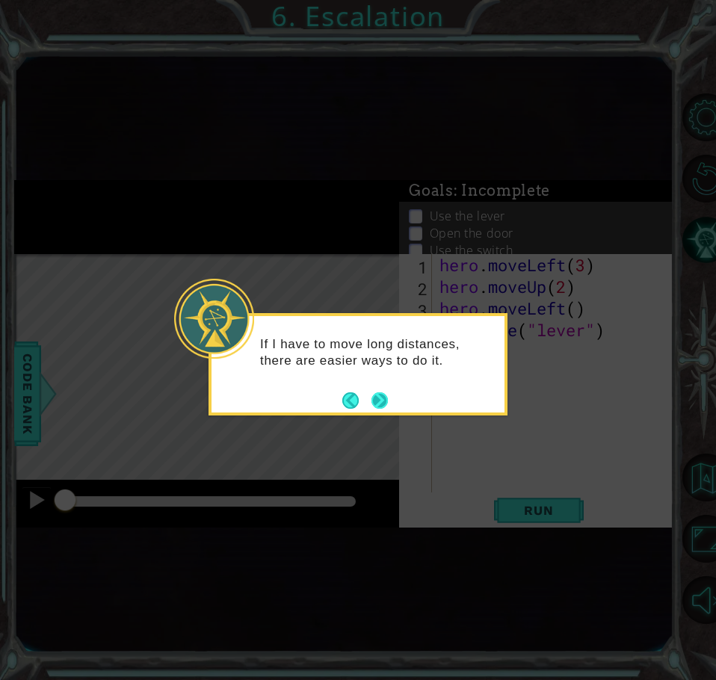
click at [374, 401] on button "Next" at bounding box center [379, 400] width 16 height 16
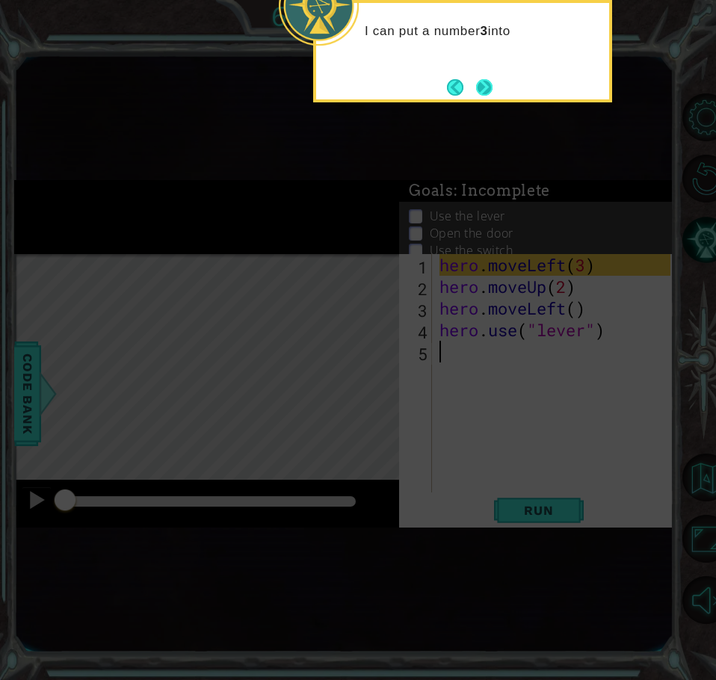
click at [487, 85] on button "Next" at bounding box center [484, 87] width 16 height 16
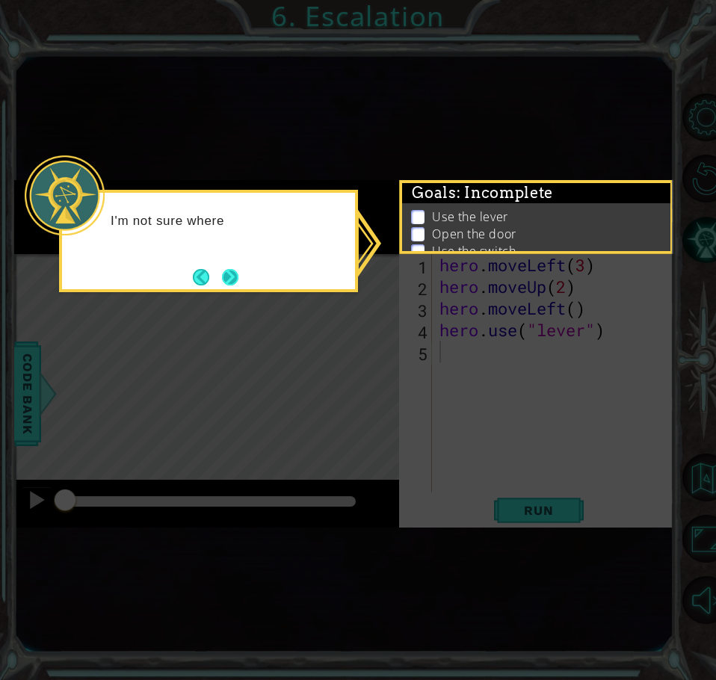
click at [238, 283] on button "Next" at bounding box center [230, 277] width 16 height 16
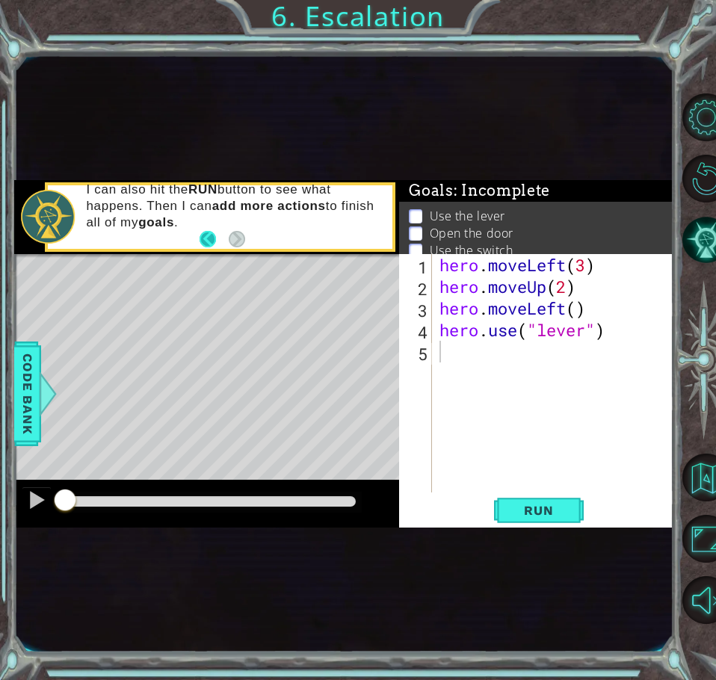
click at [202, 234] on button "Back" at bounding box center [214, 239] width 29 height 16
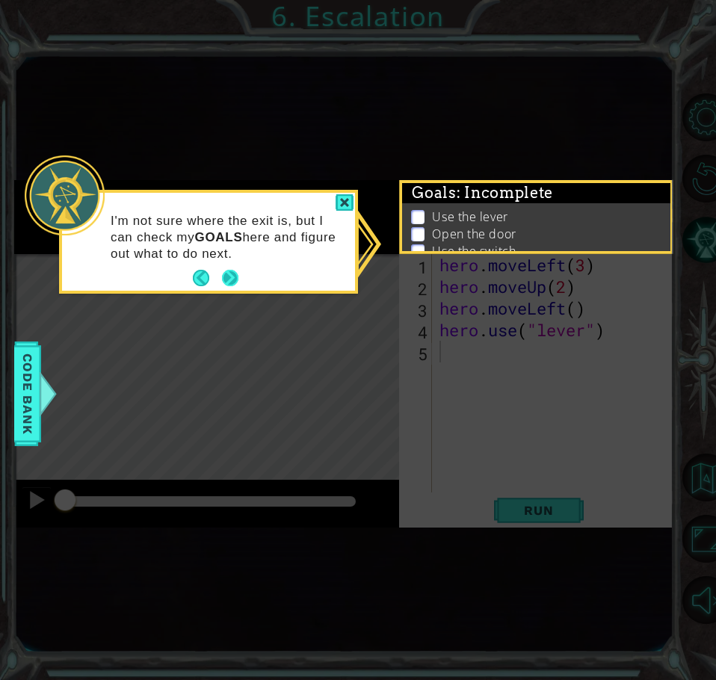
click at [238, 272] on button "Next" at bounding box center [230, 278] width 16 height 16
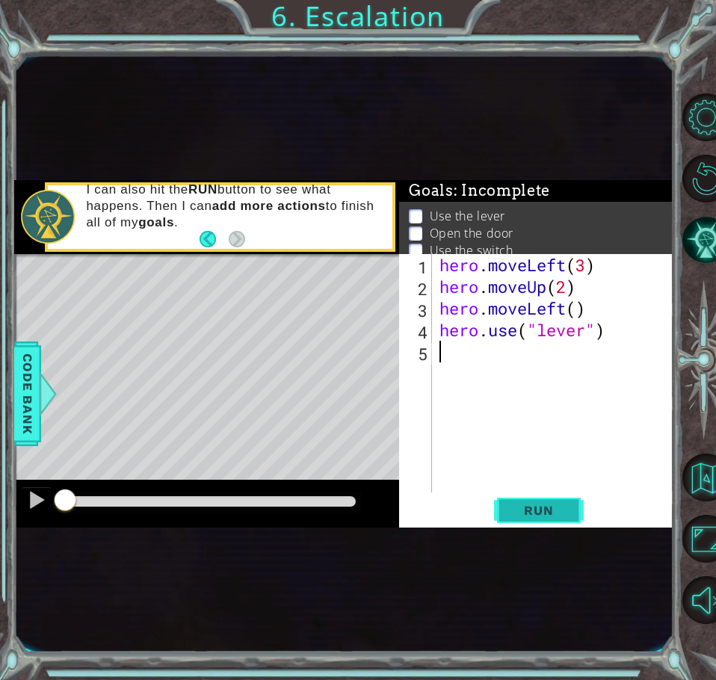
click at [570, 513] on button "Run" at bounding box center [539, 511] width 90 height 28
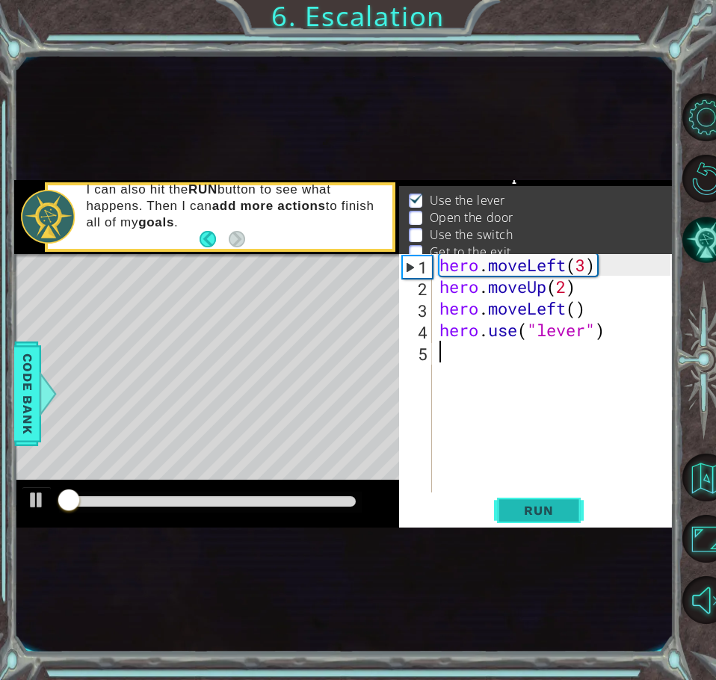
scroll to position [25, 0]
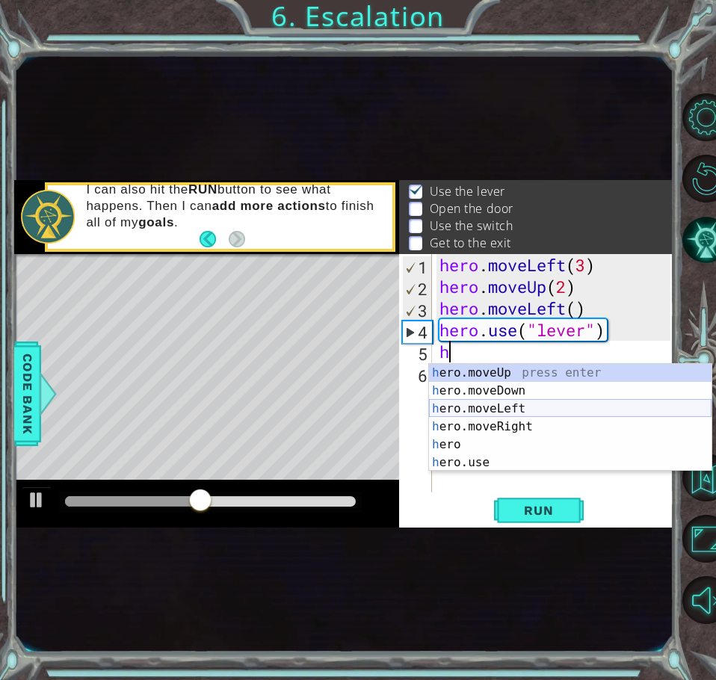
click at [453, 413] on div "h ero.moveUp press enter h ero.moveDown press enter h ero.moveLeft press enter …" at bounding box center [570, 435] width 282 height 143
type textarea "hero.moveLeft(1)"
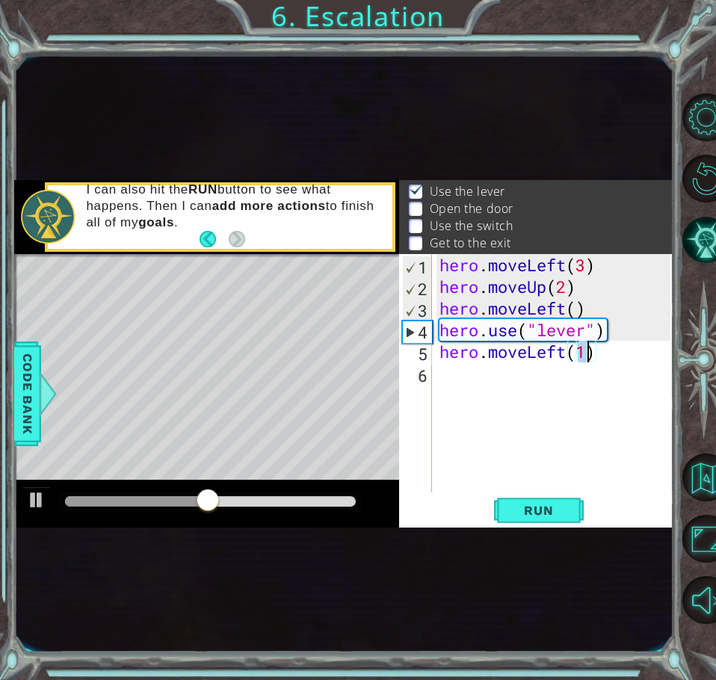
click at [439, 376] on div "hero . moveLeft ( 3 ) hero . moveUp ( 2 ) hero . moveLeft ( ) hero . use ( "lev…" at bounding box center [556, 395] width 241 height 282
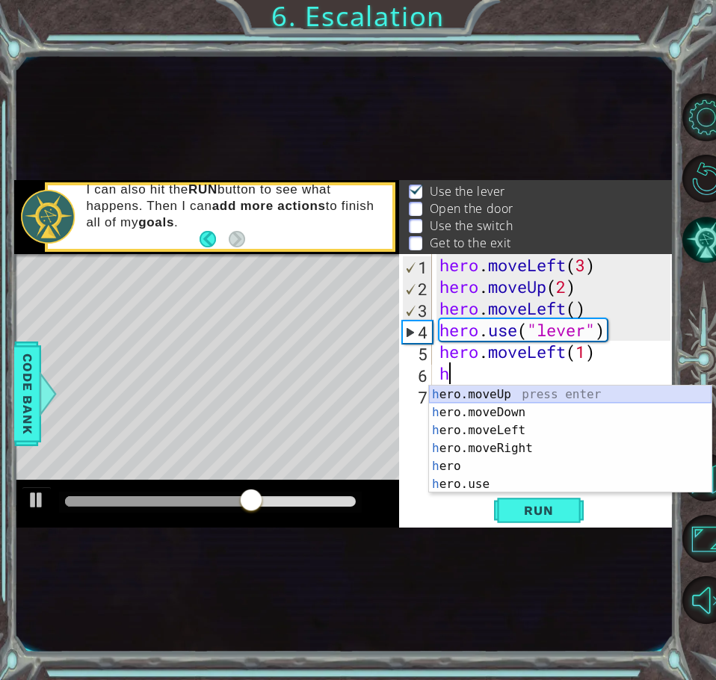
click at [490, 394] on div "h ero.moveUp press enter h ero.moveDown press enter h ero.moveLeft press enter …" at bounding box center [570, 457] width 282 height 143
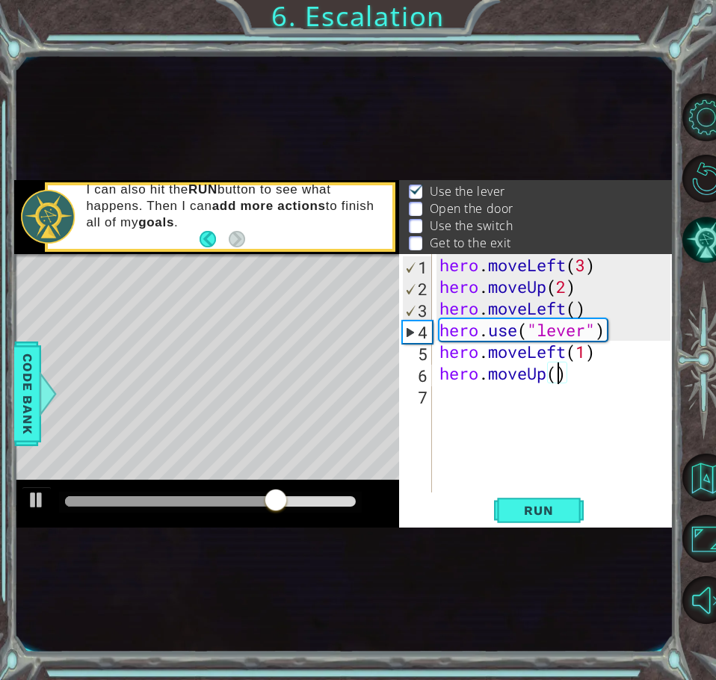
type textarea "hero.moveUp(2)"
click at [439, 389] on div "hero . moveLeft ( 3 ) hero . moveUp ( 2 ) hero . moveLeft ( ) hero . use ( "lev…" at bounding box center [556, 395] width 241 height 282
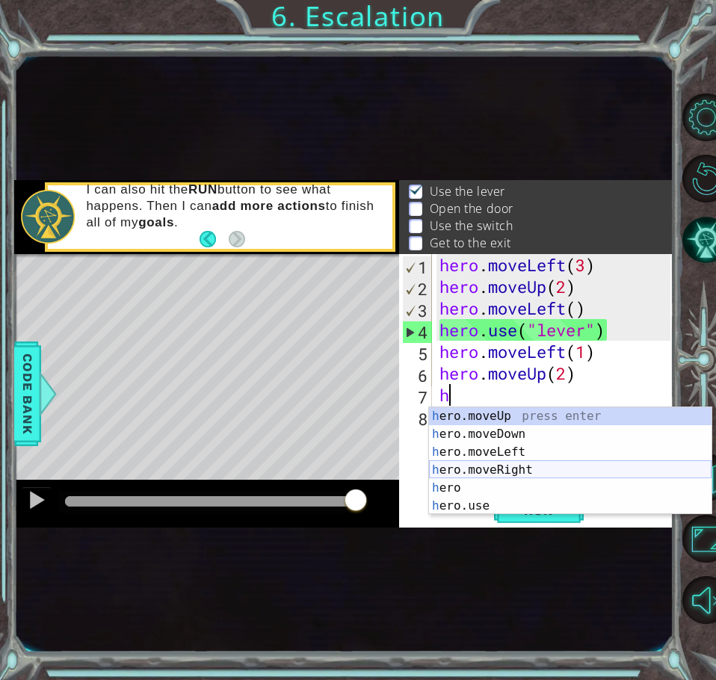
click at [506, 472] on div "h ero.moveUp press enter h ero.moveDown press enter h ero.moveLeft press enter …" at bounding box center [570, 478] width 282 height 143
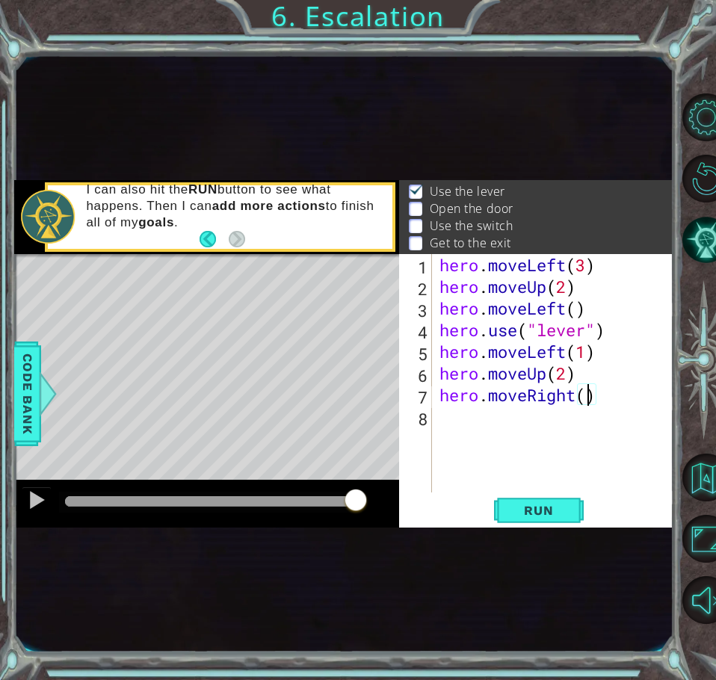
type textarea "hero.moveRight(2)"
click at [478, 425] on div "hero . moveLeft ( 3 ) hero . moveUp ( 2 ) hero . moveLeft ( ) hero . use ( "lev…" at bounding box center [556, 395] width 241 height 282
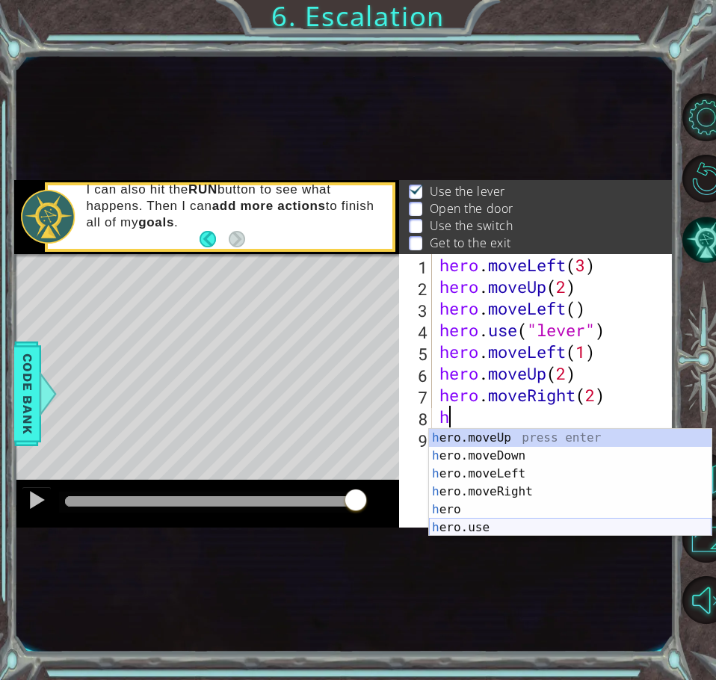
click at [439, 521] on div "h ero.moveUp press enter h ero.moveDown press enter h ero.moveLeft press enter …" at bounding box center [570, 500] width 282 height 143
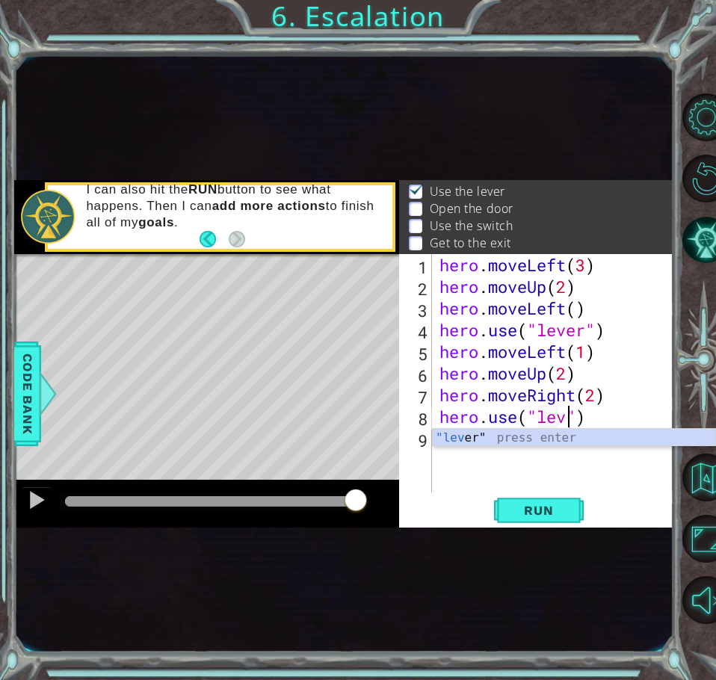
scroll to position [0, 7]
type textarea "hero.use("lever")"
click at [499, 454] on div "hero . moveLeft ( 3 ) hero . moveUp ( 2 ) hero . moveLeft ( ) hero . use ( "lev…" at bounding box center [556, 395] width 241 height 282
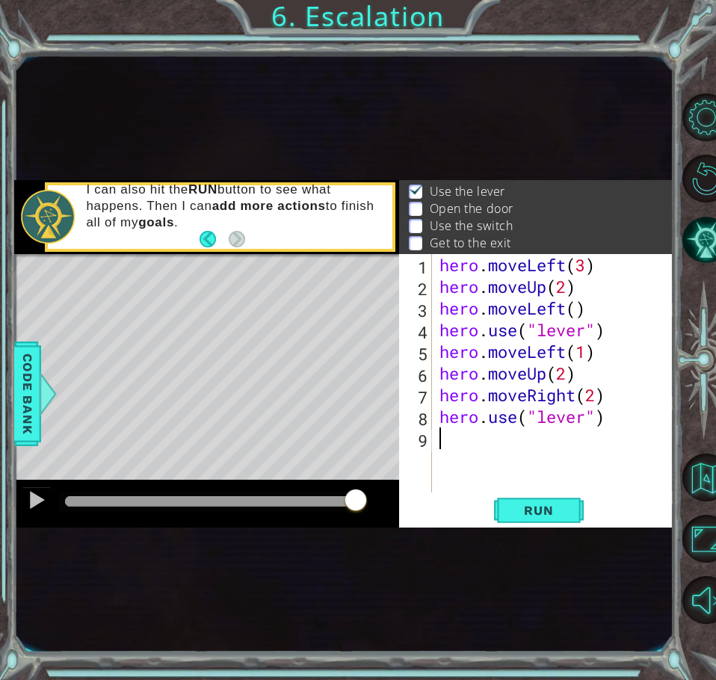
scroll to position [0, 0]
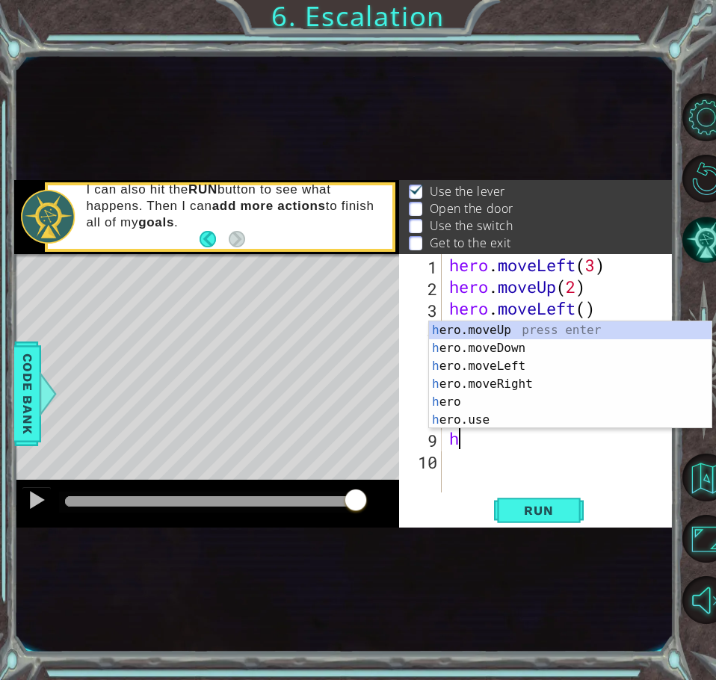
click at [480, 446] on div "hero . moveLeft ( 3 ) hero . moveUp ( 2 ) hero . moveLeft ( ) hero . use ( "lev…" at bounding box center [562, 395] width 232 height 282
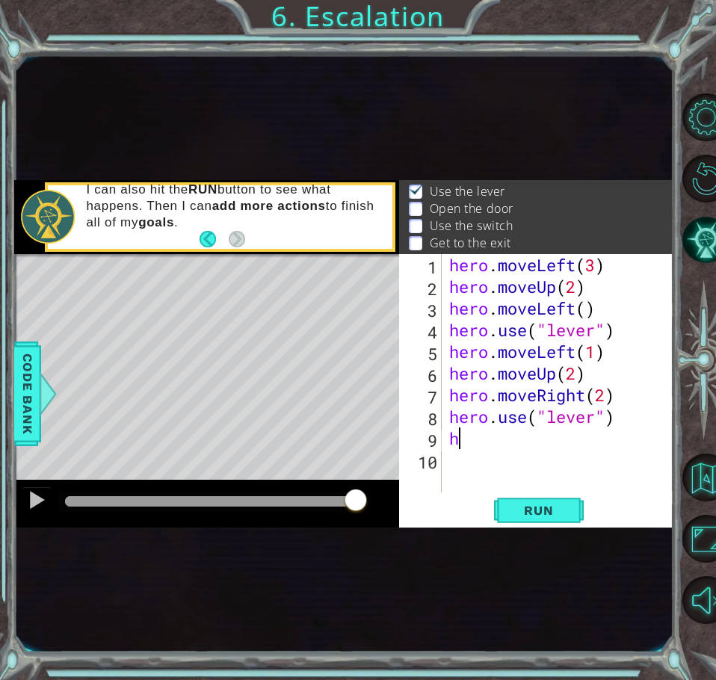
click at [589, 423] on div "hero . moveLeft ( 3 ) hero . moveUp ( 2 ) hero . moveLeft ( ) hero . use ( "lev…" at bounding box center [562, 395] width 232 height 282
drag, startPoint x: 593, startPoint y: 420, endPoint x: 547, endPoint y: 424, distance: 46.5
click at [547, 424] on div "hero . moveLeft ( 3 ) hero . moveUp ( 2 ) hero . moveLeft ( ) hero . use ( "lev…" at bounding box center [562, 395] width 232 height 282
type textarea "hero.use("switch")"
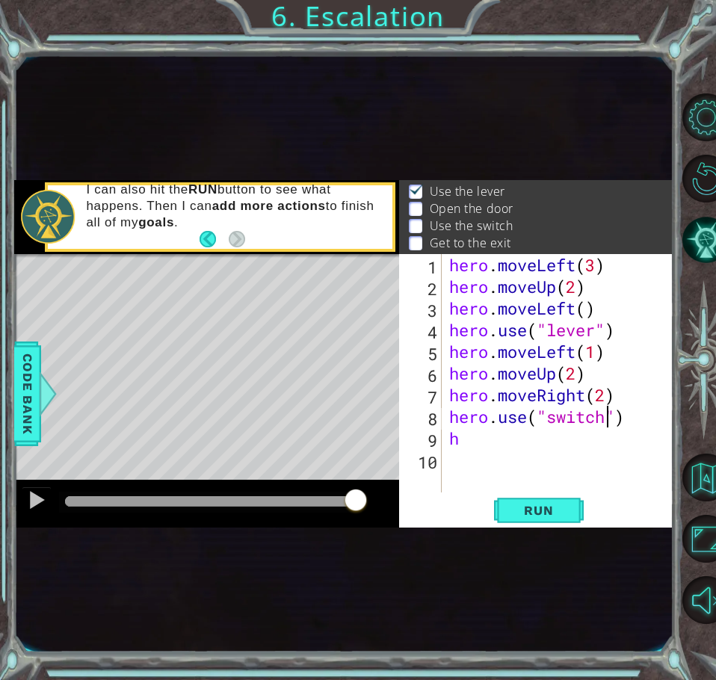
scroll to position [0, 7]
click at [486, 453] on div "hero . moveLeft ( 3 ) hero . moveUp ( 2 ) hero . moveLeft ( ) hero . use ( "lev…" at bounding box center [562, 395] width 232 height 282
click at [479, 439] on div "hero . moveLeft ( 3 ) hero . moveUp ( 2 ) hero . moveLeft ( ) hero . use ( "lev…" at bounding box center [562, 395] width 232 height 282
type textarea "h"
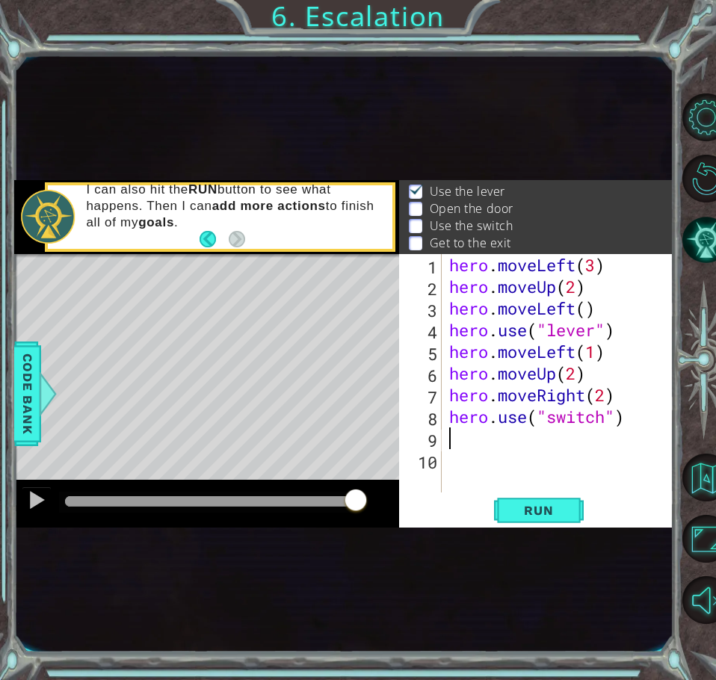
type textarea "h"
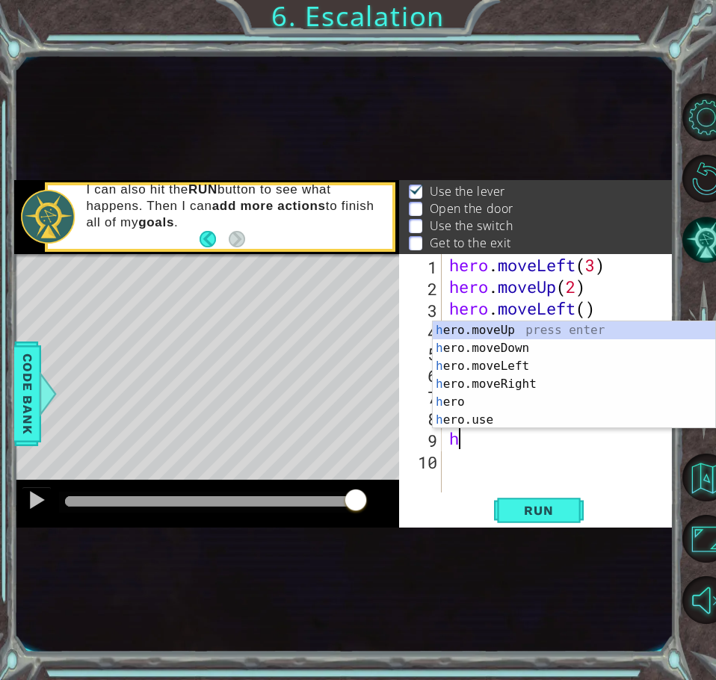
click at [531, 473] on div "hero . moveLeft ( 3 ) hero . moveUp ( 2 ) hero . moveLeft ( ) hero . use ( "lev…" at bounding box center [562, 395] width 232 height 282
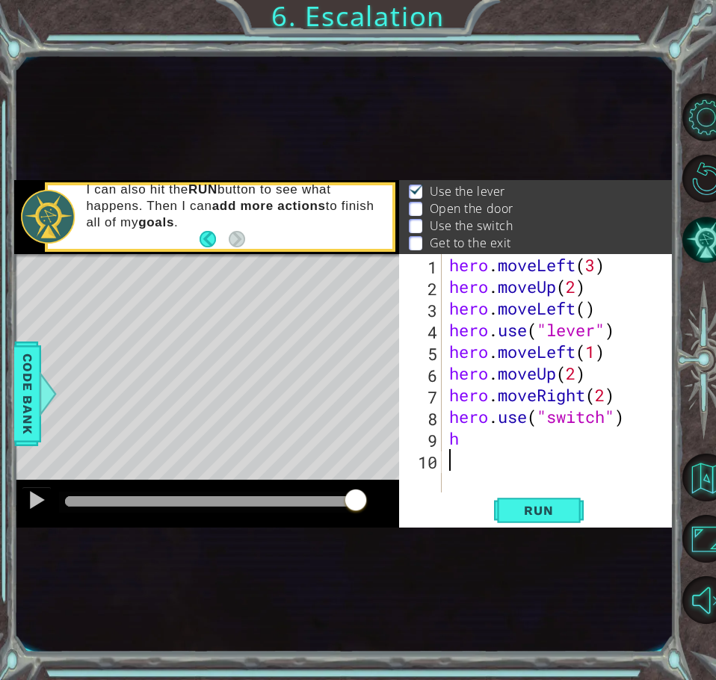
click at [490, 448] on div "hero . moveLeft ( 3 ) hero . moveUp ( 2 ) hero . moveLeft ( ) hero . use ( "lev…" at bounding box center [562, 395] width 232 height 282
type textarea "h"
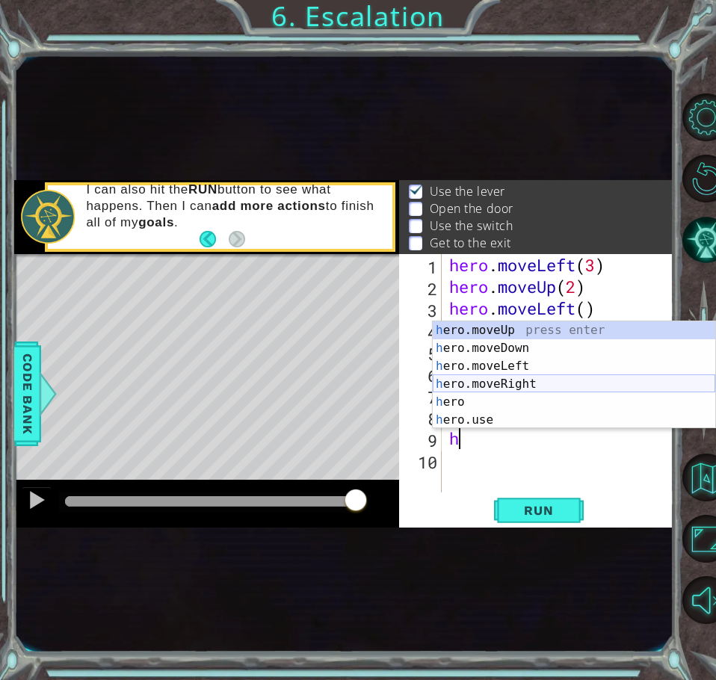
click at [447, 382] on div "h ero.moveUp press enter h ero.moveDown press enter h ero.moveLeft press enter …" at bounding box center [574, 392] width 282 height 143
type textarea "hero.moveRight(1)"
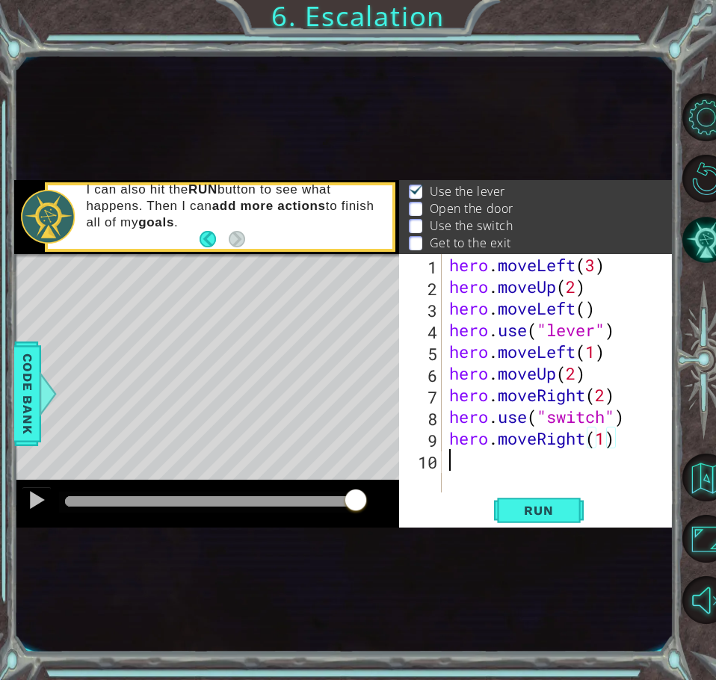
click at [461, 454] on div "hero . moveLeft ( 3 ) hero . moveUp ( 2 ) hero . moveLeft ( ) hero . use ( "lev…" at bounding box center [562, 395] width 232 height 282
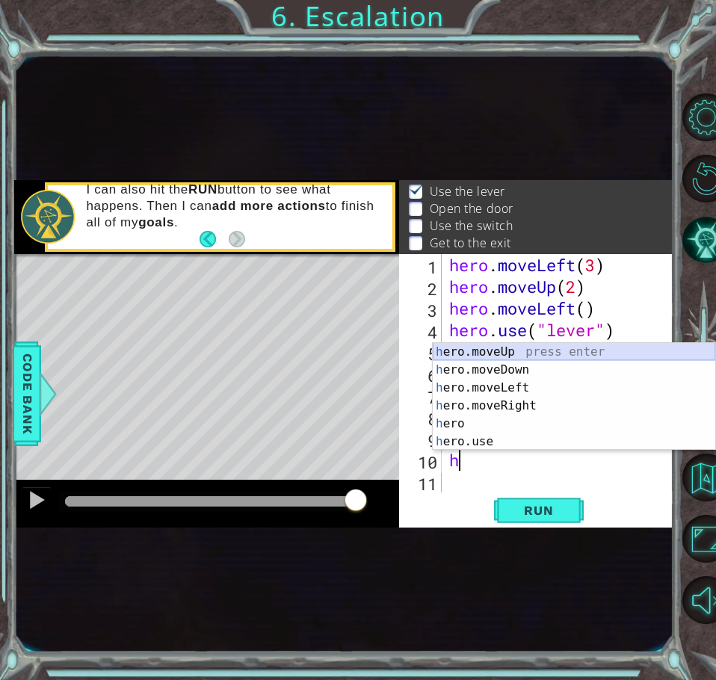
click at [484, 357] on div "h ero.moveUp press enter h ero.moveDown press enter h ero.moveLeft press enter …" at bounding box center [574, 414] width 282 height 143
type textarea "hero.moveUp(1)"
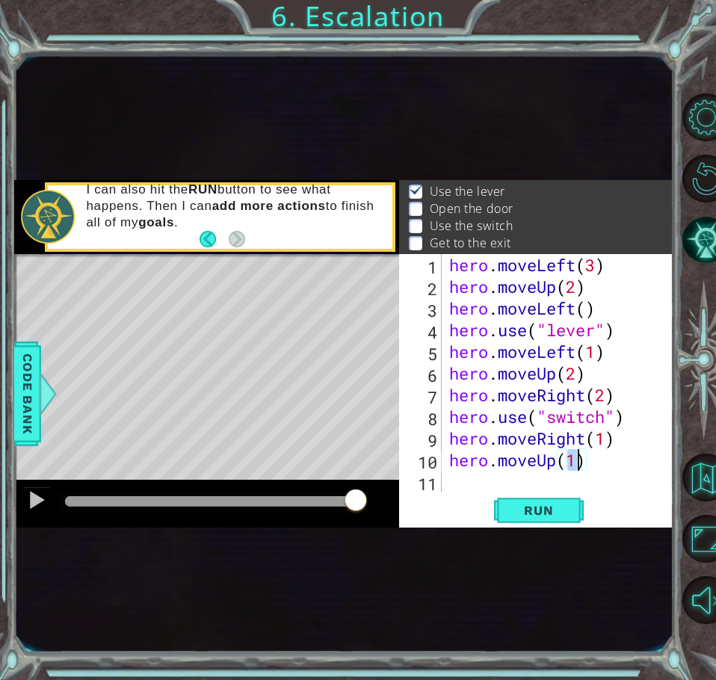
click at [463, 485] on div "hero . moveLeft ( 3 ) hero . moveUp ( 2 ) hero . moveLeft ( ) hero . use ( "lev…" at bounding box center [562, 395] width 232 height 282
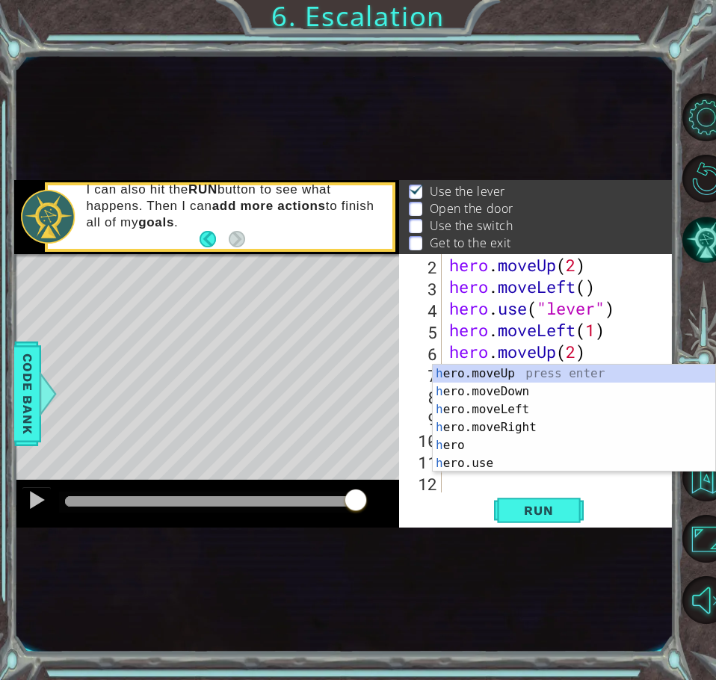
scroll to position [22, 0]
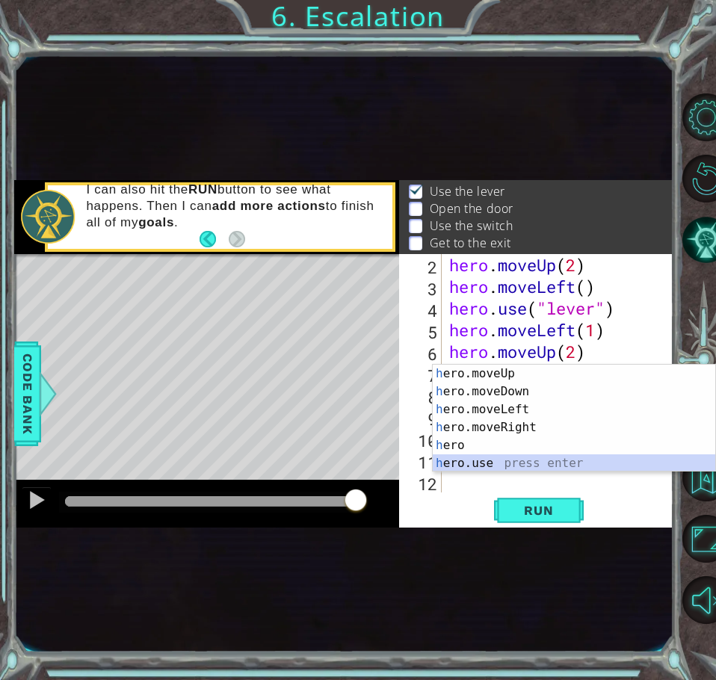
click at [478, 454] on div "h ero.moveUp press enter h ero.moveDown press enter h ero.moveLeft press enter …" at bounding box center [574, 436] width 282 height 143
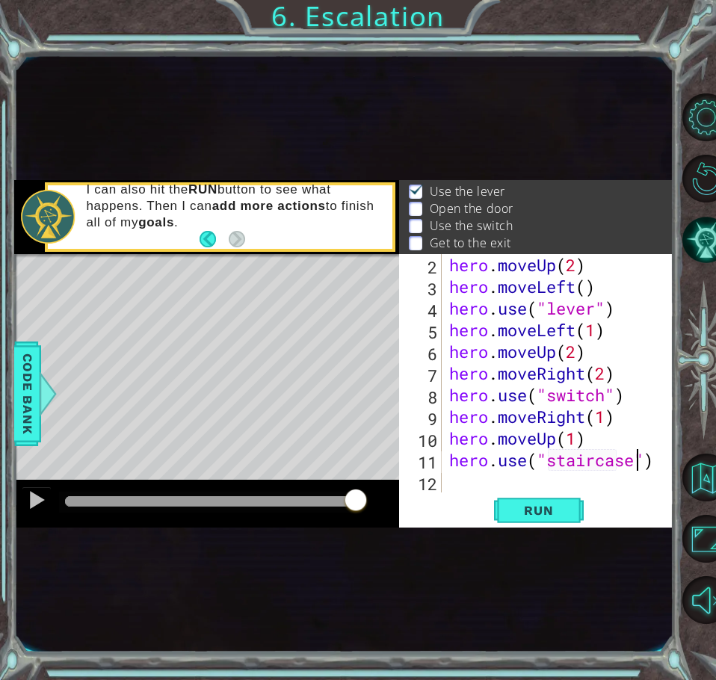
scroll to position [0, 9]
click at [551, 510] on span "Run" at bounding box center [538, 510] width 59 height 15
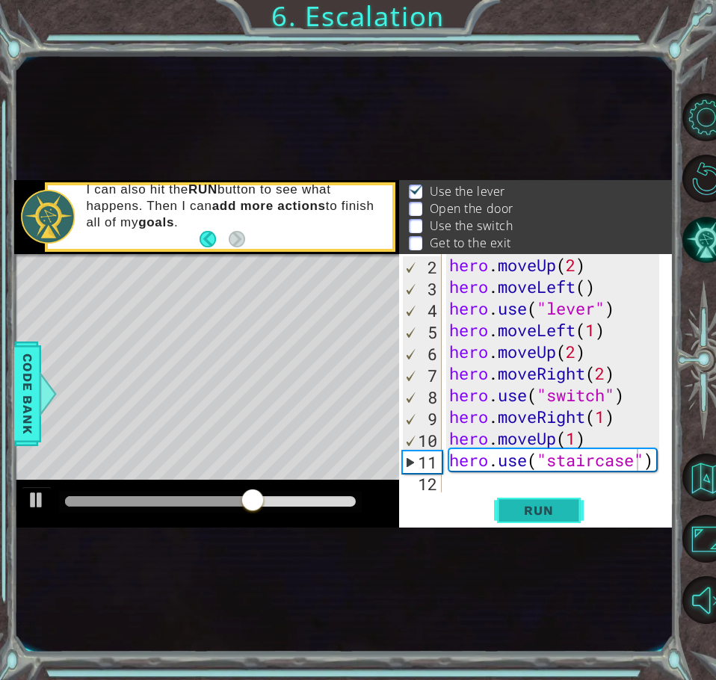
click at [550, 514] on span "Run" at bounding box center [538, 510] width 59 height 15
click at [207, 501] on div at bounding box center [159, 501] width 189 height 10
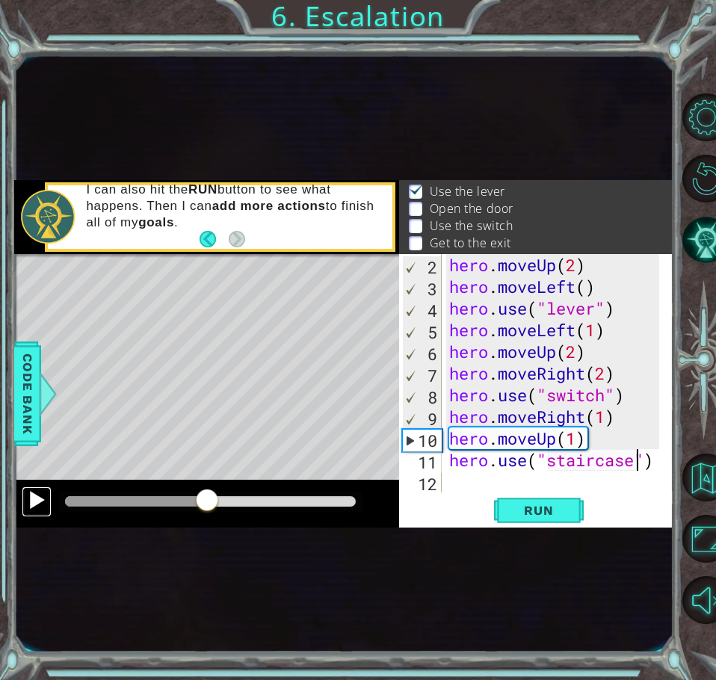
click at [32, 505] on div at bounding box center [36, 499] width 19 height 19
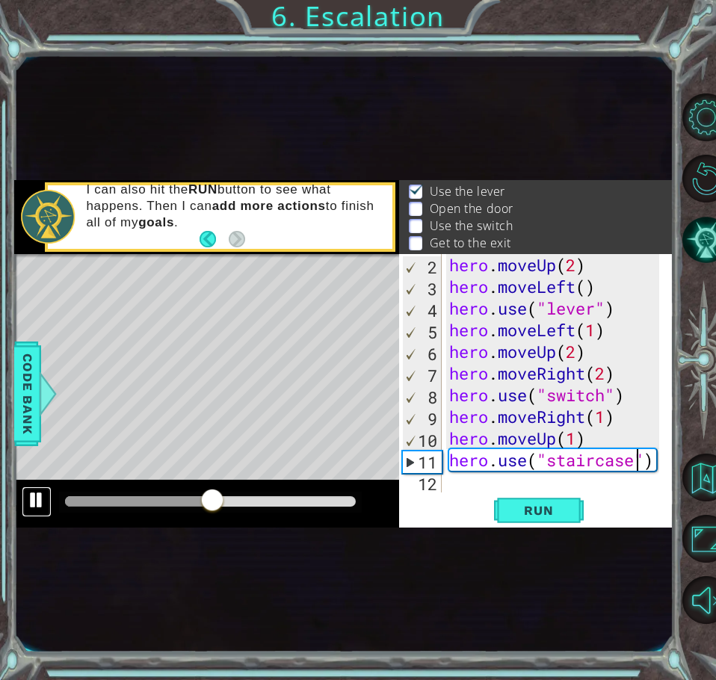
click at [32, 505] on div at bounding box center [36, 499] width 19 height 19
click at [466, 458] on div "hero . moveUp ( 2 ) hero . moveLeft ( ) hero . use ( "lever" ) hero . moveLeft …" at bounding box center [556, 395] width 220 height 282
click at [518, 367] on div "hero . moveUp ( 2 ) hero . moveLeft ( ) hero . use ( "lever" ) hero . moveLeft …" at bounding box center [556, 395] width 220 height 282
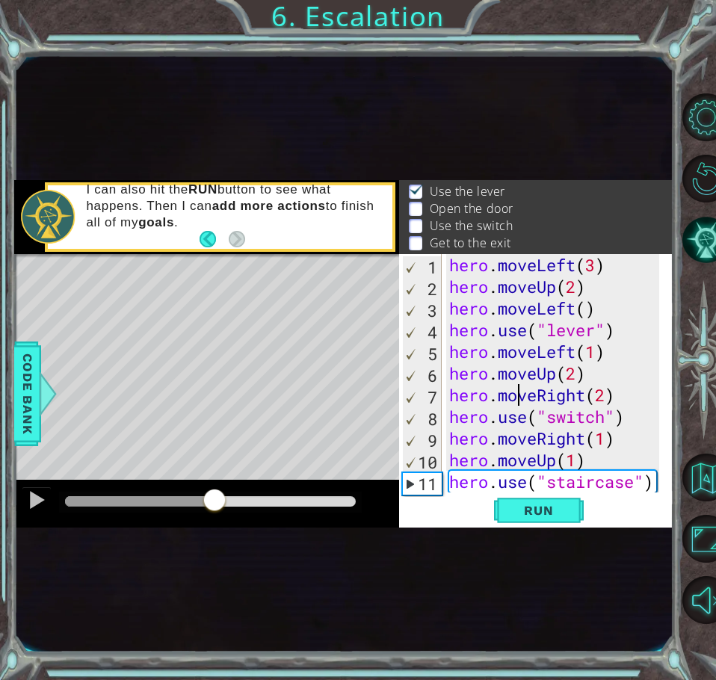
scroll to position [0, 0]
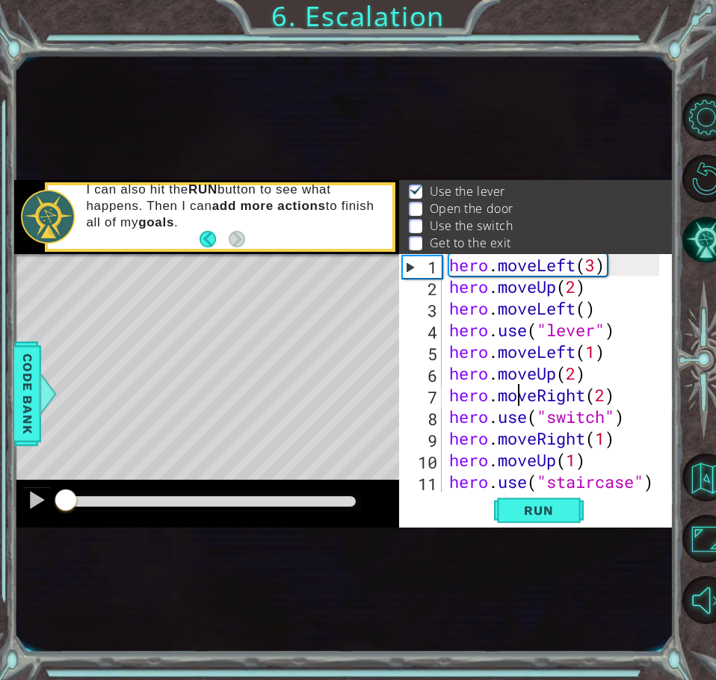
drag, startPoint x: 207, startPoint y: 503, endPoint x: 23, endPoint y: 520, distance: 184.6
click at [23, 520] on div at bounding box center [206, 504] width 385 height 48
click at [33, 497] on div at bounding box center [36, 499] width 19 height 19
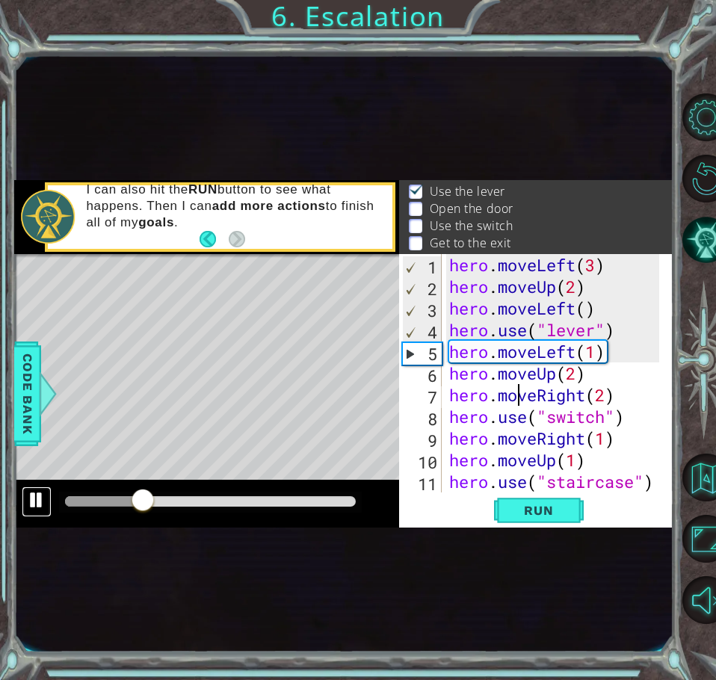
click at [37, 495] on div at bounding box center [36, 499] width 19 height 19
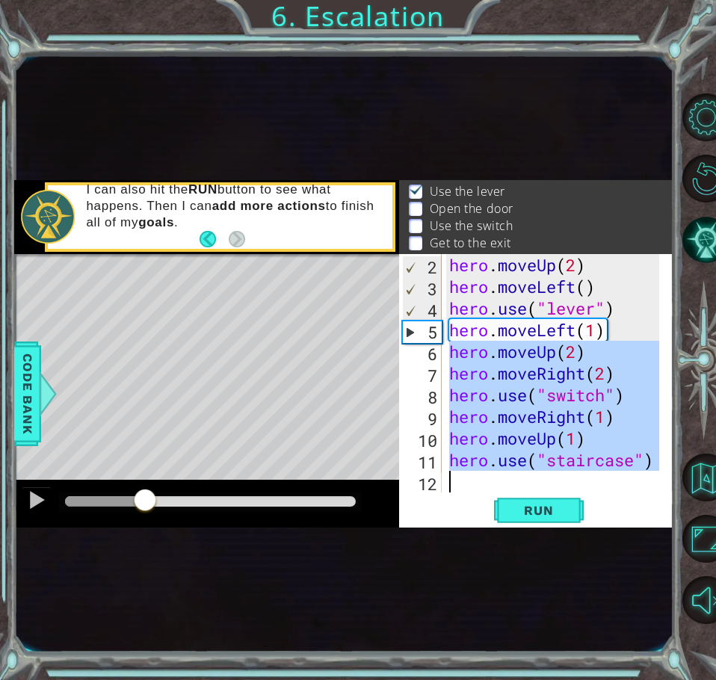
scroll to position [22, 0]
drag, startPoint x: 449, startPoint y: 376, endPoint x: 643, endPoint y: 531, distance: 248.4
click at [643, 531] on div "1 ההההההההההההההההההההההההההההההההההההההההההההההההההההההההההההההההההההההההההההה…" at bounding box center [343, 354] width 658 height 599
type textarea "hero.use("staircase")"
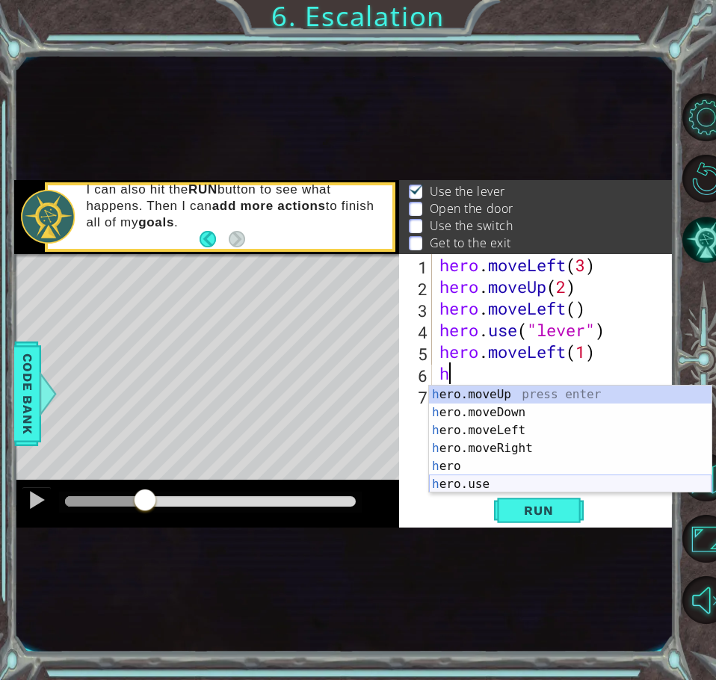
click at [478, 485] on div "h ero.moveUp press enter h ero.moveDown press enter h ero.moveLeft press enter …" at bounding box center [570, 457] width 282 height 143
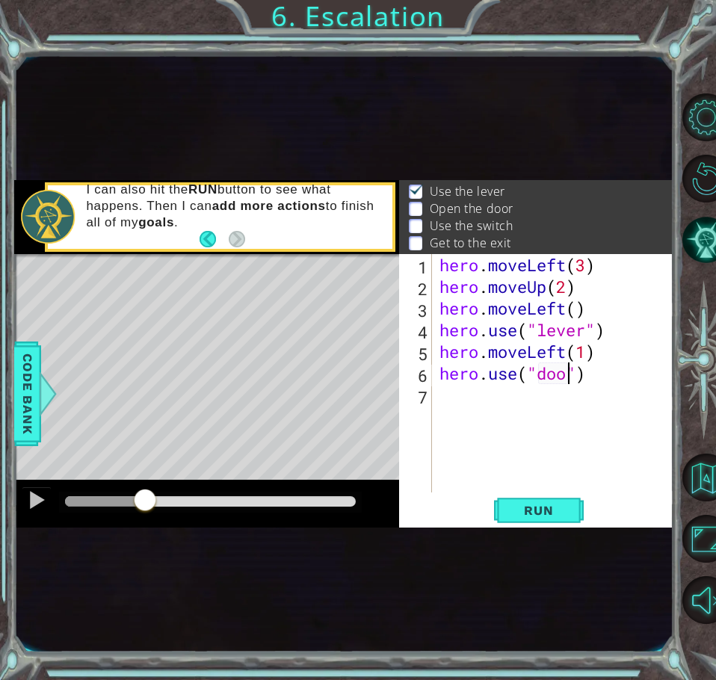
type textarea "hero.use("door")"
click at [489, 409] on div "hero . moveLeft ( 3 ) hero . moveUp ( 2 ) hero . moveLeft ( ) hero . use ( "lev…" at bounding box center [557, 395] width 242 height 282
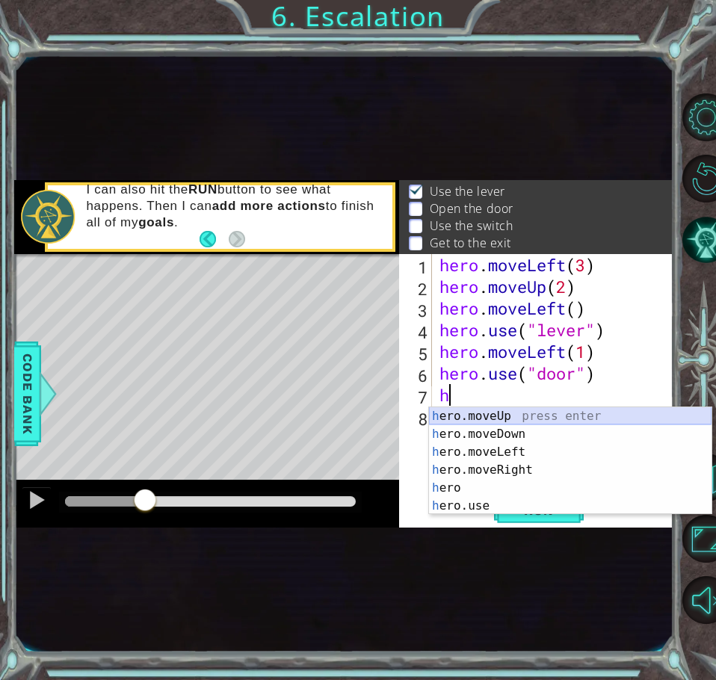
click at [492, 421] on div "h ero.moveUp press enter h ero.moveDown press enter h ero.moveLeft press enter …" at bounding box center [570, 478] width 282 height 143
type textarea "hero.moveUp(1)"
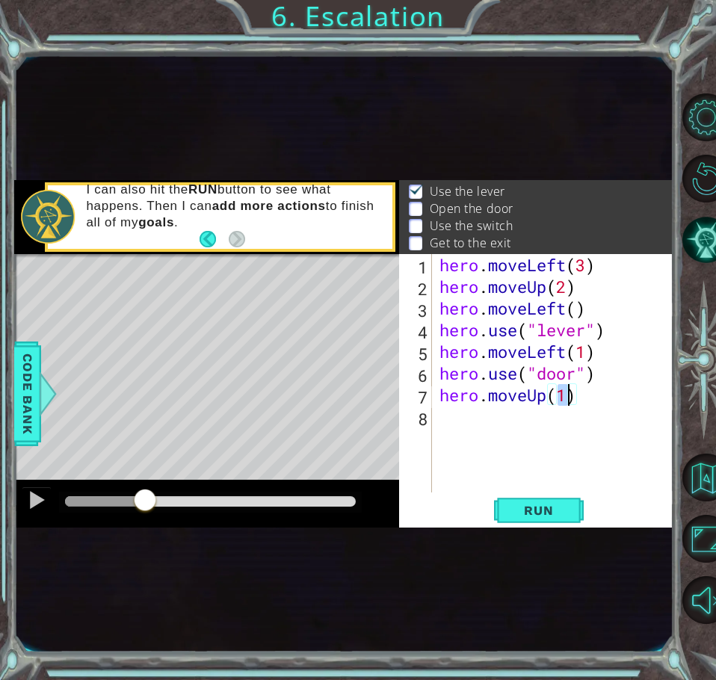
click at [467, 423] on div "hero . moveLeft ( 3 ) hero . moveUp ( 2 ) hero . moveLeft ( ) hero . use ( "lev…" at bounding box center [557, 395] width 242 height 282
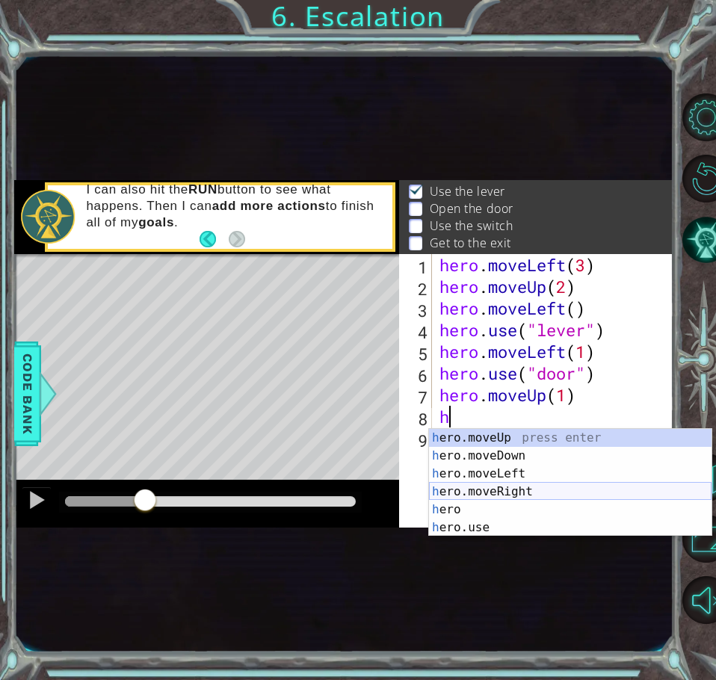
click at [467, 486] on div "h ero.moveUp press enter h ero.moveDown press enter h ero.moveLeft press enter …" at bounding box center [570, 500] width 282 height 143
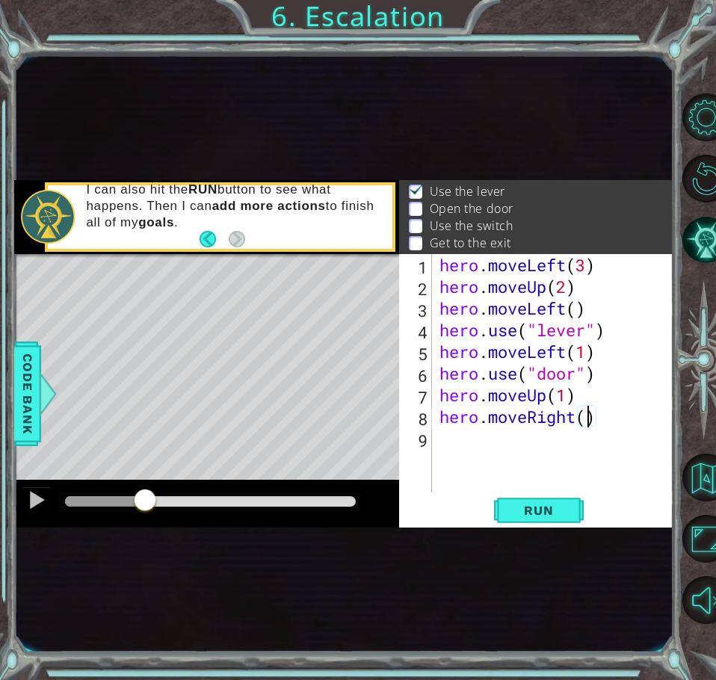
type textarea "hero.moveRight(2)"
click at [454, 454] on div "hero . moveLeft ( 3 ) hero . moveUp ( 2 ) hero . moveLeft ( ) hero . use ( "lev…" at bounding box center [557, 395] width 242 height 282
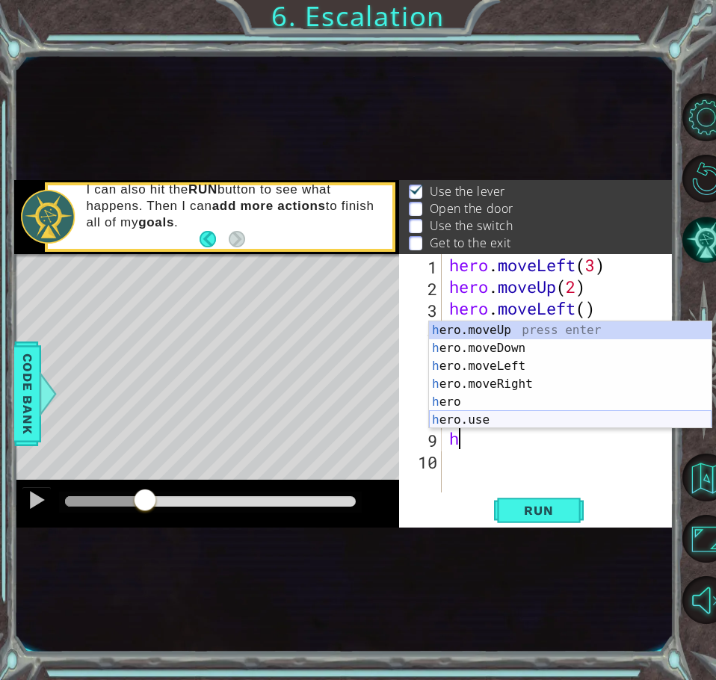
click at [461, 414] on div "h ero.moveUp press enter h ero.moveDown press enter h ero.moveLeft press enter …" at bounding box center [570, 392] width 282 height 143
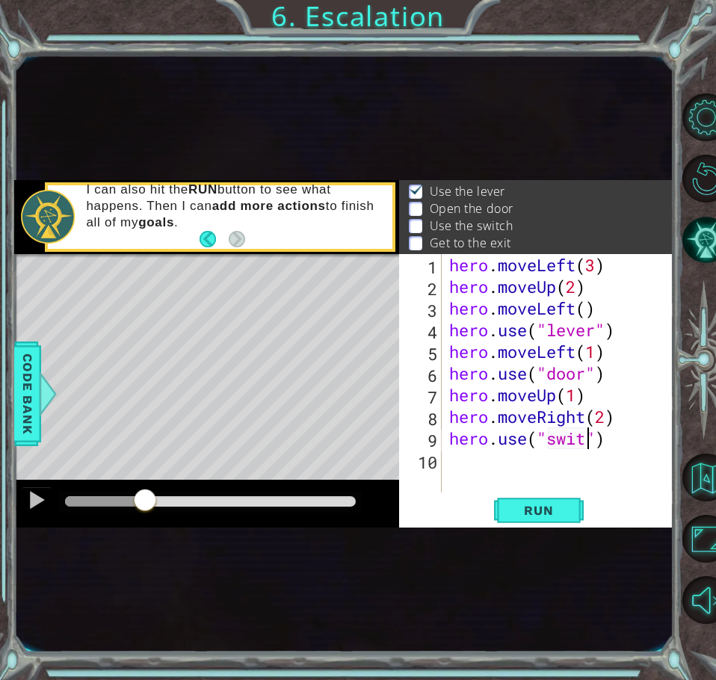
scroll to position [0, 7]
type textarea "hero.use("switch")"
drag, startPoint x: 546, startPoint y: 488, endPoint x: 496, endPoint y: 477, distance: 51.3
drag, startPoint x: 496, startPoint y: 477, endPoint x: 477, endPoint y: 463, distance: 24.1
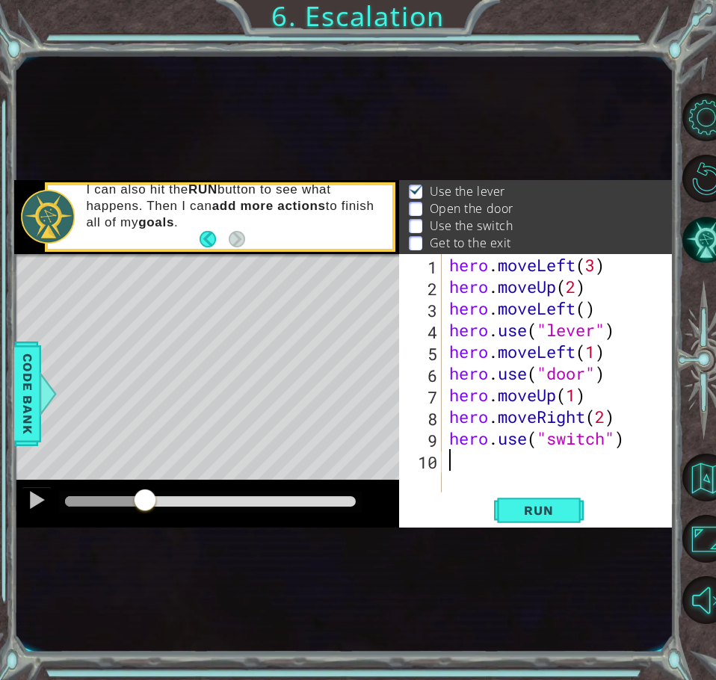
click at [477, 463] on div "hero . moveLeft ( 3 ) hero . moveUp ( 2 ) hero . moveLeft ( ) hero . use ( "lev…" at bounding box center [562, 395] width 232 height 282
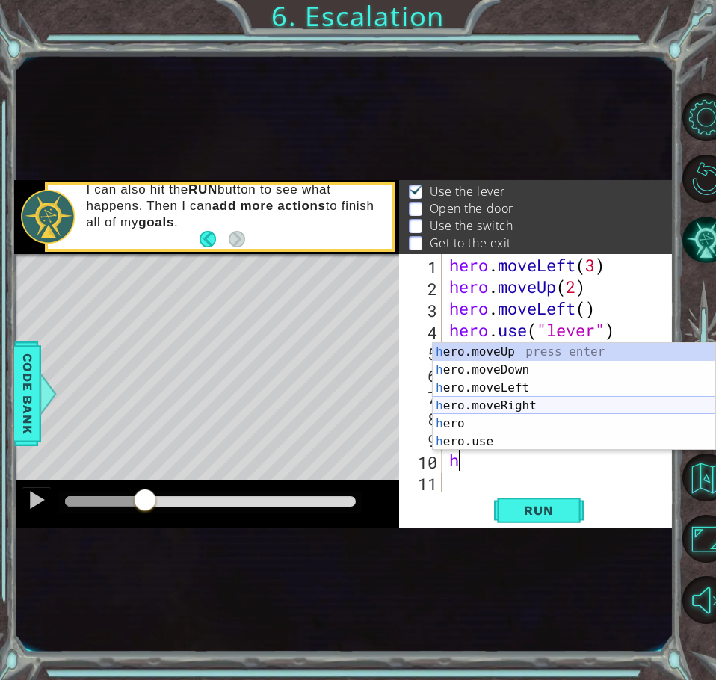
click at [487, 403] on div "h ero.moveUp press enter h ero.moveDown press enter h ero.moveLeft press enter …" at bounding box center [574, 414] width 282 height 143
type textarea "hero.moveRight(1)"
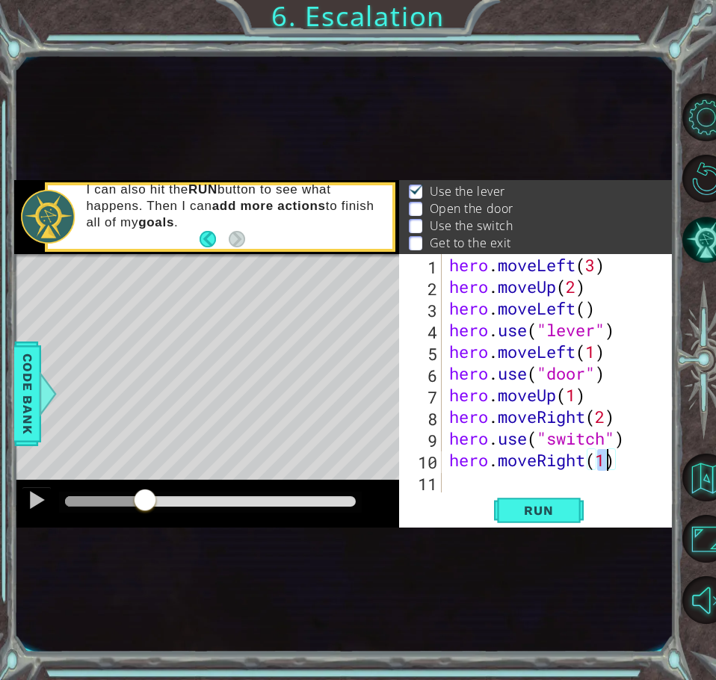
click at [460, 484] on div "hero . moveLeft ( 3 ) hero . moveUp ( 2 ) hero . moveLeft ( ) hero . use ( "lev…" at bounding box center [562, 395] width 232 height 282
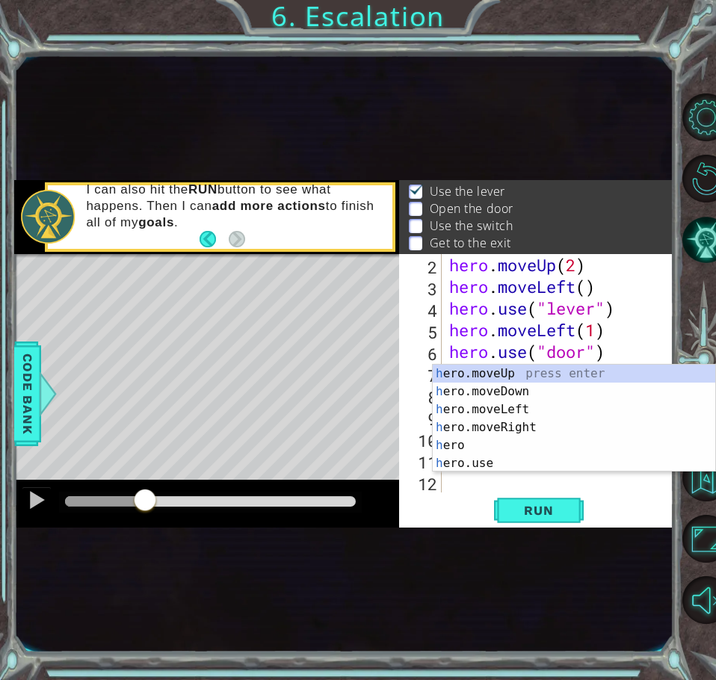
scroll to position [22, 0]
click at [489, 370] on div "h ero.moveUp press enter h ero.moveDown press enter h ero.moveLeft press enter …" at bounding box center [574, 436] width 282 height 143
type textarea "hero.moveUp(1)"
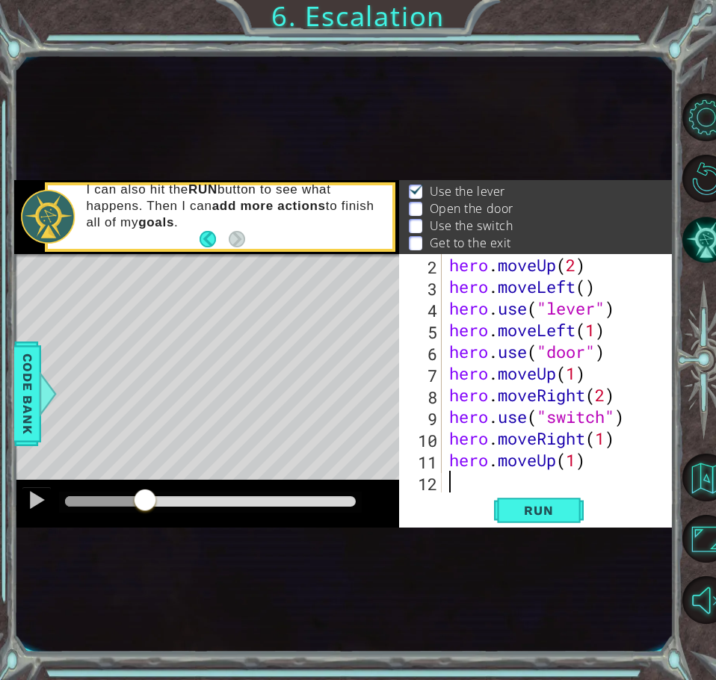
click at [458, 488] on div "hero . moveUp ( 2 ) hero . moveLeft ( ) hero . use ( "lever" ) hero . moveLeft …" at bounding box center [556, 395] width 220 height 282
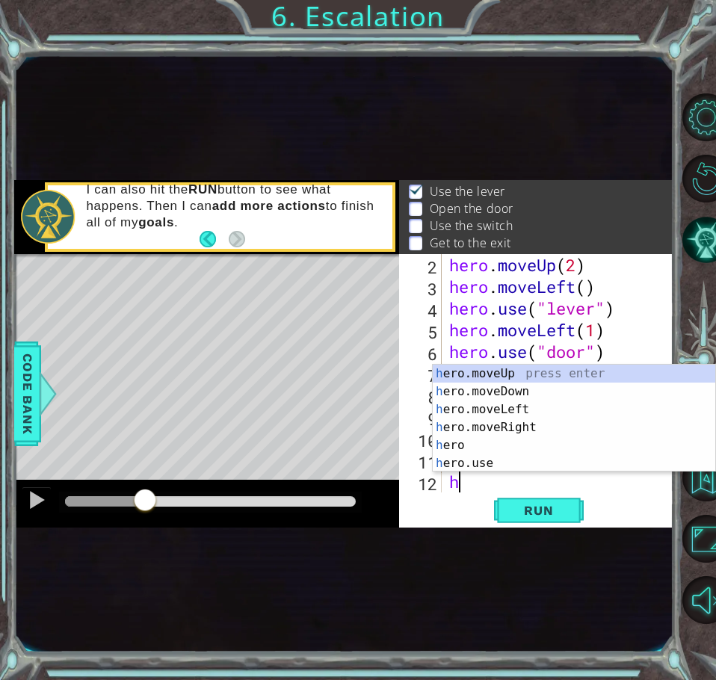
scroll to position [43, 0]
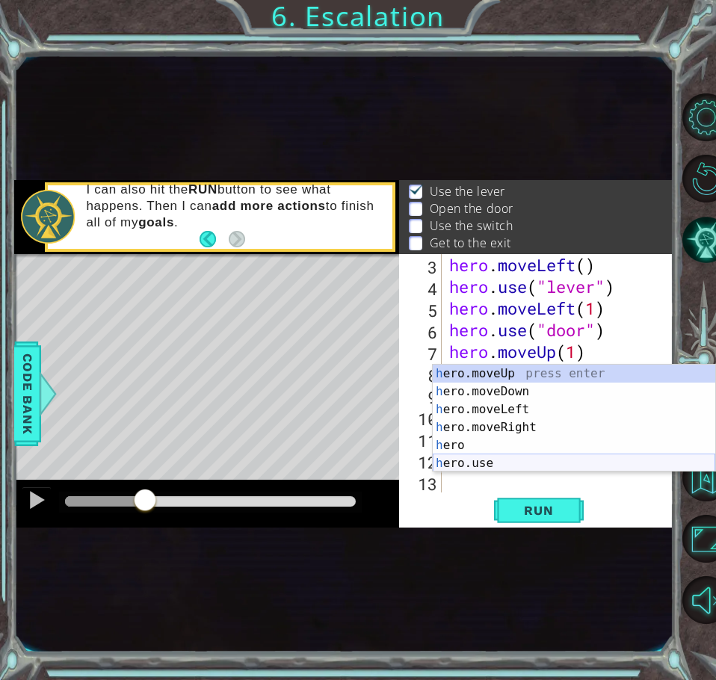
click at [460, 462] on div "h ero.moveUp press enter h ero.moveDown press enter h ero.moveLeft press enter …" at bounding box center [574, 436] width 282 height 143
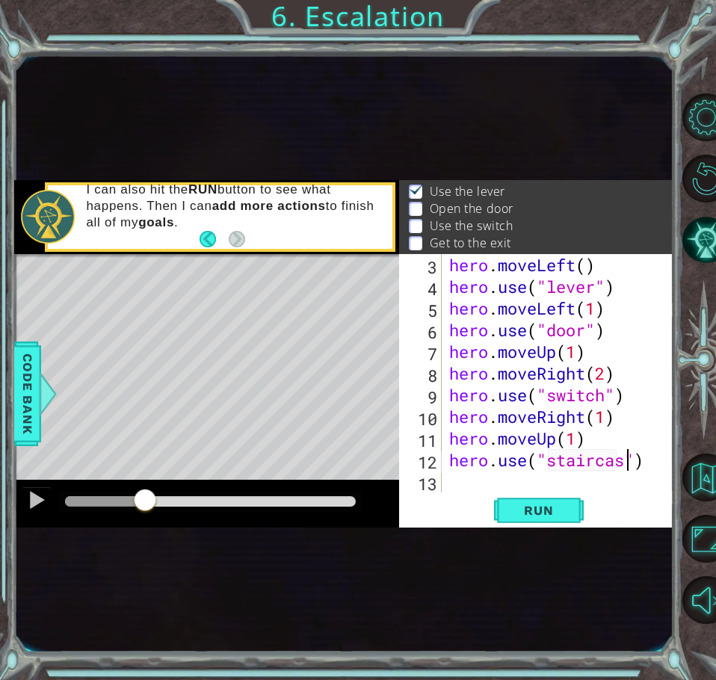
scroll to position [0, 9]
click at [539, 525] on div "hero.use("staircase") 3 4 5 6 7 8 9 10 11 12 13 hero . moveLeft ( ) hero . use …" at bounding box center [536, 391] width 274 height 274
click at [535, 509] on span "Run" at bounding box center [538, 510] width 59 height 15
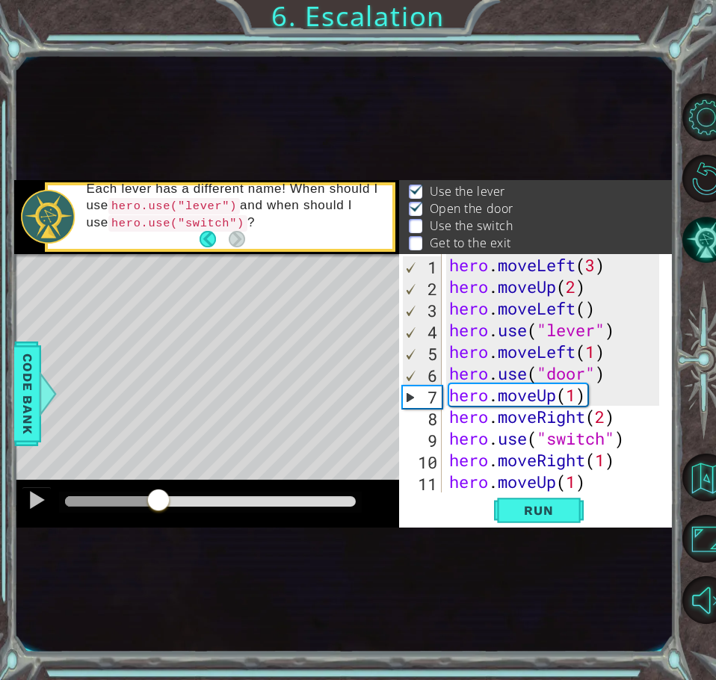
drag, startPoint x: 209, startPoint y: 495, endPoint x: 158, endPoint y: 499, distance: 51.0
click at [158, 499] on div at bounding box center [158, 501] width 27 height 27
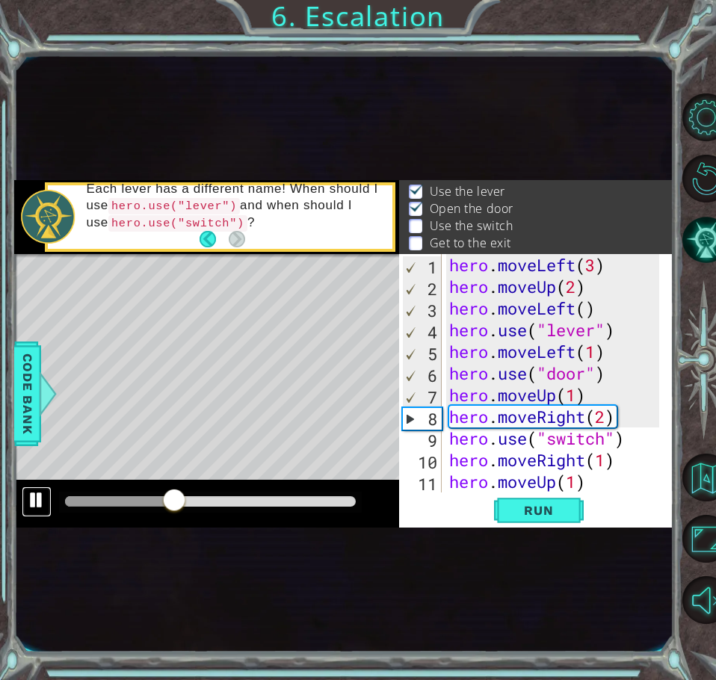
click at [32, 493] on div at bounding box center [36, 499] width 19 height 19
click at [570, 399] on div "hero . moveLeft ( 3 ) hero . moveUp ( 2 ) hero . moveLeft ( ) hero . use ( "lev…" at bounding box center [556, 395] width 220 height 282
click at [573, 397] on div "hero . moveLeft ( 3 ) hero . moveUp ( 2 ) hero . moveLeft ( ) hero . use ( "lev…" at bounding box center [556, 395] width 220 height 282
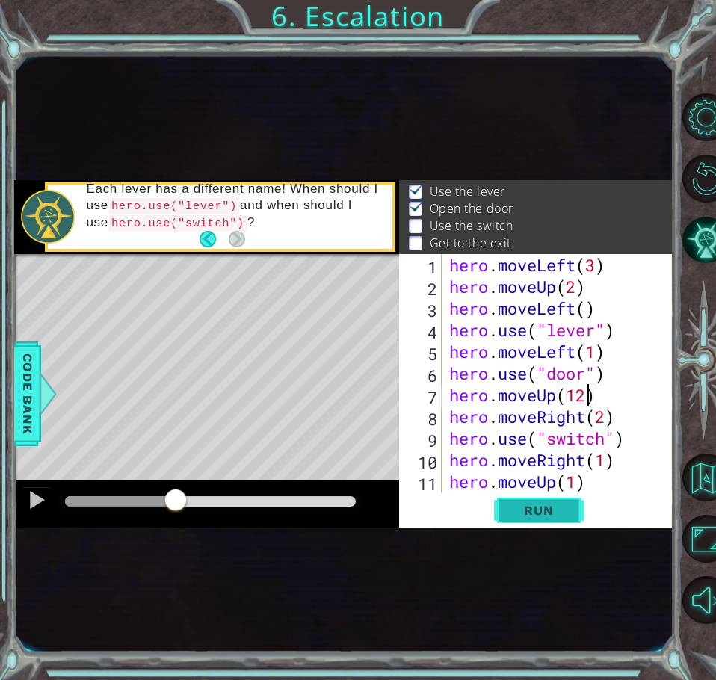
type textarea "hero.moveUp(12)"
click at [578, 513] on button "Run" at bounding box center [539, 511] width 90 height 28
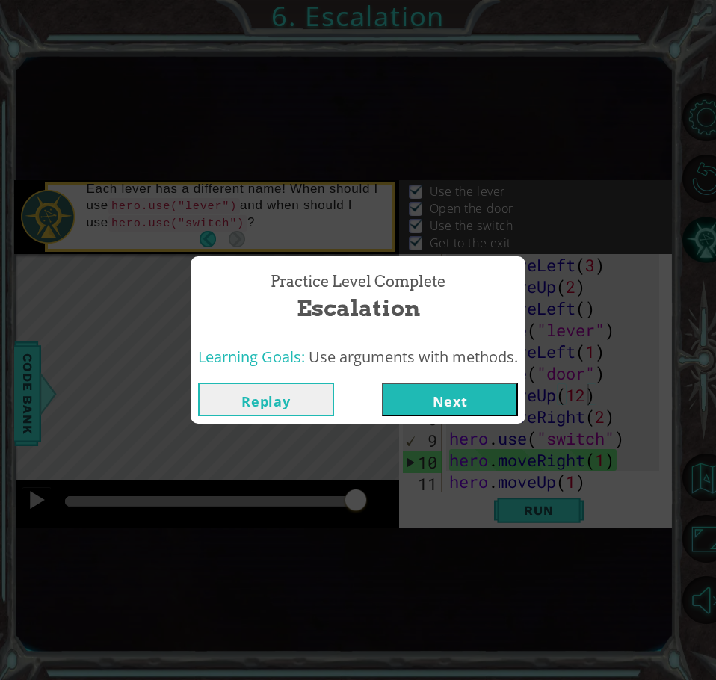
click at [413, 398] on button "Next" at bounding box center [450, 400] width 136 height 34
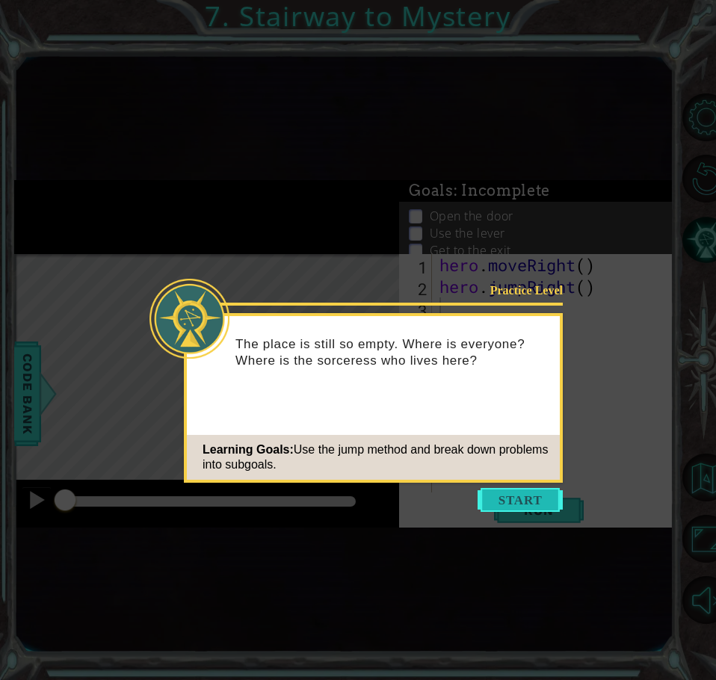
click at [501, 495] on button "Start" at bounding box center [520, 500] width 85 height 24
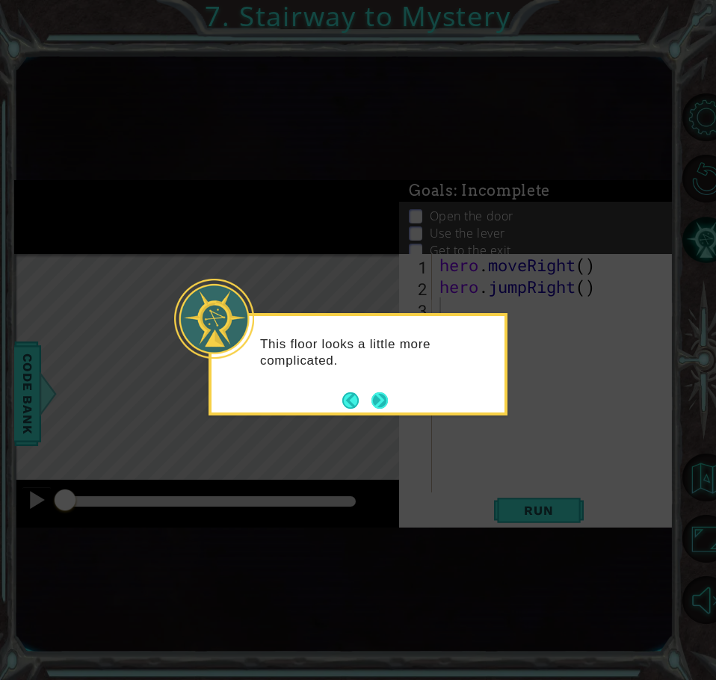
click at [374, 397] on button "Next" at bounding box center [379, 400] width 16 height 16
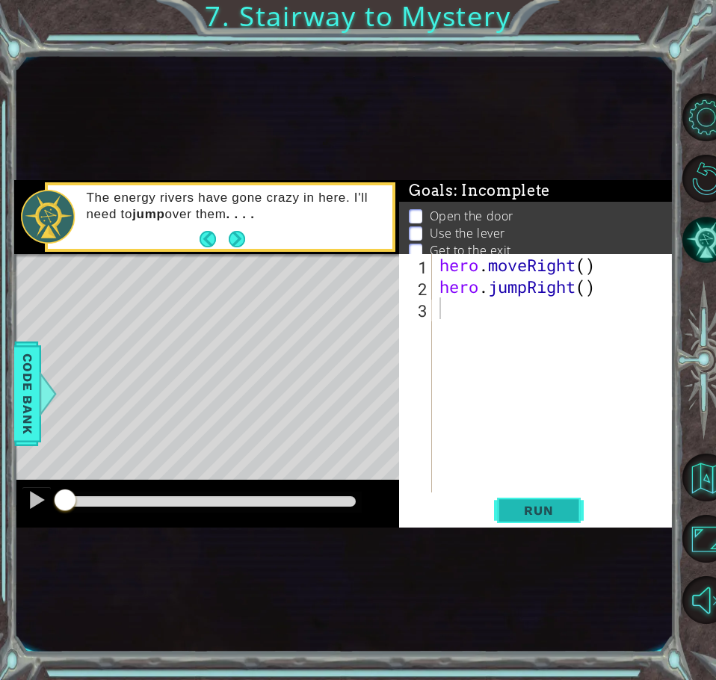
click at [514, 513] on span "Run" at bounding box center [538, 510] width 59 height 15
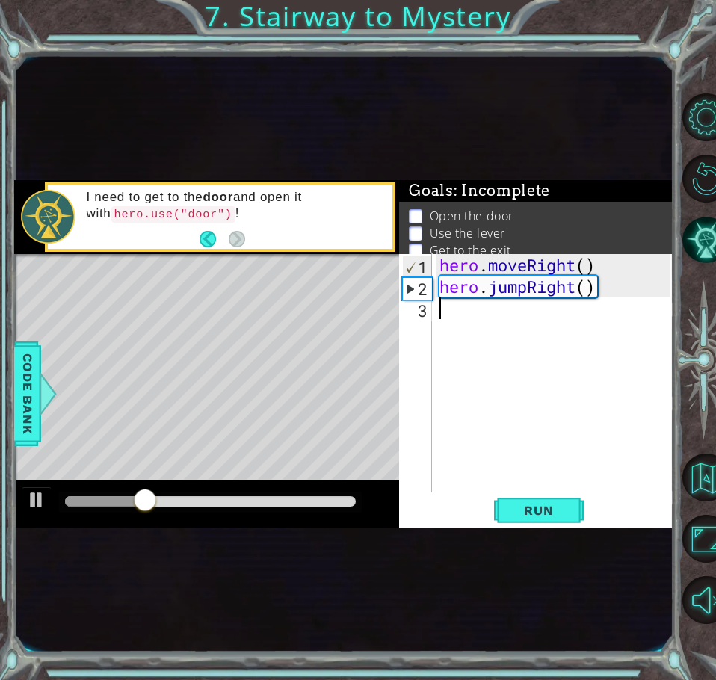
click at [441, 309] on div "hero . moveRight ( ) hero . jumpRight ( )" at bounding box center [556, 395] width 241 height 282
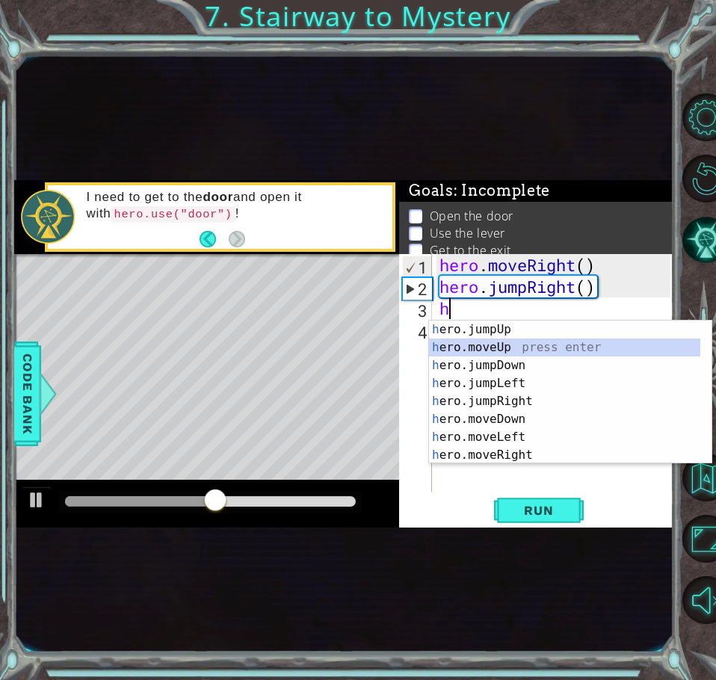
click at [505, 341] on div "h ero.jumpUp press enter h ero.moveUp press enter h ero.jumpDown press enter h …" at bounding box center [564, 410] width 271 height 179
type textarea "hero.moveUp(1)"
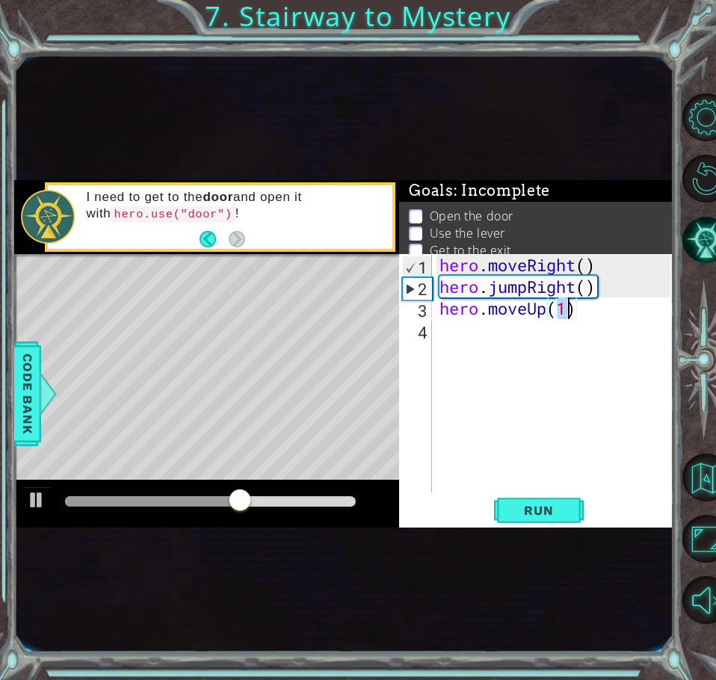
click at [469, 346] on div "hero . moveRight ( ) hero . jumpRight ( ) hero . moveUp ( 1 )" at bounding box center [556, 395] width 241 height 282
type textarea "h"
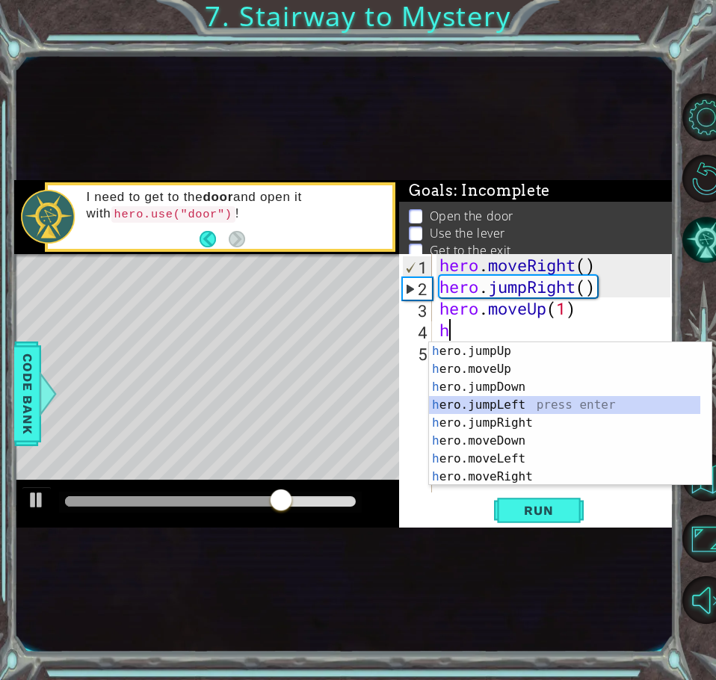
click at [522, 410] on div "h ero.jumpUp press enter h ero.moveUp press enter h ero.jumpDown press enter h …" at bounding box center [564, 431] width 271 height 179
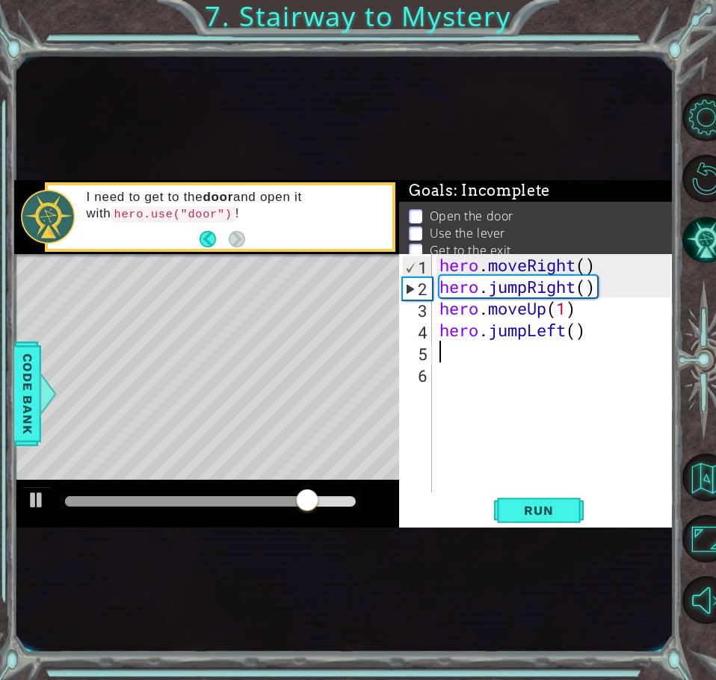
click at [581, 331] on div "hero . moveRight ( ) hero . jumpRight ( ) hero . moveUp ( 1 ) hero . jumpLeft (…" at bounding box center [556, 395] width 241 height 282
type textarea "hero.jumpLeft()"
drag, startPoint x: 584, startPoint y: 331, endPoint x: 440, endPoint y: 339, distance: 143.7
click at [440, 339] on div "hero . moveRight ( ) hero . jumpRight ( ) hero . moveUp ( 1 ) hero . jumpLeft (…" at bounding box center [556, 395] width 241 height 282
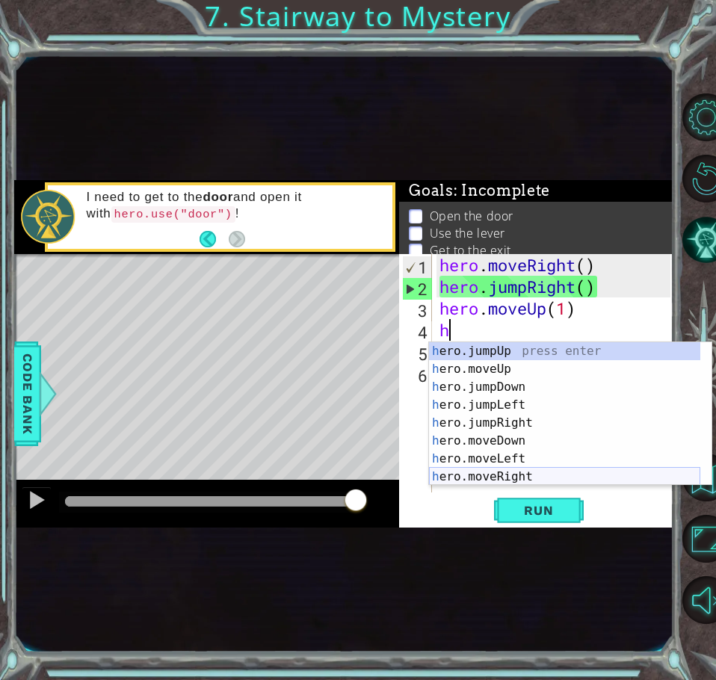
click at [495, 481] on div "h ero.jumpUp press enter h ero.moveUp press enter h ero.jumpDown press enter h …" at bounding box center [564, 431] width 271 height 179
type textarea "hero.moveRight(1)"
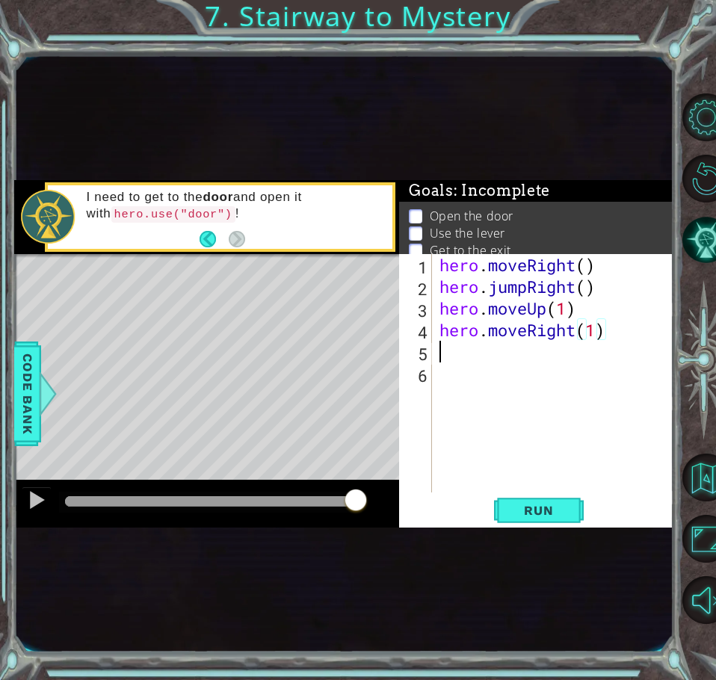
click at [445, 342] on div "hero . moveRight ( ) hero . jumpRight ( ) hero . moveUp ( 1 ) hero . moveRight …" at bounding box center [556, 395] width 241 height 282
click at [529, 353] on div "hero . moveRight ( ) hero . jumpRight ( ) hero . moveUp ( 1 ) hero . moveRight …" at bounding box center [556, 395] width 241 height 282
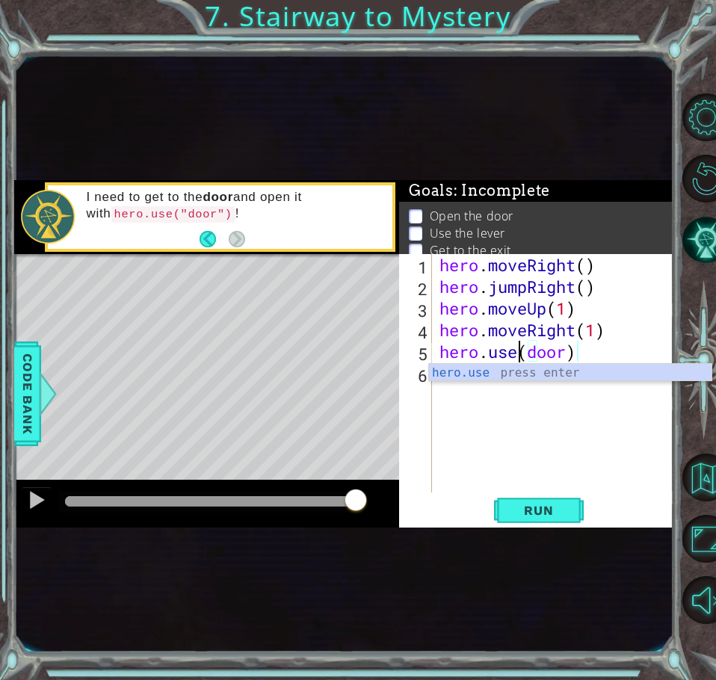
scroll to position [0, 5]
click at [499, 376] on div "hero.use press enter" at bounding box center [570, 391] width 282 height 54
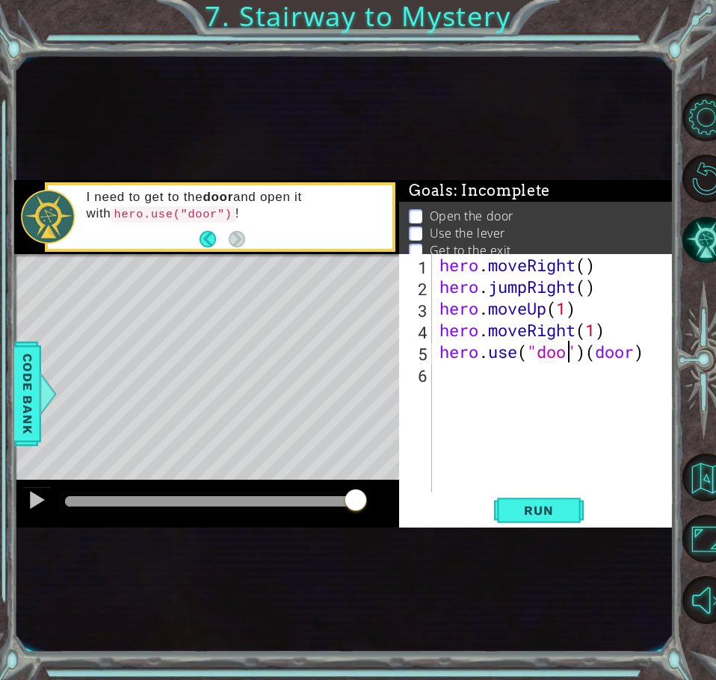
scroll to position [0, 7]
drag, startPoint x: 655, startPoint y: 347, endPoint x: 602, endPoint y: 353, distance: 54.1
click at [602, 353] on div "hero . moveRight ( ) hero . jumpRight ( ) hero . moveUp ( 1 ) hero . moveRight …" at bounding box center [556, 395] width 241 height 282
type textarea "hero.use("door")"
click at [569, 506] on button "Run" at bounding box center [539, 511] width 90 height 28
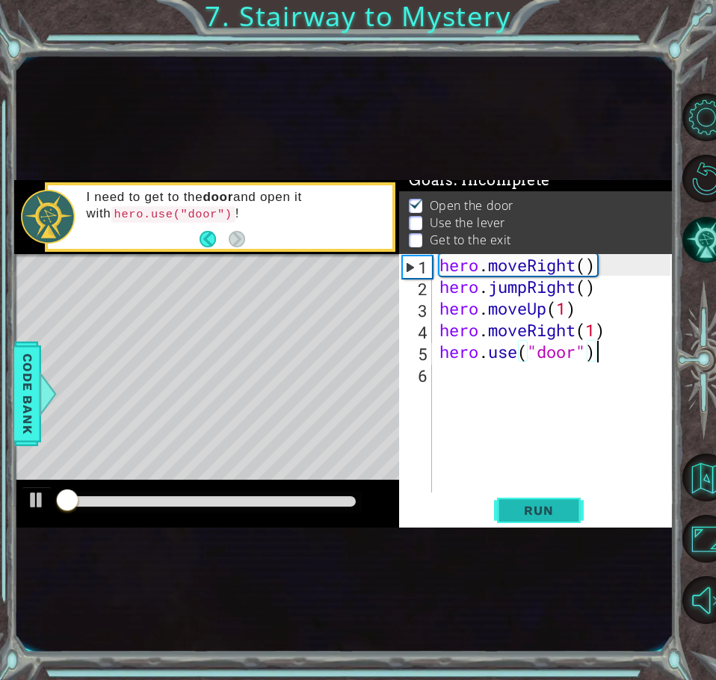
scroll to position [16, 0]
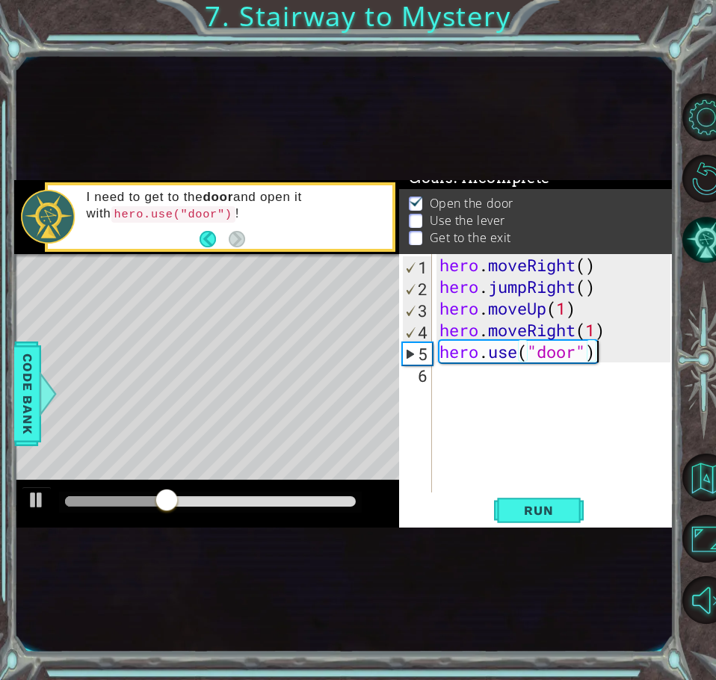
click at [439, 382] on div "hero . moveRight ( ) hero . jumpRight ( ) hero . moveUp ( 1 ) hero . moveRight …" at bounding box center [556, 395] width 241 height 282
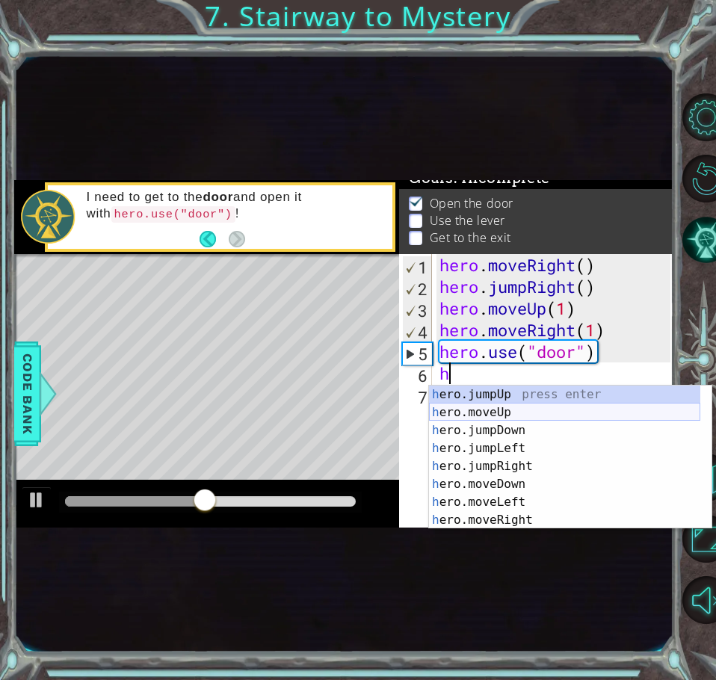
click at [490, 417] on div "h ero.jumpUp press enter h ero.moveUp press enter h ero.jumpDown press enter h …" at bounding box center [564, 475] width 271 height 179
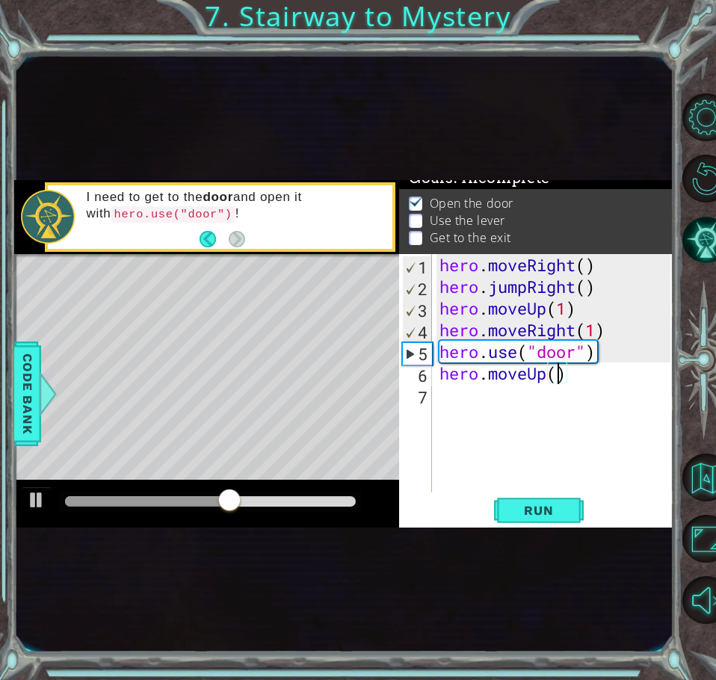
type textarea "hero.moveUp(2)"
click at [465, 407] on div "hero . moveRight ( ) hero . jumpRight ( ) hero . moveUp ( 1 ) hero . moveRight …" at bounding box center [556, 395] width 241 height 282
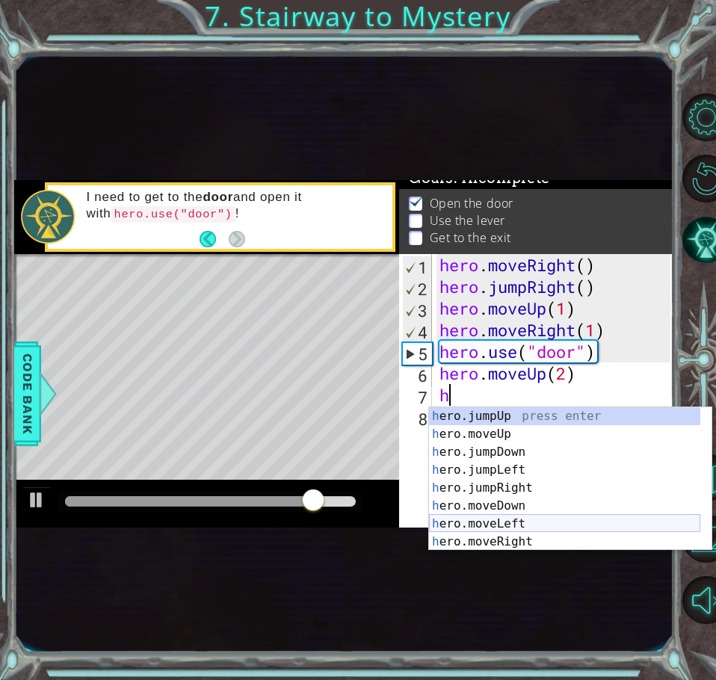
click at [515, 522] on div "h ero.jumpUp press enter h ero.moveUp press enter h ero.jumpDown press enter h …" at bounding box center [564, 496] width 271 height 179
type textarea "hero.moveLeft(1)"
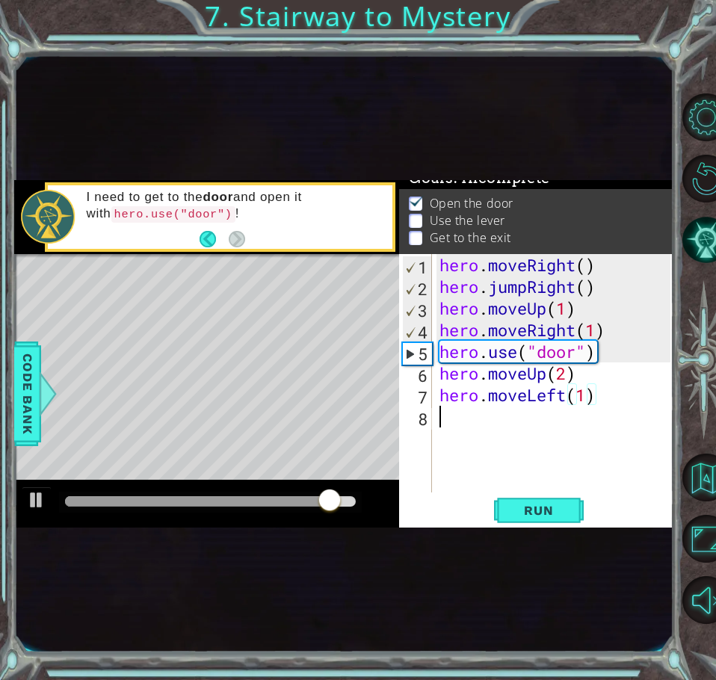
click at [448, 415] on div "hero . moveRight ( ) hero . jumpRight ( ) hero . moveUp ( 1 ) hero . moveRight …" at bounding box center [556, 395] width 241 height 282
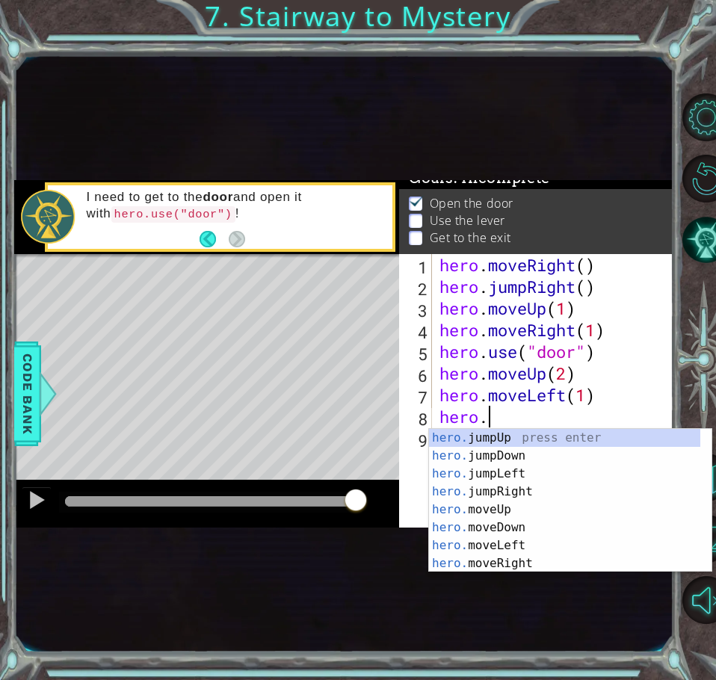
scroll to position [0, 2]
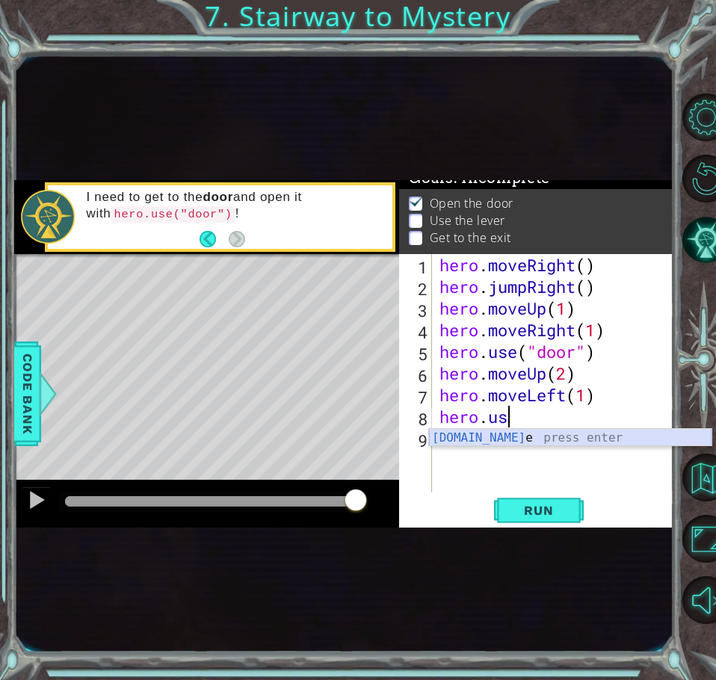
click at [500, 444] on div "[DOMAIN_NAME] e press enter" at bounding box center [570, 456] width 282 height 54
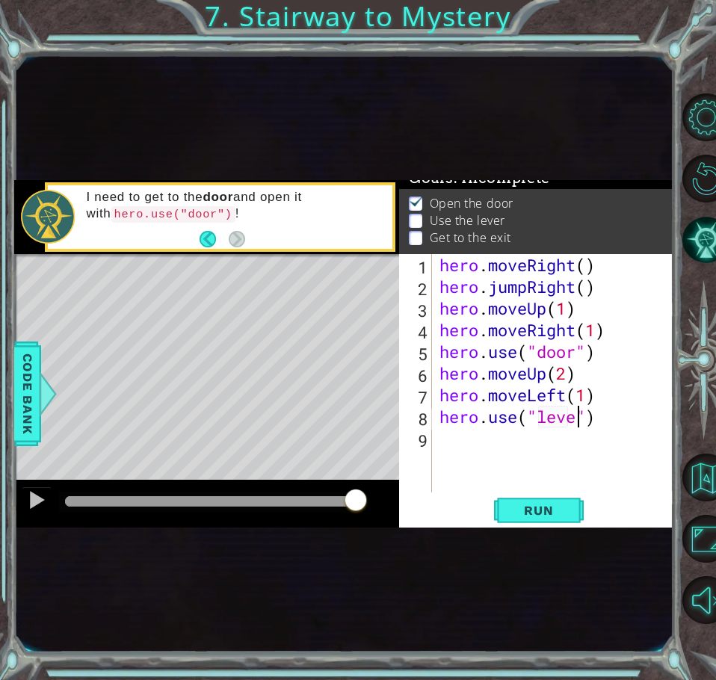
scroll to position [0, 7]
type textarea "hero.use("lever")"
click at [472, 446] on div "hero . moveRight ( ) hero . jumpRight ( ) hero . moveUp ( 1 ) hero . moveRight …" at bounding box center [556, 395] width 241 height 282
click at [557, 516] on span "Run" at bounding box center [538, 510] width 59 height 15
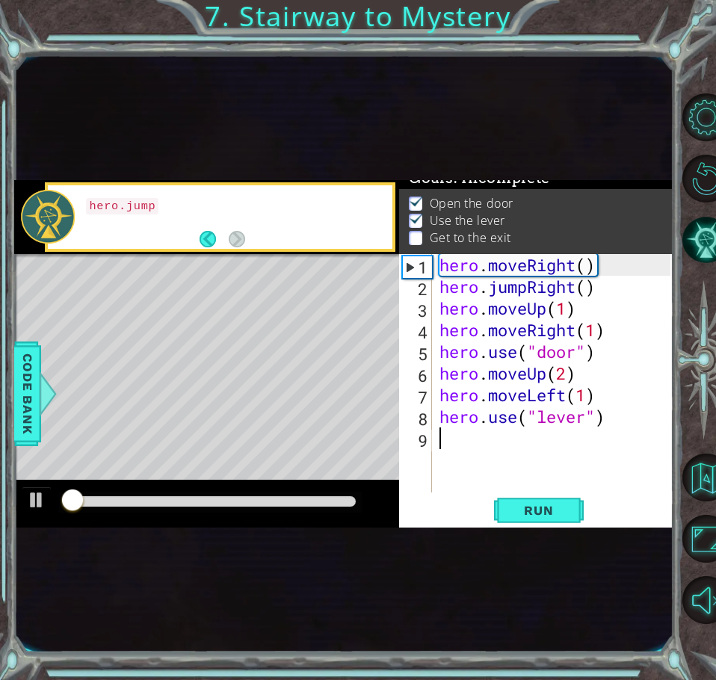
click at [306, 504] on div at bounding box center [210, 501] width 291 height 10
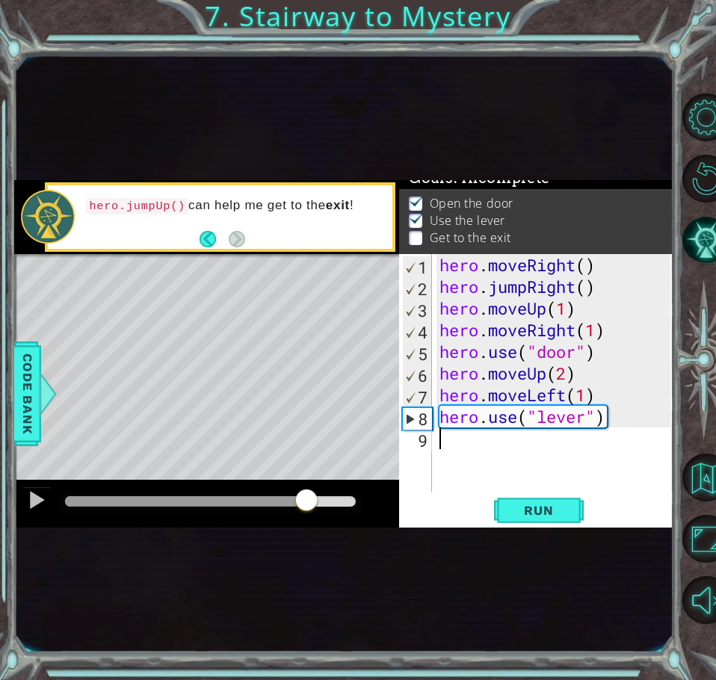
click at [275, 498] on div at bounding box center [185, 501] width 241 height 10
click at [41, 502] on div at bounding box center [36, 499] width 19 height 19
click at [253, 490] on div at bounding box center [206, 504] width 385 height 48
click at [256, 498] on div at bounding box center [208, 501] width 287 height 10
click at [167, 489] on div at bounding box center [206, 504] width 385 height 48
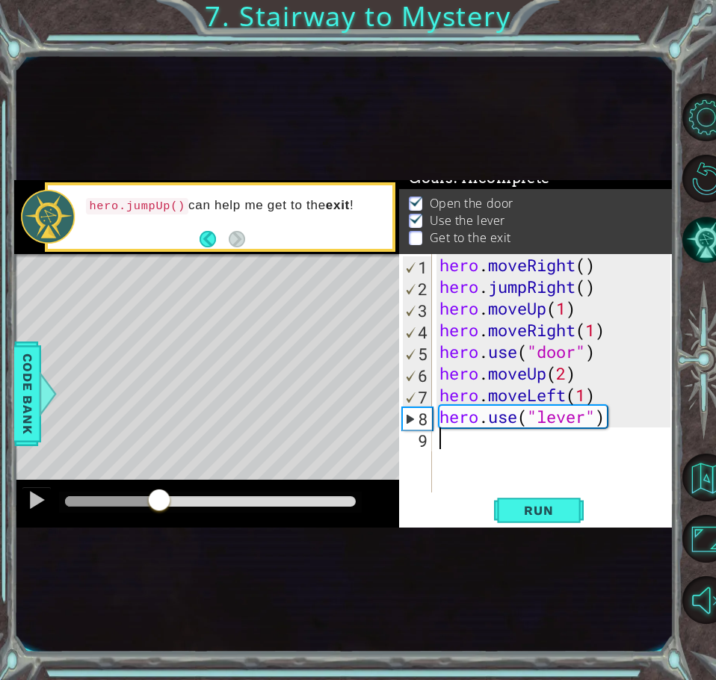
click at [159, 504] on div at bounding box center [112, 501] width 94 height 10
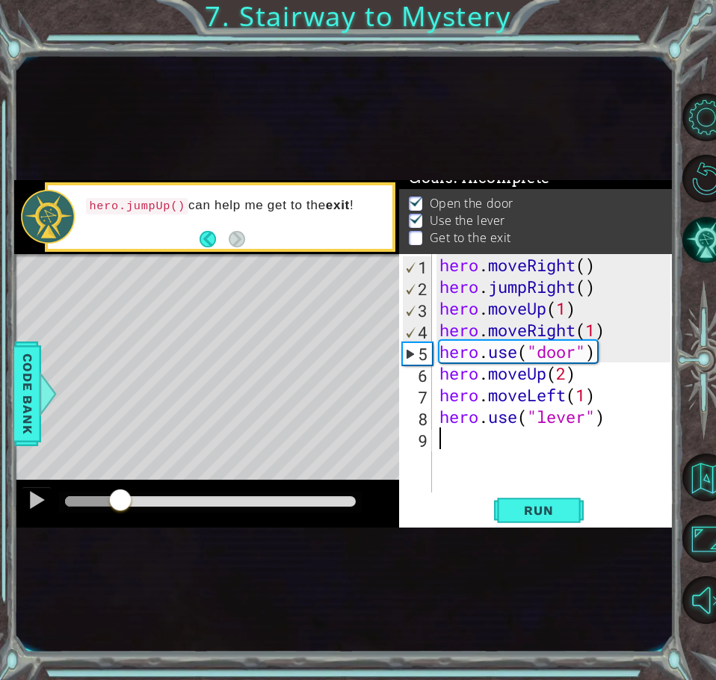
click at [120, 498] on div at bounding box center [92, 501] width 55 height 10
click at [37, 503] on div at bounding box center [36, 499] width 19 height 19
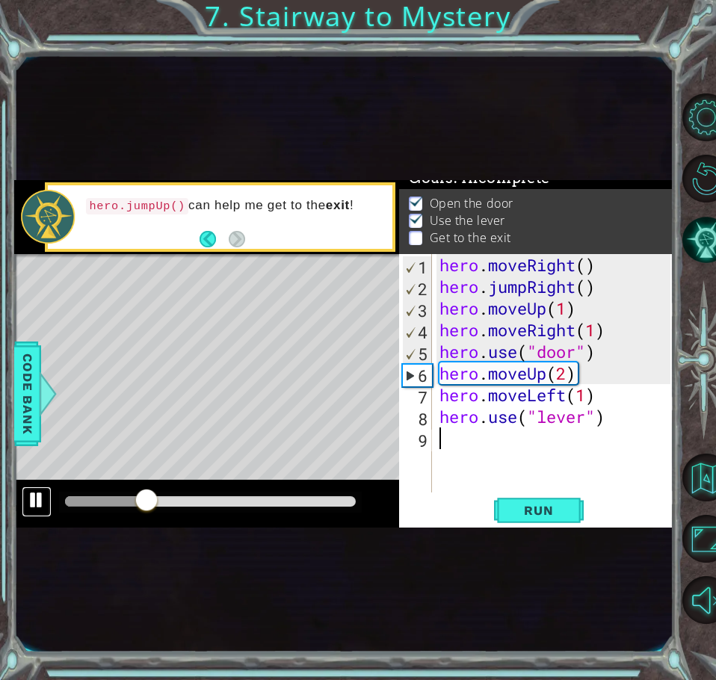
click at [37, 502] on div at bounding box center [36, 499] width 19 height 19
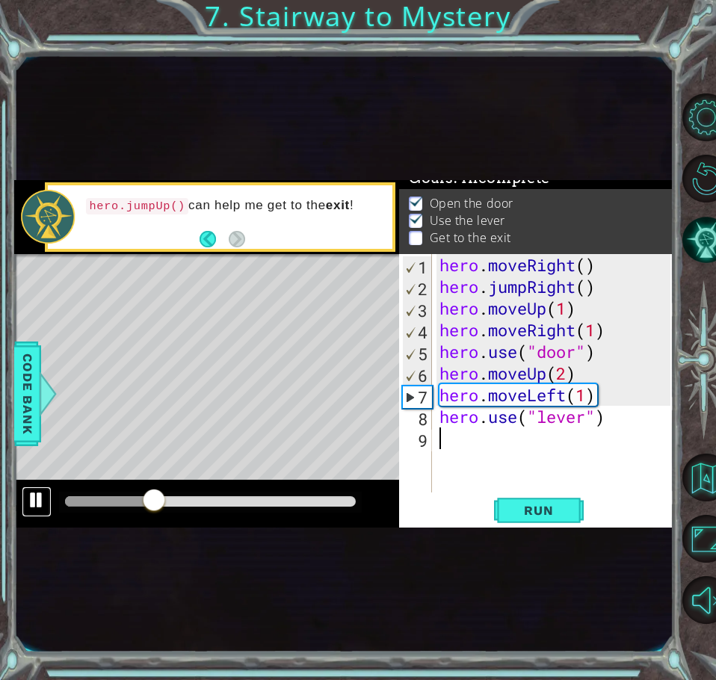
click at [37, 502] on div at bounding box center [36, 499] width 19 height 19
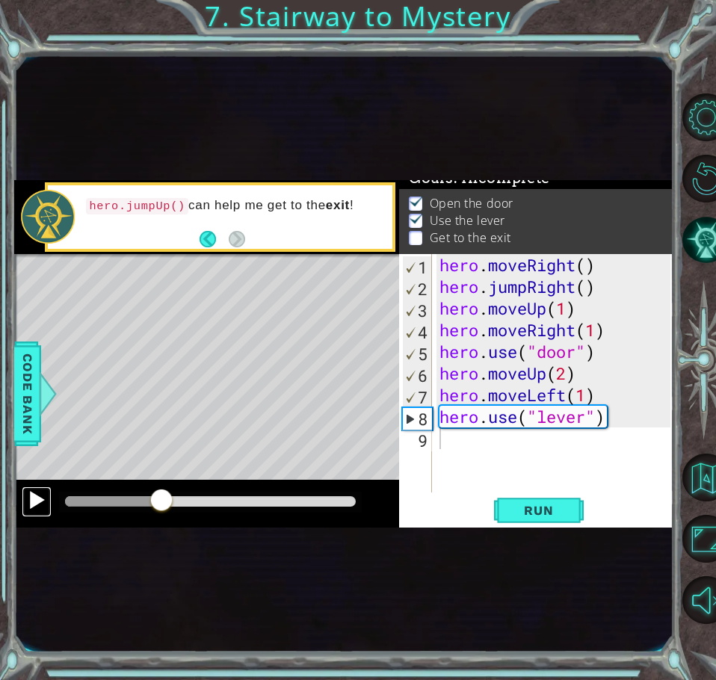
click at [37, 502] on div at bounding box center [36, 499] width 19 height 19
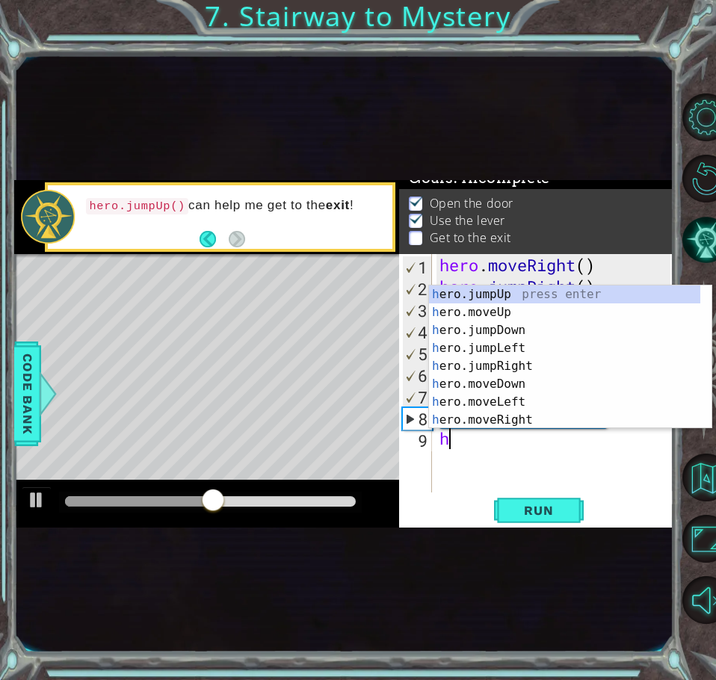
type textarea "h"
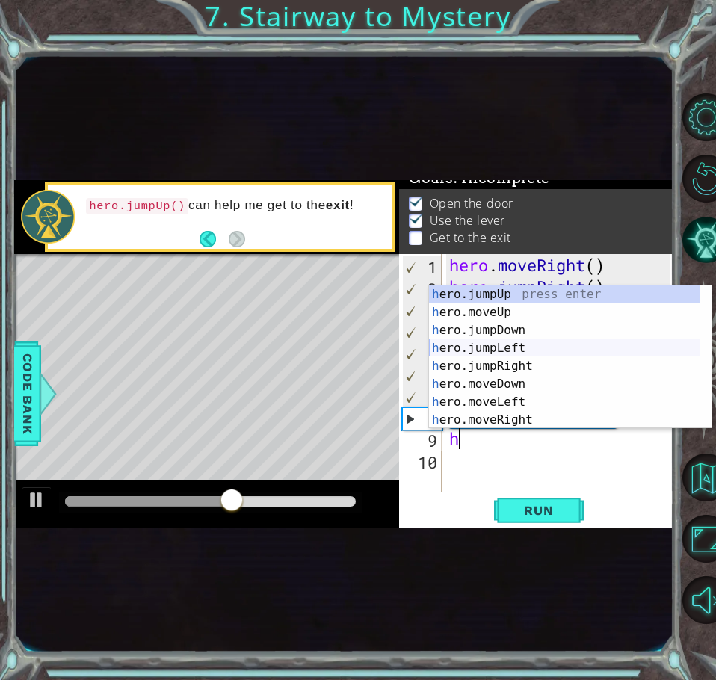
click at [507, 350] on div "h ero.jumpUp press enter h ero.moveUp press enter h ero.jumpDown press enter h …" at bounding box center [564, 374] width 271 height 179
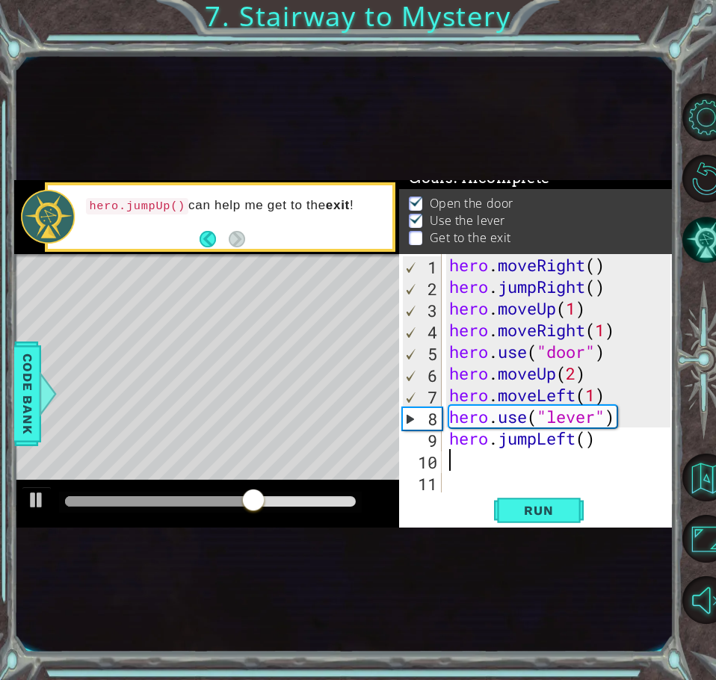
drag, startPoint x: 574, startPoint y: 416, endPoint x: 599, endPoint y: 477, distance: 65.4
click at [577, 427] on div "hero . moveRight ( ) hero . jumpRight ( ) hero . moveUp ( 1 ) hero . moveRight …" at bounding box center [562, 395] width 232 height 282
click at [583, 443] on div "hero . moveRight ( ) hero . jumpRight ( ) hero . moveUp ( 1 ) hero . moveRight …" at bounding box center [562, 395] width 232 height 282
click at [524, 436] on div "hero . moveRight ( ) hero . jumpRight ( ) hero . moveUp ( 1 ) hero . moveRight …" at bounding box center [562, 395] width 232 height 282
click at [524, 435] on div "hero . moveRight ( ) hero . jumpRight ( ) hero . moveUp ( 1 ) hero . moveRight …" at bounding box center [562, 395] width 232 height 282
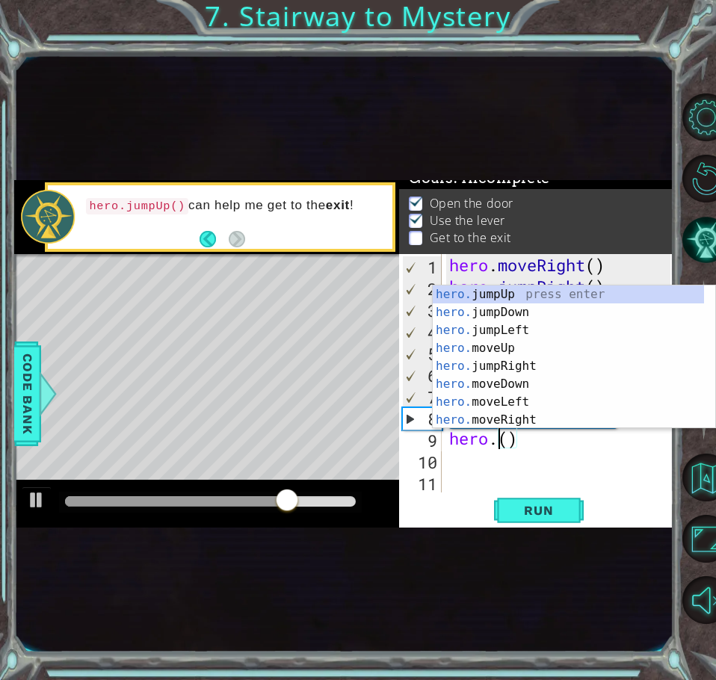
click at [476, 441] on div "hero . moveRight ( ) hero . jumpRight ( ) hero . moveUp ( 1 ) hero . moveRight …" at bounding box center [562, 395] width 232 height 282
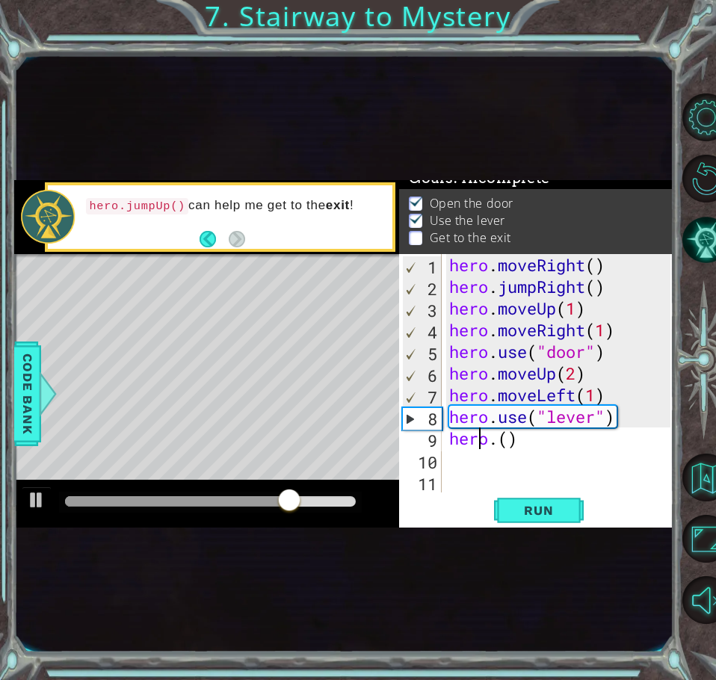
click at [477, 439] on div "hero . moveRight ( ) hero . jumpRight ( ) hero . moveUp ( 1 ) hero . moveRight …" at bounding box center [562, 395] width 232 height 282
click at [495, 438] on div "hero . moveRight ( ) hero . jumpRight ( ) hero . moveUp ( 1 ) hero . moveRight …" at bounding box center [562, 395] width 232 height 282
click at [486, 442] on div "hero . moveRight ( ) hero . jumpRight ( ) hero . moveUp ( 1 ) hero . moveRight …" at bounding box center [562, 395] width 232 height 282
click at [495, 441] on div "hero . moveRight ( ) hero . jumpRight ( ) hero . moveUp ( 1 ) hero . moveRight …" at bounding box center [562, 395] width 232 height 282
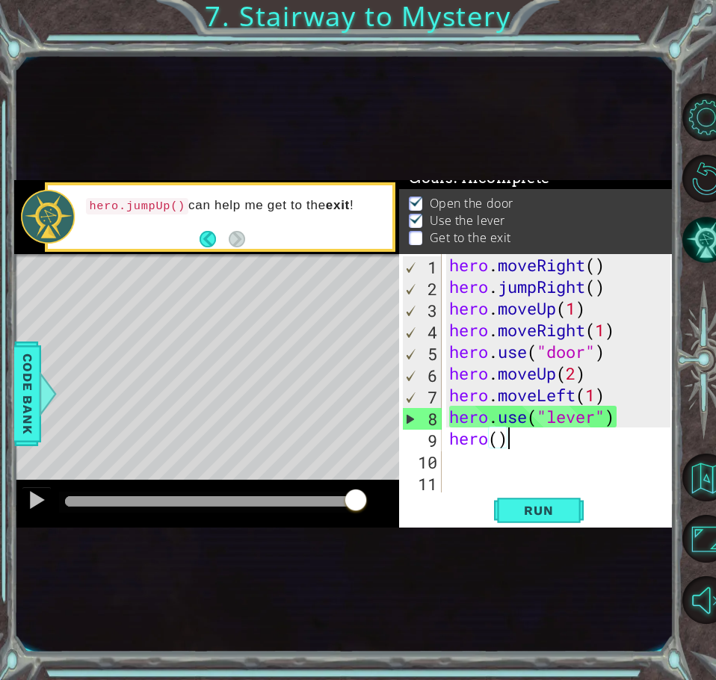
click at [507, 444] on div "hero . moveRight ( ) hero . jumpRight ( ) hero . moveUp ( 1 ) hero . moveRight …" at bounding box center [562, 395] width 232 height 282
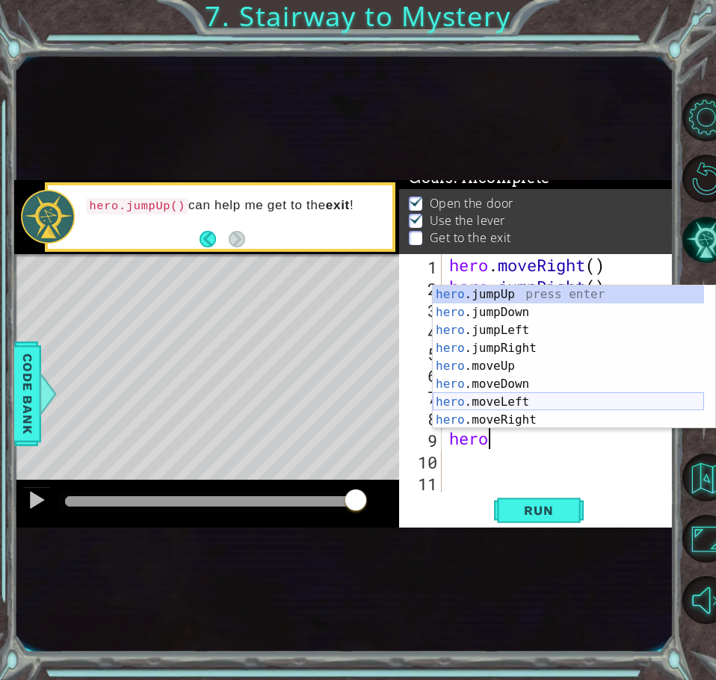
click at [452, 397] on div "hero .jumpUp press enter hero .jumpDown press enter hero .jumpLeft press enter …" at bounding box center [568, 374] width 271 height 179
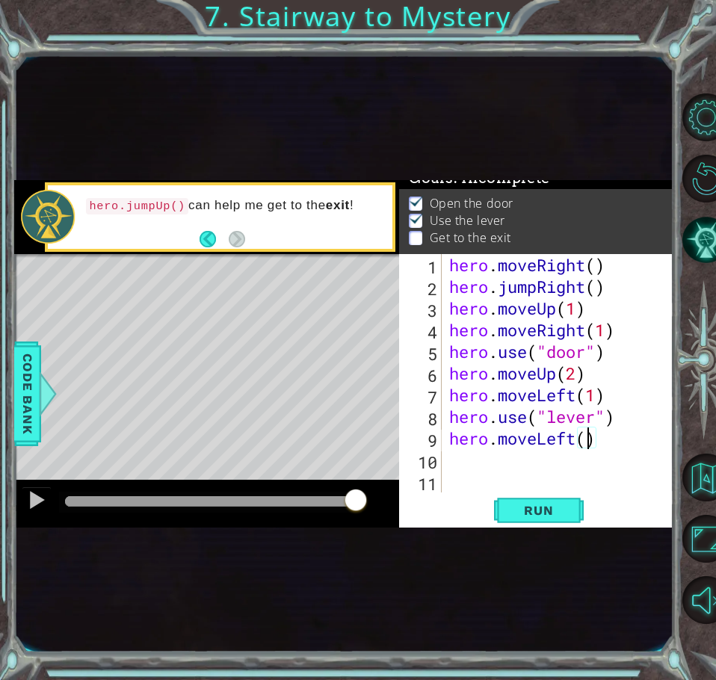
type textarea "hero.moveLeft(2)"
click at [457, 459] on div "hero . moveRight ( ) hero . jumpRight ( ) hero . moveUp ( 1 ) hero . moveRight …" at bounding box center [562, 395] width 232 height 282
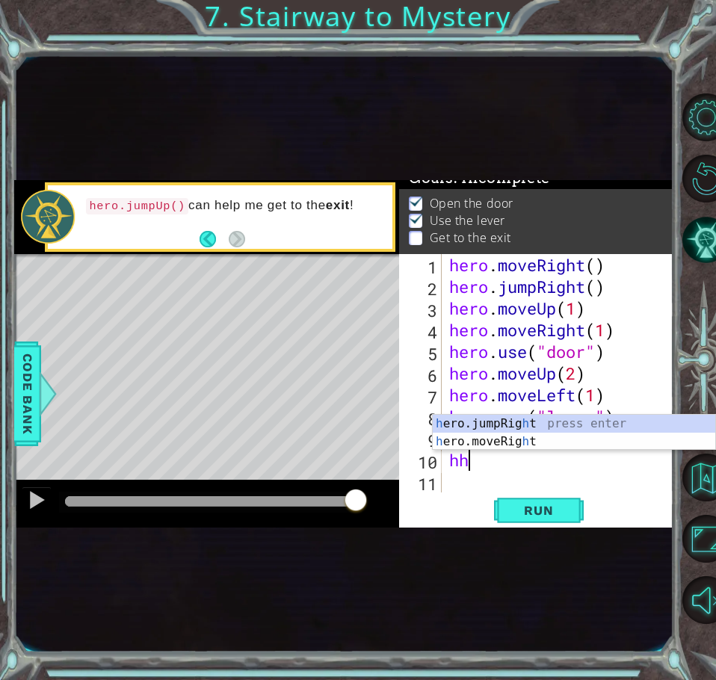
type textarea "h"
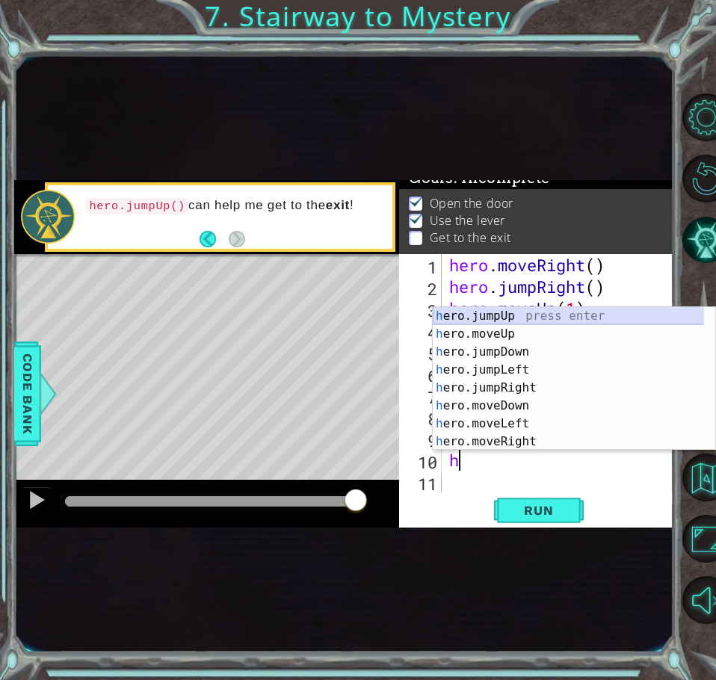
click at [528, 320] on div "h ero.jumpUp press enter h ero.moveUp press enter h ero.jumpDown press enter h …" at bounding box center [574, 396] width 282 height 179
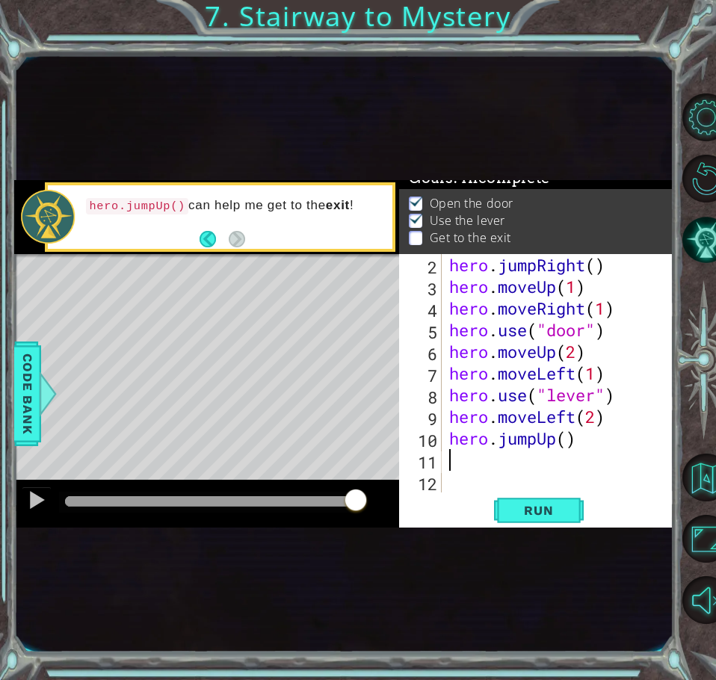
scroll to position [22, 0]
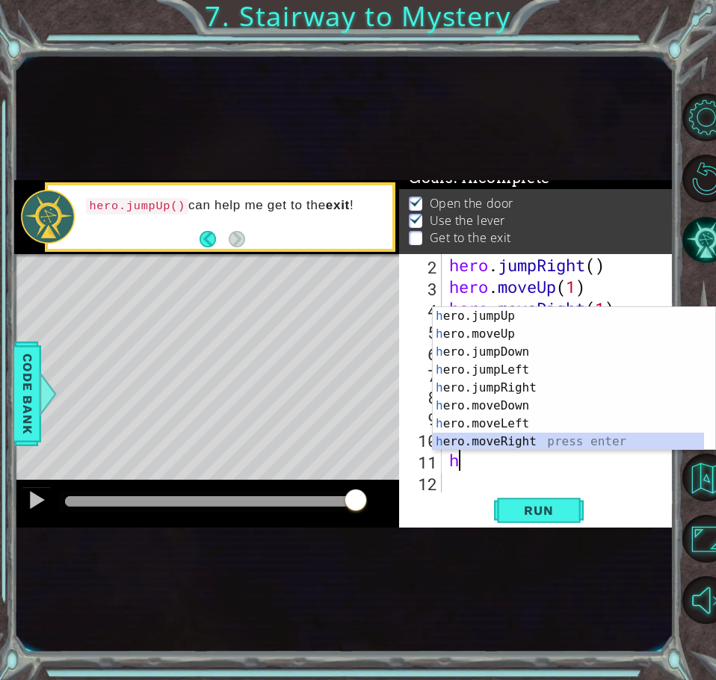
click at [511, 445] on div "h ero.jumpUp press enter h ero.moveUp press enter h ero.jumpDown press enter h …" at bounding box center [568, 396] width 271 height 179
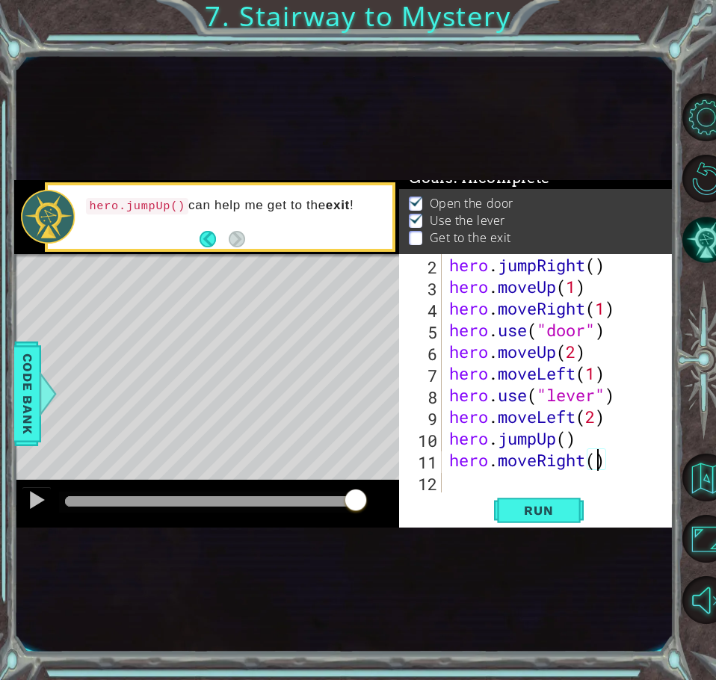
type textarea "hero.moveRight(2)"
click at [466, 472] on div "hero . jumpRight ( ) hero . moveUp ( 1 ) hero . moveRight ( 1 ) hero . use ( "d…" at bounding box center [556, 395] width 220 height 282
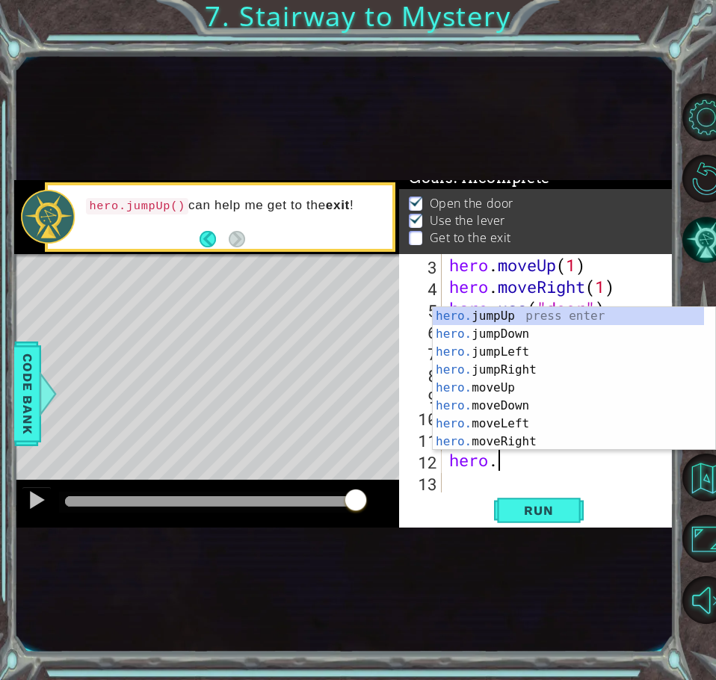
scroll to position [0, 2]
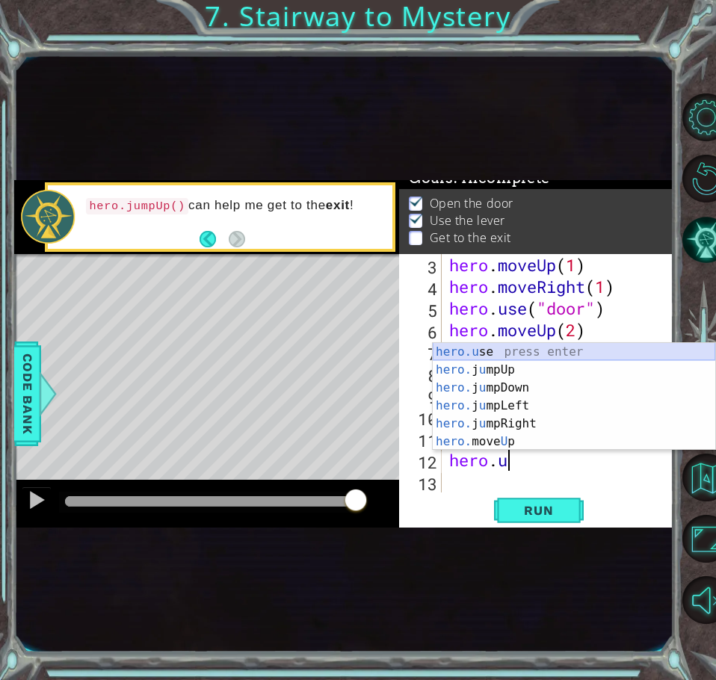
click at [490, 350] on div "hero.u se press enter hero. j u mpUp press enter hero. j u mpDown press enter h…" at bounding box center [574, 414] width 282 height 143
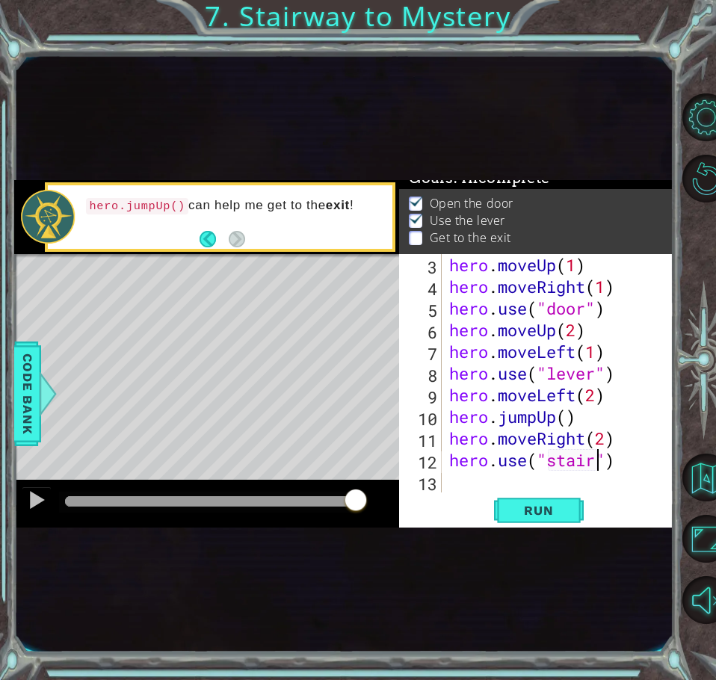
scroll to position [0, 7]
type textarea "hero.use("stairs")"
click at [531, 510] on span "Run" at bounding box center [538, 510] width 59 height 15
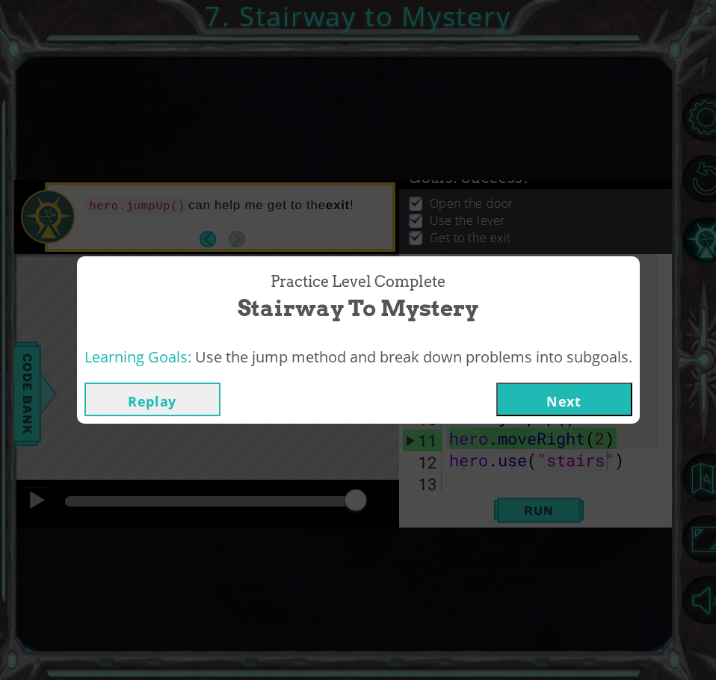
click at [529, 394] on button "Next" at bounding box center [564, 400] width 136 height 34
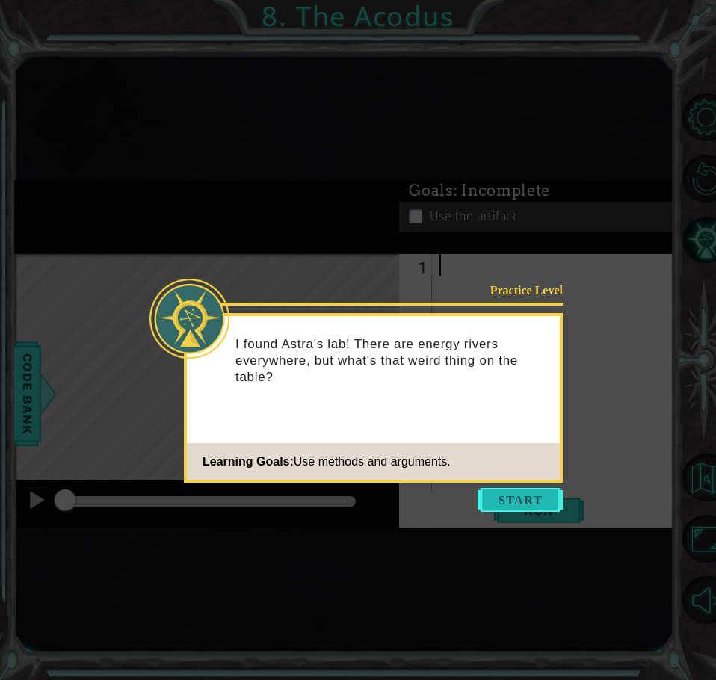
click at [530, 490] on button "Start" at bounding box center [520, 500] width 85 height 24
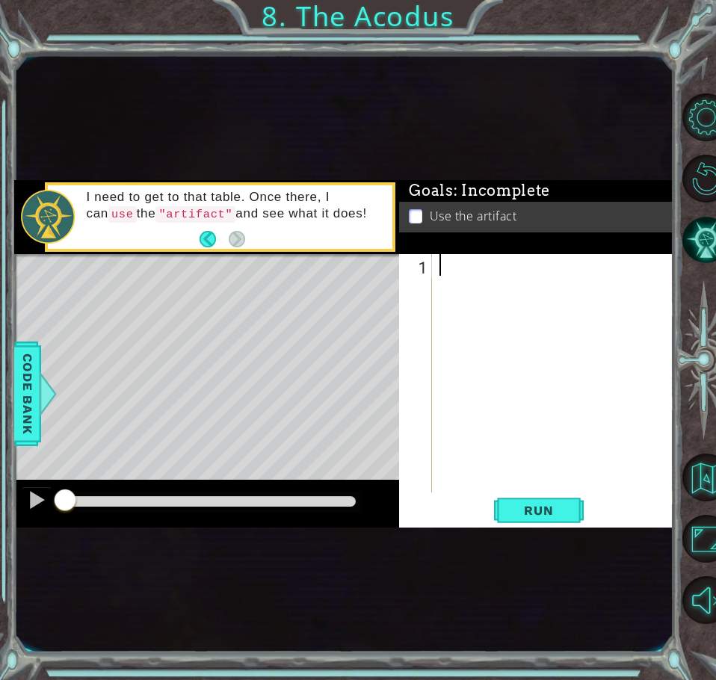
click at [507, 490] on div at bounding box center [556, 395] width 241 height 282
click at [451, 265] on div at bounding box center [556, 395] width 241 height 282
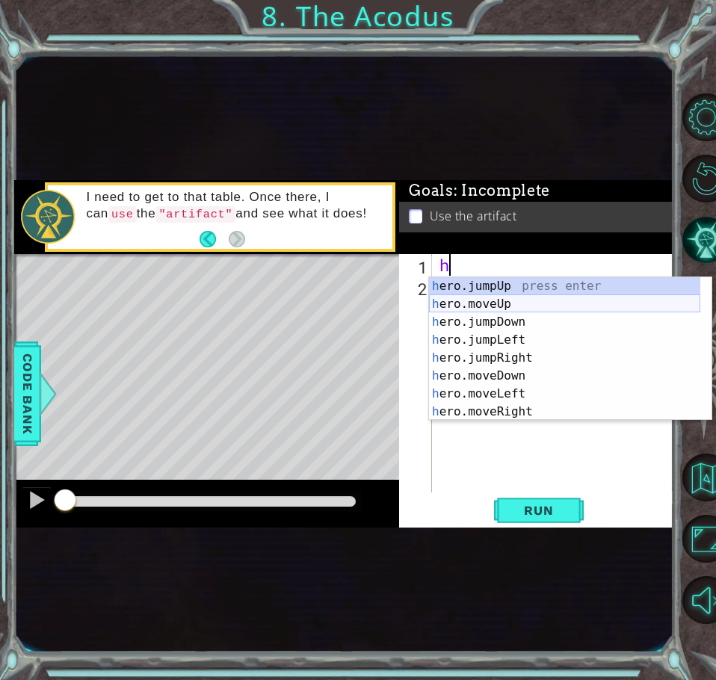
click at [458, 306] on div "h ero.jumpUp press enter h ero.moveUp press enter h ero.jumpDown press enter h …" at bounding box center [564, 366] width 271 height 179
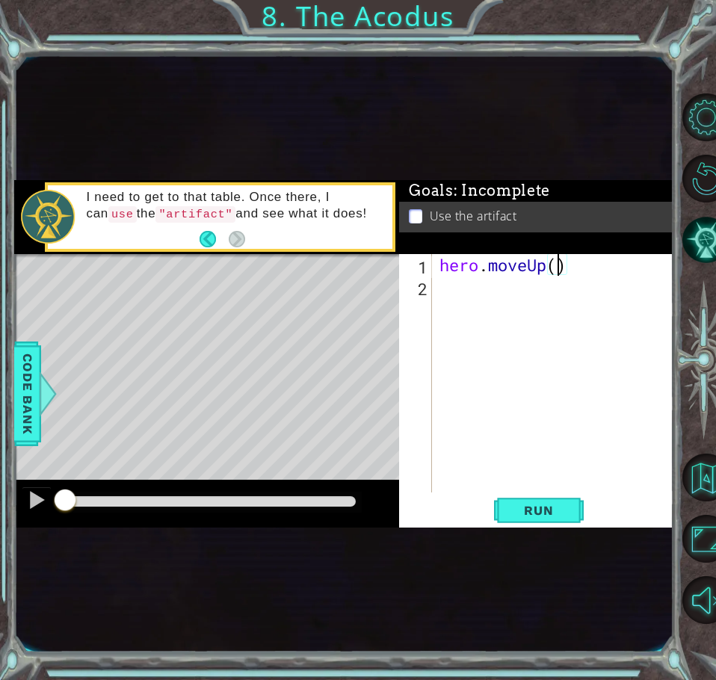
type textarea "hero.moveUp(2)"
click at [453, 295] on div "hero . moveUp ( 2 )" at bounding box center [556, 395] width 241 height 282
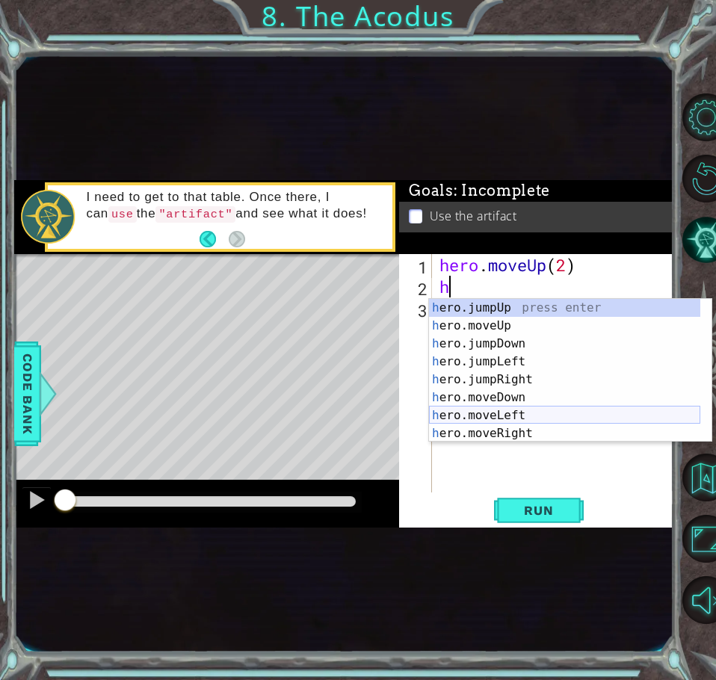
click at [479, 418] on div "h ero.jumpUp press enter h ero.moveUp press enter h ero.jumpDown press enter h …" at bounding box center [564, 388] width 271 height 179
type textarea "hero.moveLeft(1)"
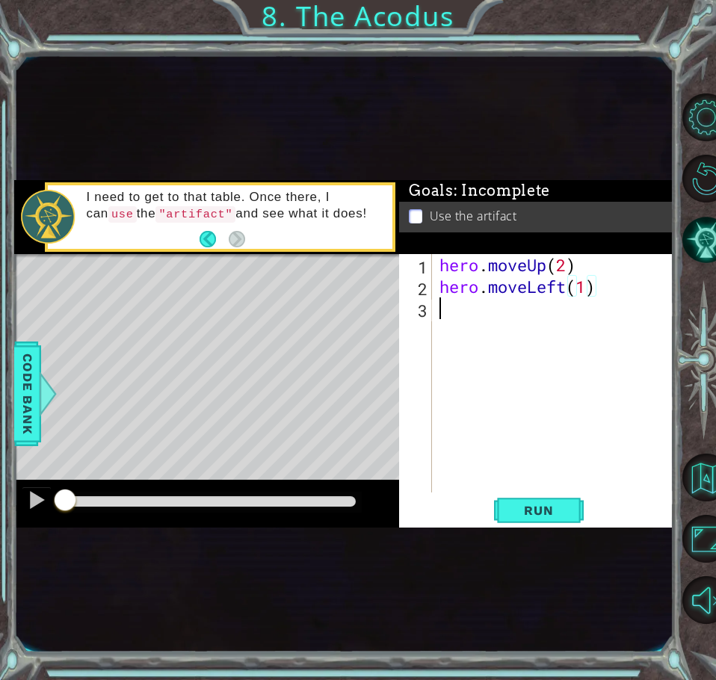
click at [445, 316] on div "hero . moveUp ( 2 ) hero . moveLeft ( 1 )" at bounding box center [556, 395] width 241 height 282
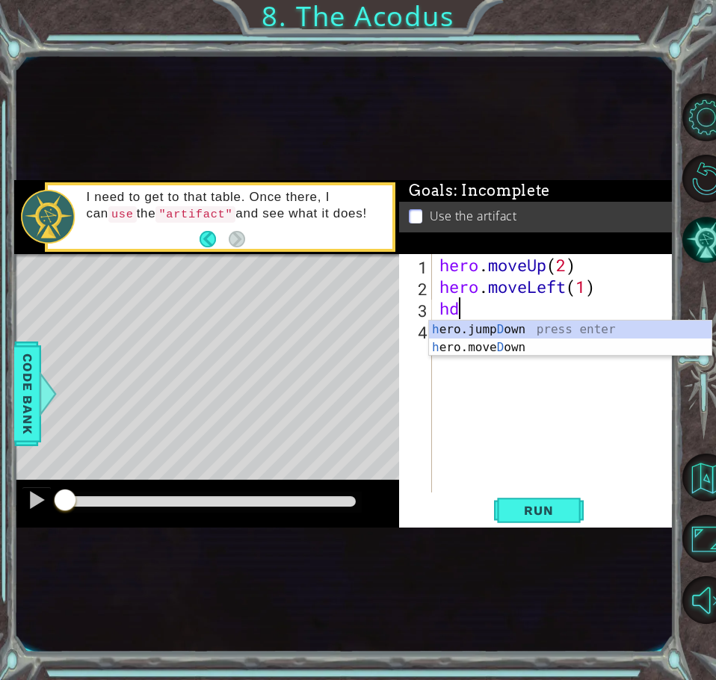
scroll to position [0, 1]
click at [508, 347] on div "h ero.jump Do wn press enter h ero.move Do wn press enter" at bounding box center [570, 357] width 282 height 72
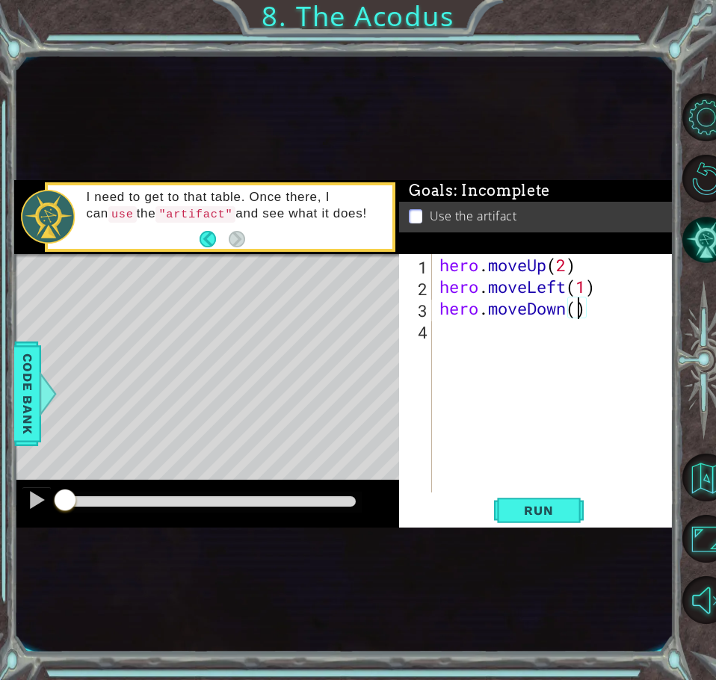
type textarea "hero.moveDown(2)"
click at [459, 336] on div "hero . moveUp ( 2 ) hero . moveLeft ( 1 ) hero . moveDown ( 2 )" at bounding box center [556, 395] width 241 height 282
type textarea "h"
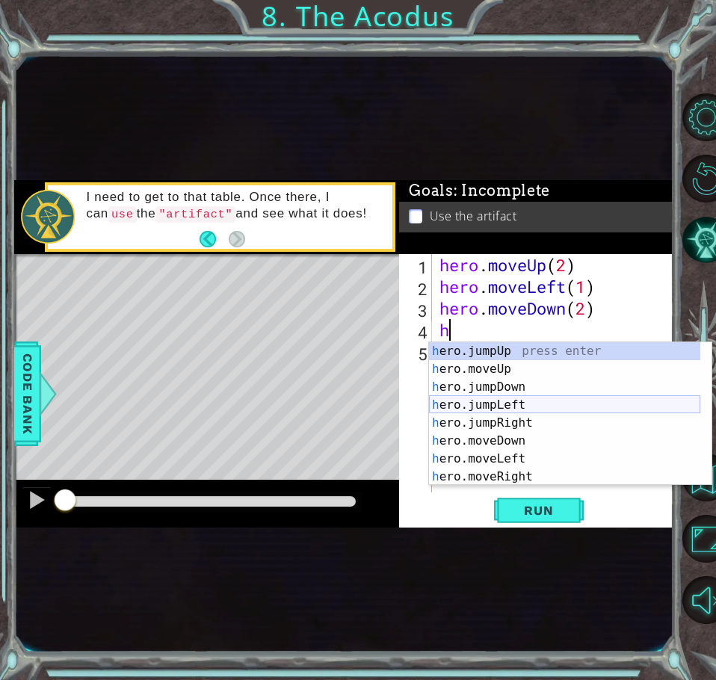
drag, startPoint x: 507, startPoint y: 402, endPoint x: 507, endPoint y: 389, distance: 13.5
click at [507, 389] on div "h ero.jumpUp press enter h ero.moveUp press enter h ero.jumpDown press enter h …" at bounding box center [564, 431] width 271 height 179
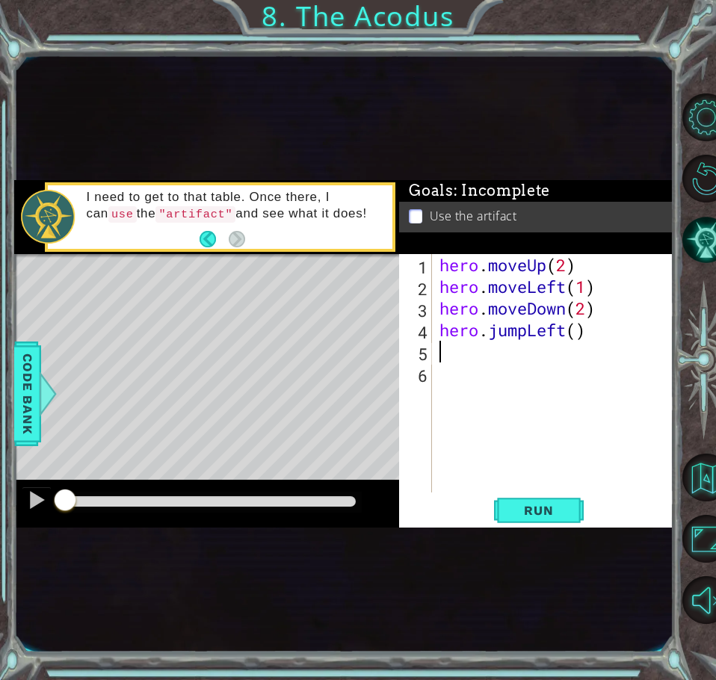
click at [575, 329] on div "hero . moveUp ( 2 ) hero . moveLeft ( 1 ) hero . moveDown ( 2 ) hero . jumpLeft…" at bounding box center [556, 395] width 241 height 282
type textarea "hero.jumpLeft(1)"
click at [480, 356] on div "hero . moveUp ( 2 ) hero . moveLeft ( 1 ) hero . moveDown ( 2 ) hero . jumpLeft…" at bounding box center [556, 395] width 241 height 282
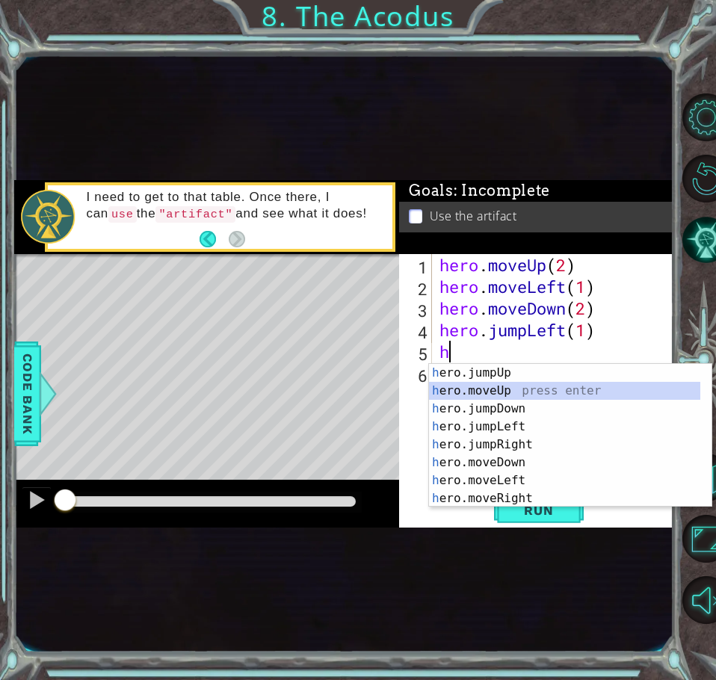
click at [490, 387] on div "h ero.jumpUp press enter h ero.moveUp press enter h ero.jumpDown press enter h …" at bounding box center [564, 453] width 271 height 179
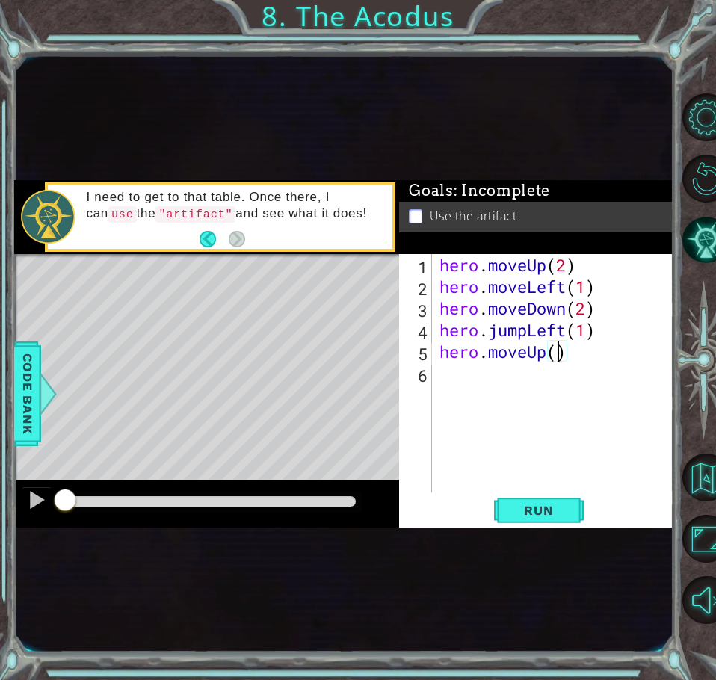
type textarea "hero.moveUp(2)"
click at [443, 383] on div "hero . moveUp ( 2 ) hero . moveLeft ( 1 ) hero . moveDown ( 2 ) hero . jumpLeft…" at bounding box center [556, 395] width 241 height 282
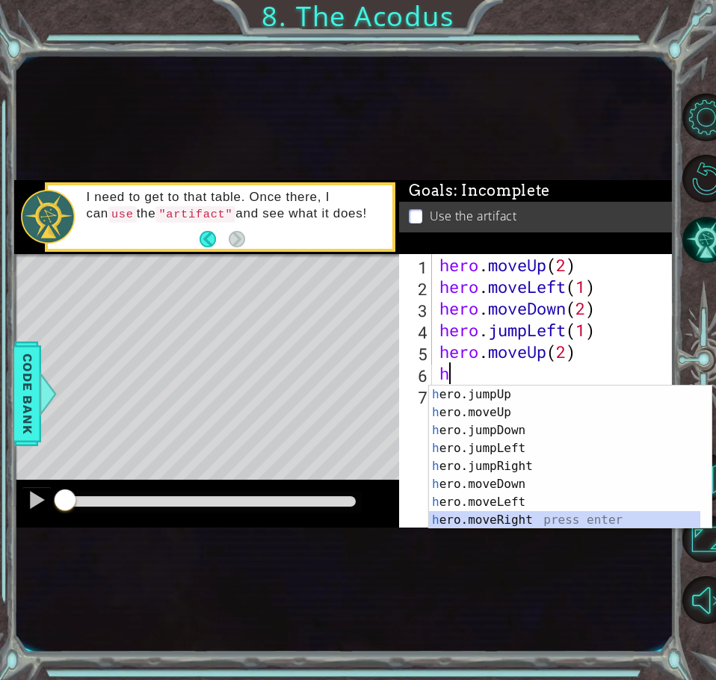
click at [525, 516] on div "h ero.jumpUp press enter h ero.moveUp press enter h ero.jumpDown press enter h …" at bounding box center [564, 475] width 271 height 179
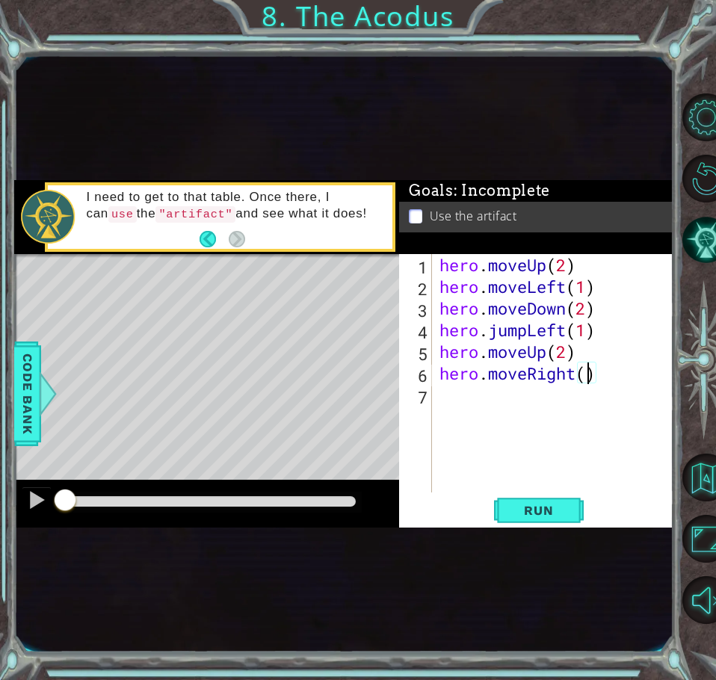
type textarea "hero.moveRight(1)"
click at [485, 403] on div "hero . moveUp ( 2 ) hero . moveLeft ( 1 ) hero . moveDown ( 2 ) hero . jumpLeft…" at bounding box center [556, 395] width 241 height 282
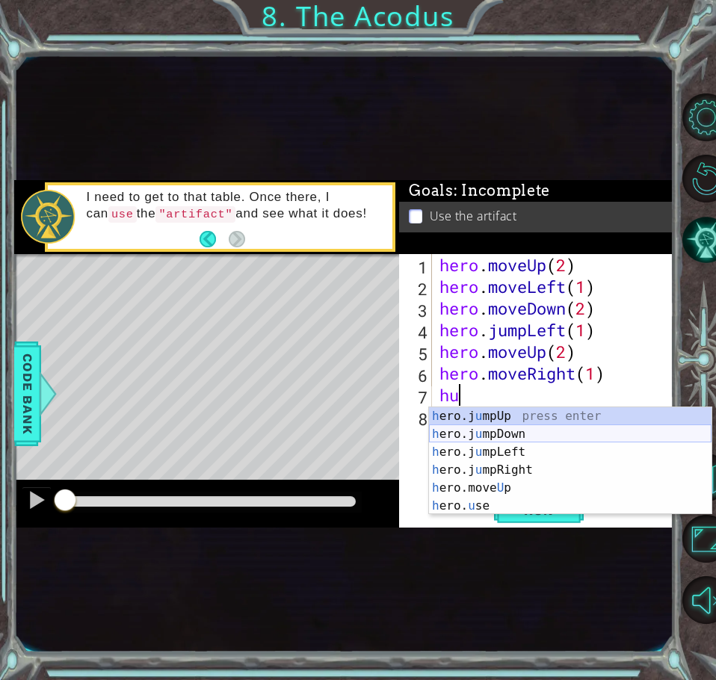
scroll to position [0, 1]
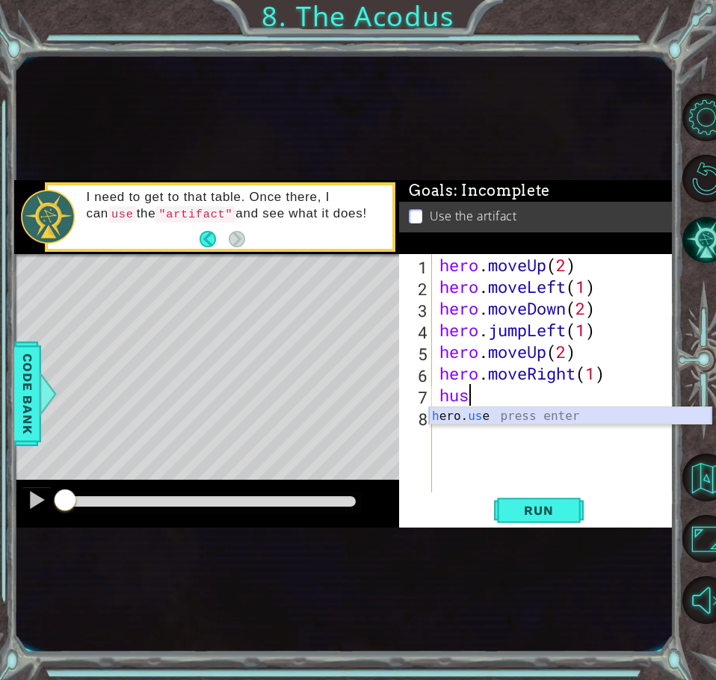
click at [487, 420] on div "h ero. us e press enter" at bounding box center [570, 434] width 282 height 54
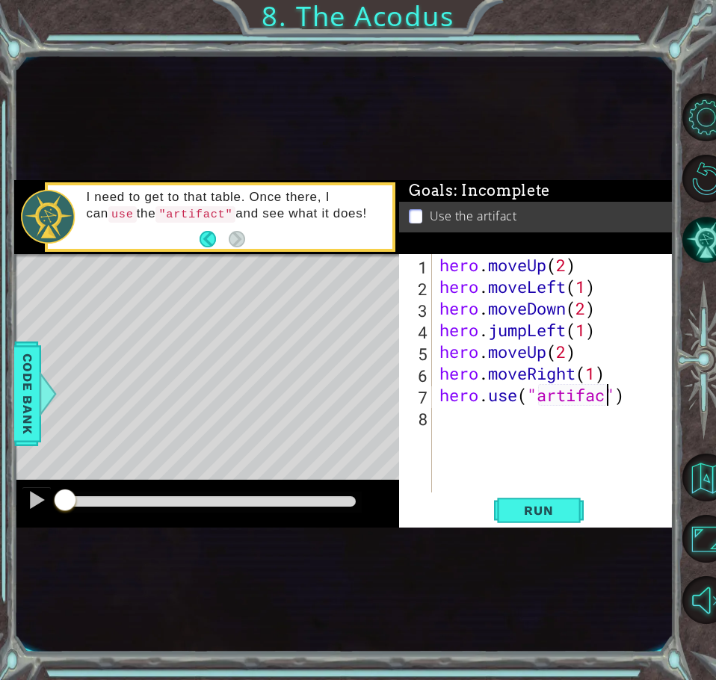
scroll to position [0, 8]
type textarea "hero.use("artifact")"
click at [522, 517] on span "Run" at bounding box center [538, 510] width 59 height 15
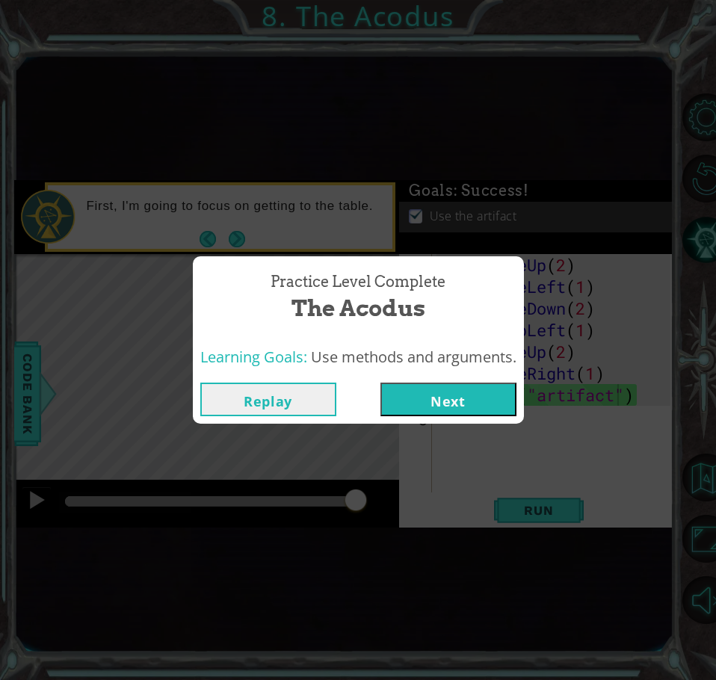
click at [411, 396] on button "Next" at bounding box center [448, 400] width 136 height 34
